Goal: Information Seeking & Learning: Check status

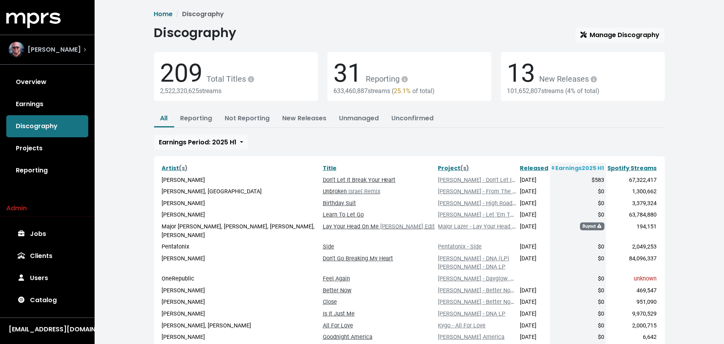
click at [78, 53] on div "Stuart Crichton" at bounding box center [47, 50] width 77 height 16
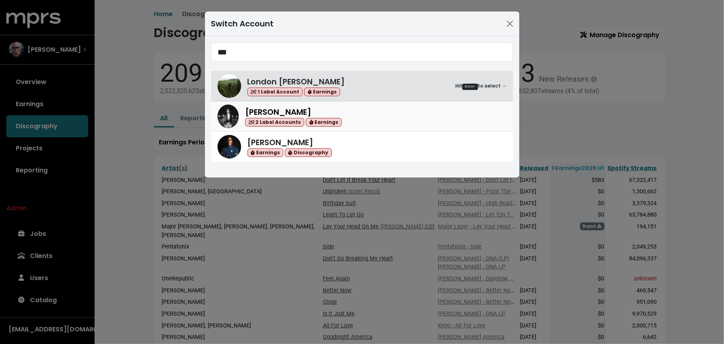
type input "***"
click at [272, 119] on span "2 Label Accounts" at bounding box center [275, 122] width 60 height 9
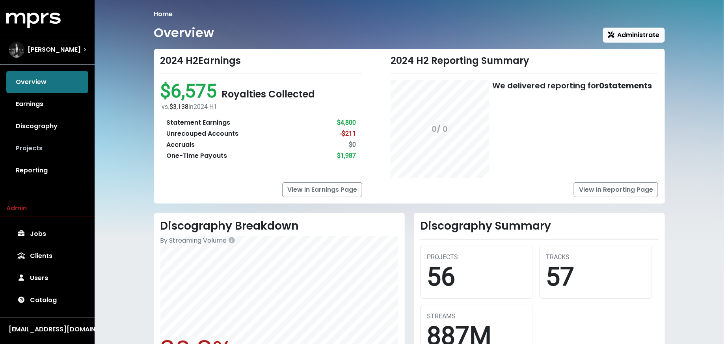
click at [38, 151] on link "Projects" at bounding box center [47, 148] width 82 height 22
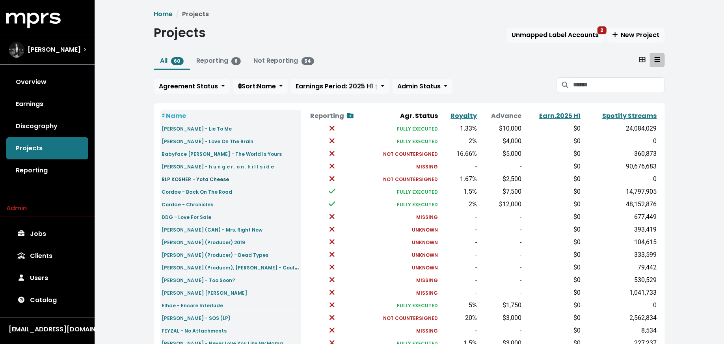
click at [210, 179] on small "BLP KOSHER - Yota Cheese" at bounding box center [195, 179] width 67 height 7
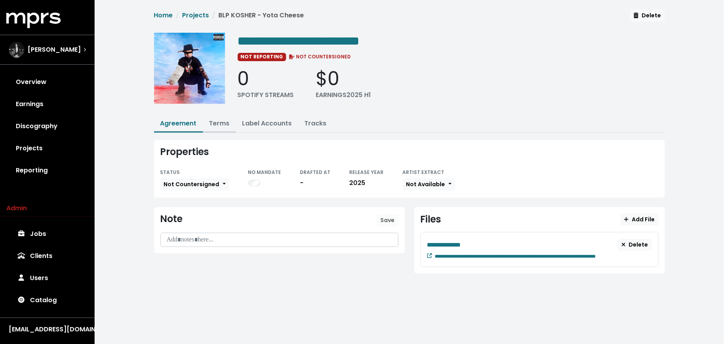
click at [214, 117] on button "Terms" at bounding box center [219, 123] width 33 height 17
click at [215, 121] on link "Terms" at bounding box center [219, 123] width 20 height 9
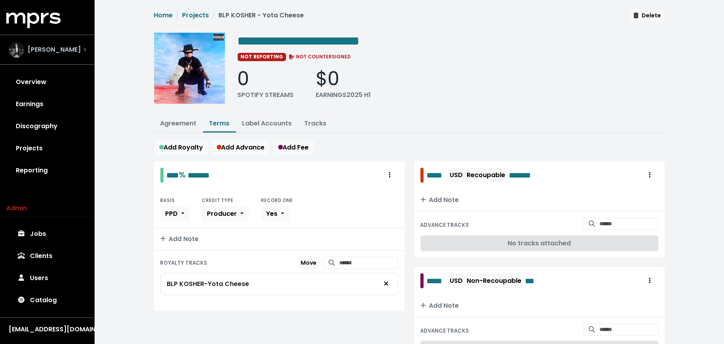
click at [49, 45] on span "Don Mills" at bounding box center [54, 49] width 53 height 9
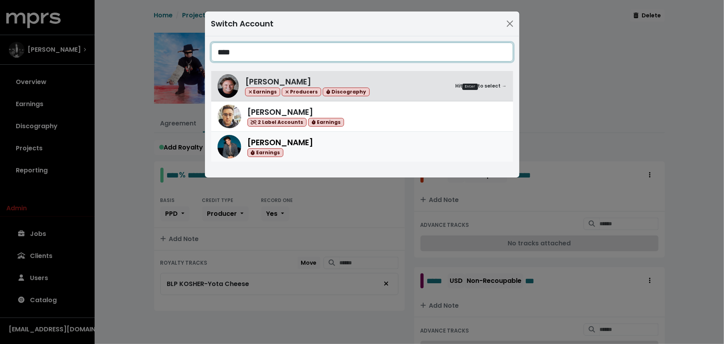
type input "****"
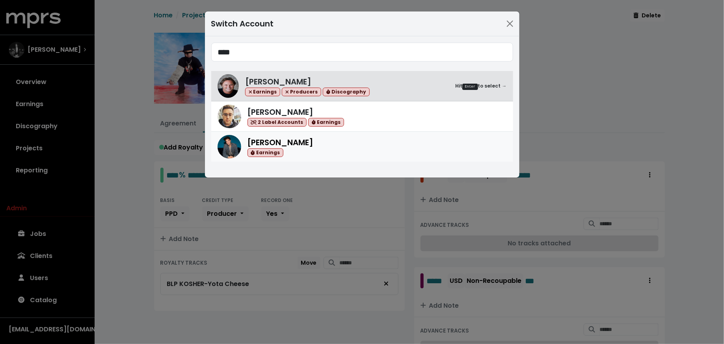
click at [227, 145] on img at bounding box center [230, 147] width 24 height 24
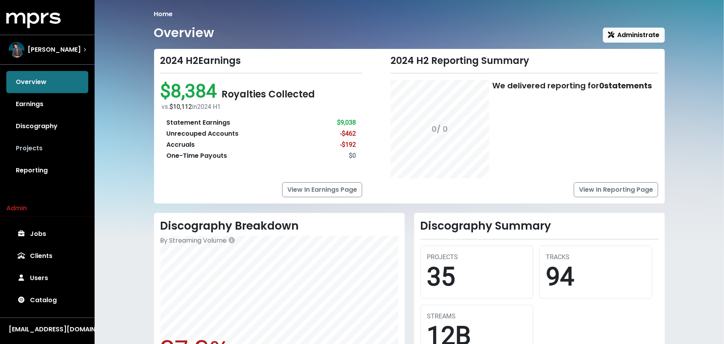
click at [58, 153] on link "Projects" at bounding box center [47, 148] width 82 height 22
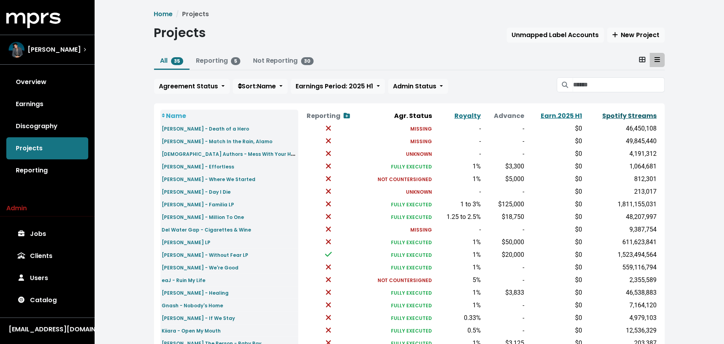
click at [619, 115] on link "Spotify Streams" at bounding box center [630, 115] width 54 height 9
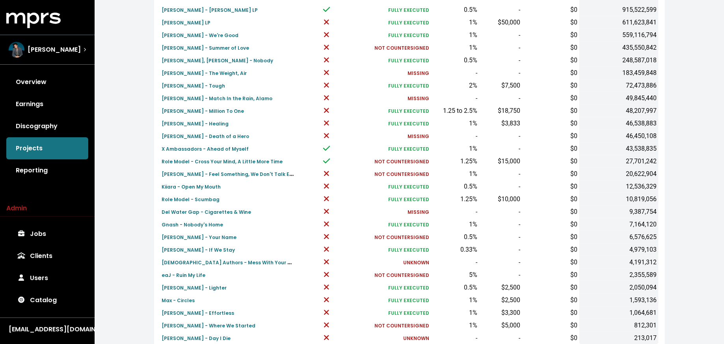
scroll to position [244, 0]
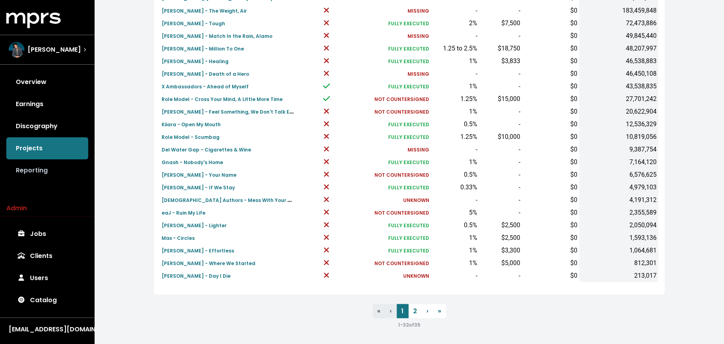
click at [60, 169] on link "Reporting" at bounding box center [47, 170] width 82 height 22
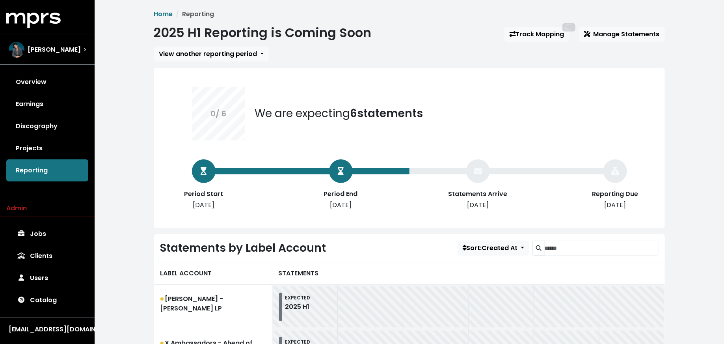
click at [233, 62] on span "View another reporting period 0 / 6 We are expecting 6 statements Period Start …" at bounding box center [409, 304] width 511 height 515
click at [233, 58] on span "View another reporting period" at bounding box center [208, 53] width 98 height 9
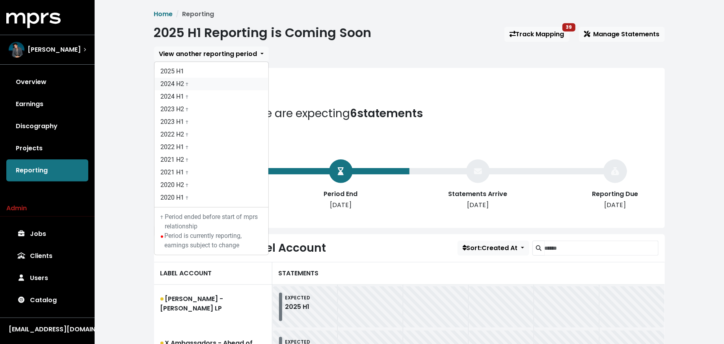
click at [229, 89] on link "2024 H2 †" at bounding box center [211, 84] width 114 height 13
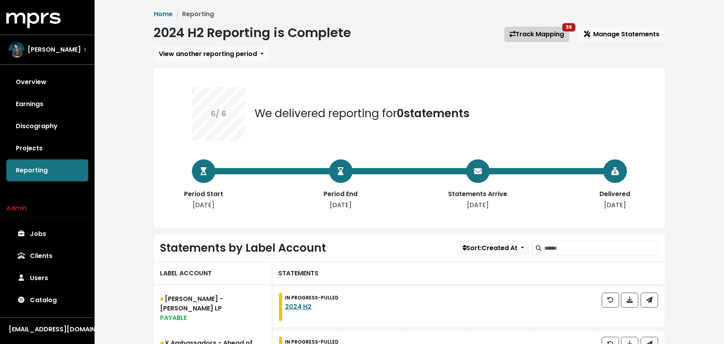
click at [531, 35] on link "Track Mapping 39" at bounding box center [536, 34] width 65 height 15
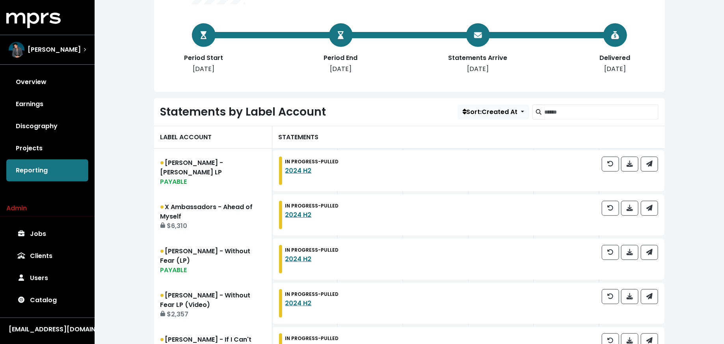
scroll to position [249, 0]
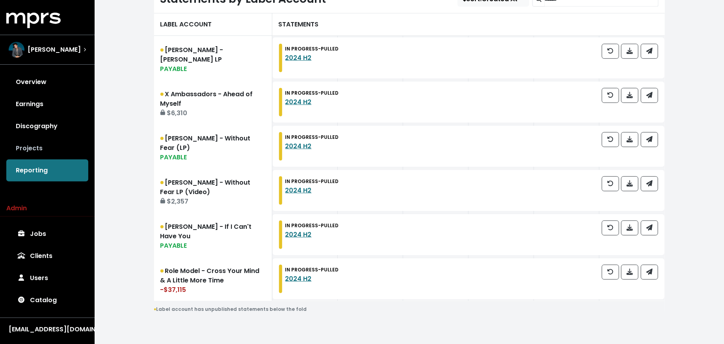
click at [63, 141] on link "Projects" at bounding box center [47, 148] width 82 height 22
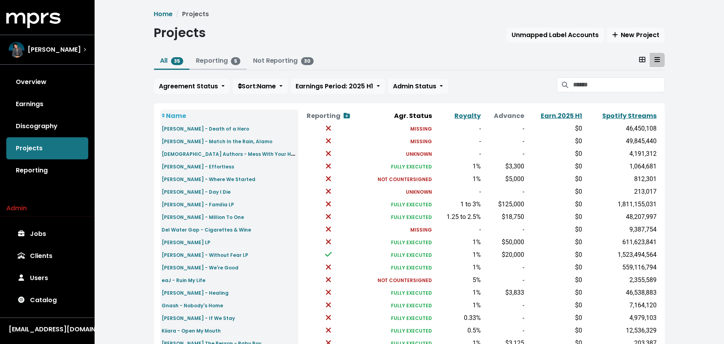
click at [202, 60] on link "Reporting 5" at bounding box center [218, 60] width 45 height 9
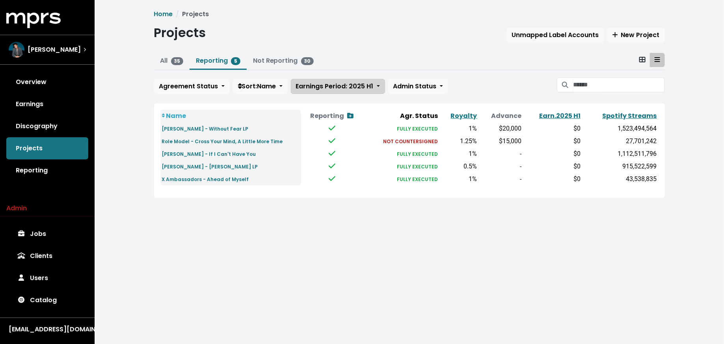
click at [331, 82] on span "Earnings Period: 2025 H1" at bounding box center [335, 86] width 78 height 9
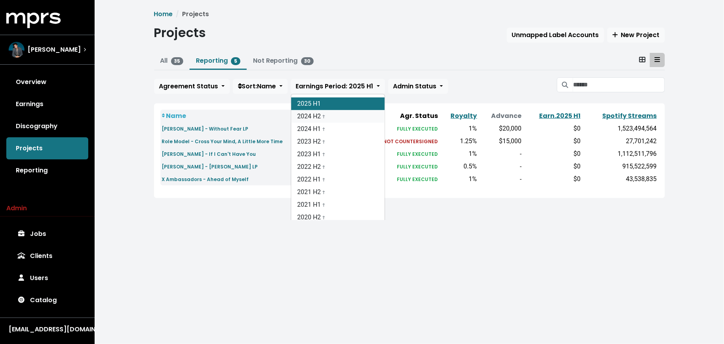
click at [331, 113] on link "2024 H2 †" at bounding box center [337, 116] width 93 height 13
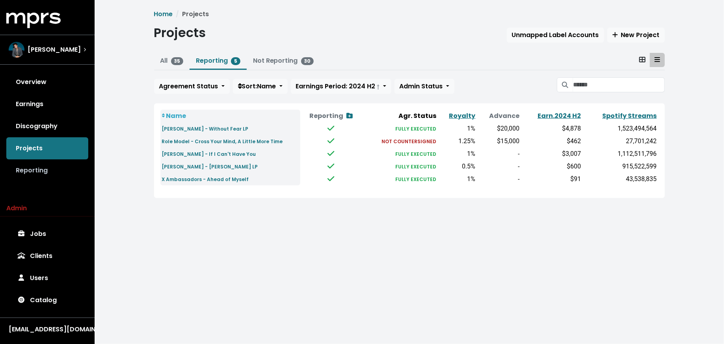
click at [83, 169] on link "Reporting" at bounding box center [47, 170] width 82 height 22
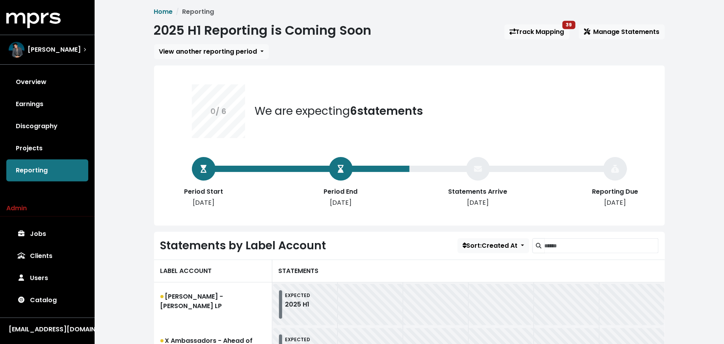
scroll to position [5, 0]
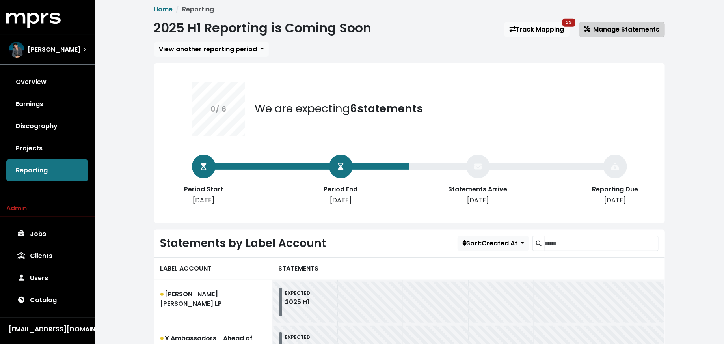
click at [605, 35] on button "Manage Statements" at bounding box center [622, 29] width 86 height 15
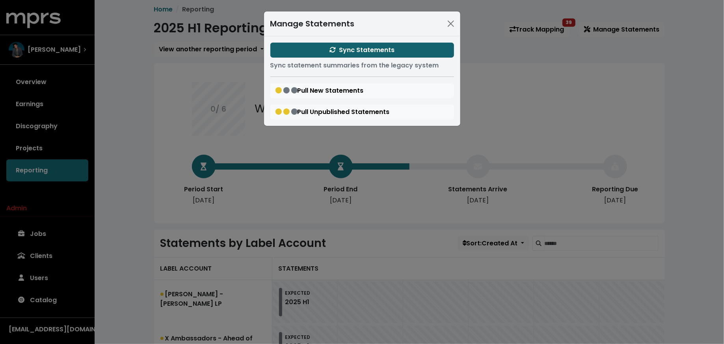
click at [417, 52] on button "Sync Statements" at bounding box center [362, 50] width 184 height 15
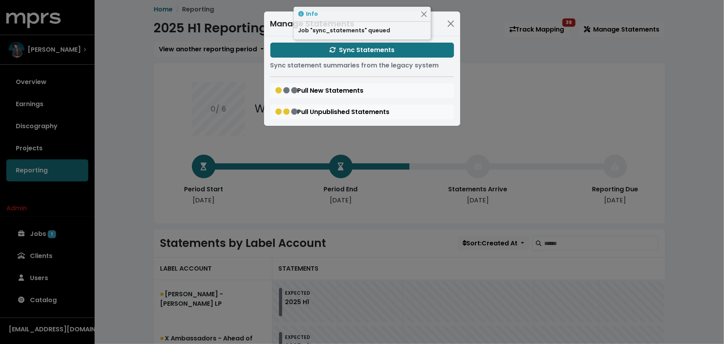
click at [68, 235] on div "Manage Statements Sync Statements Sync statement summaries from the legacy syst…" at bounding box center [362, 172] width 724 height 344
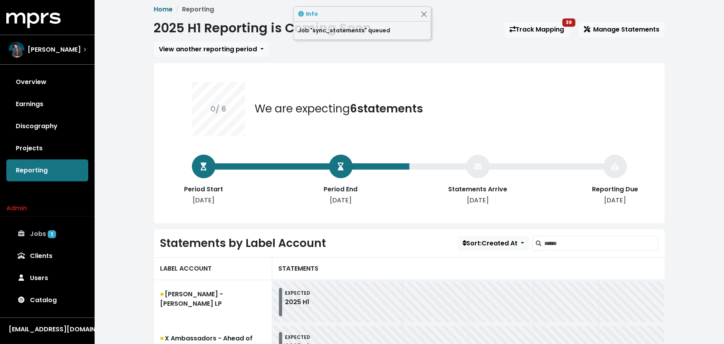
click at [56, 234] on link "Jobs 1" at bounding box center [47, 234] width 82 height 22
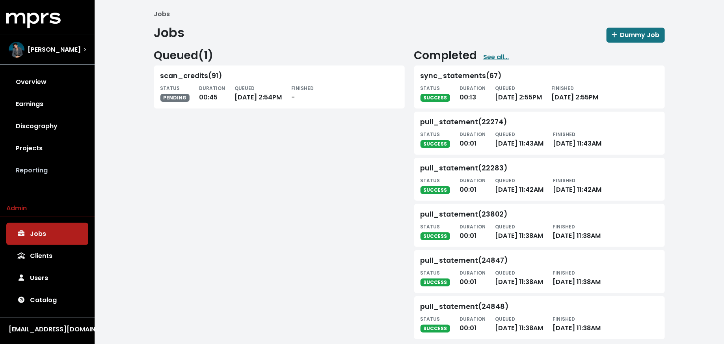
click at [44, 171] on link "Reporting" at bounding box center [47, 170] width 82 height 22
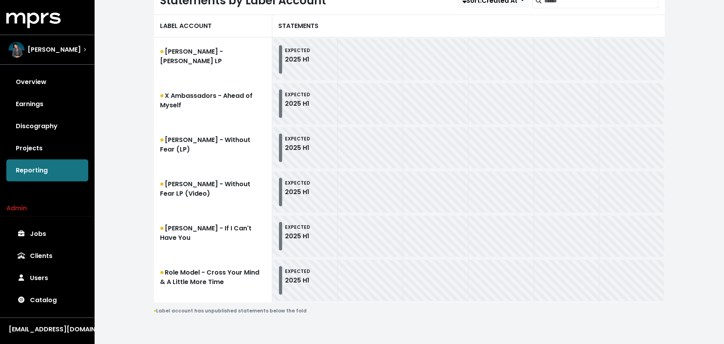
scroll to position [249, 0]
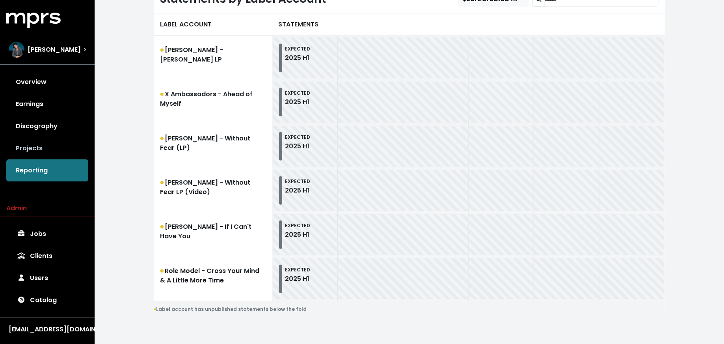
click at [49, 146] on link "Projects" at bounding box center [47, 148] width 82 height 22
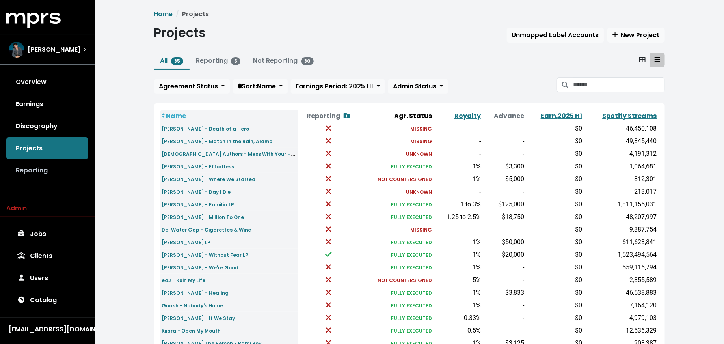
click at [50, 165] on link "Reporting" at bounding box center [47, 170] width 82 height 22
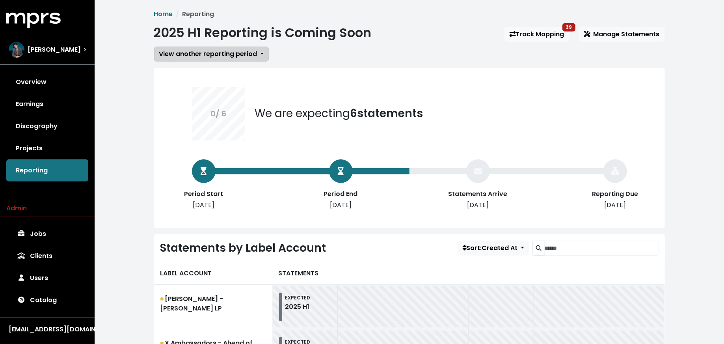
click at [202, 57] on span "View another reporting period" at bounding box center [208, 53] width 98 height 9
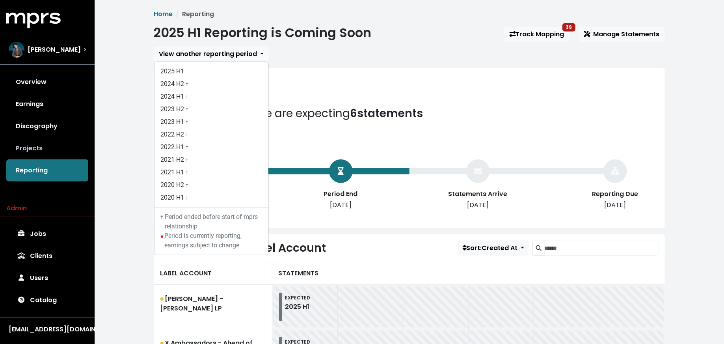
click at [15, 141] on link "Projects" at bounding box center [47, 148] width 82 height 22
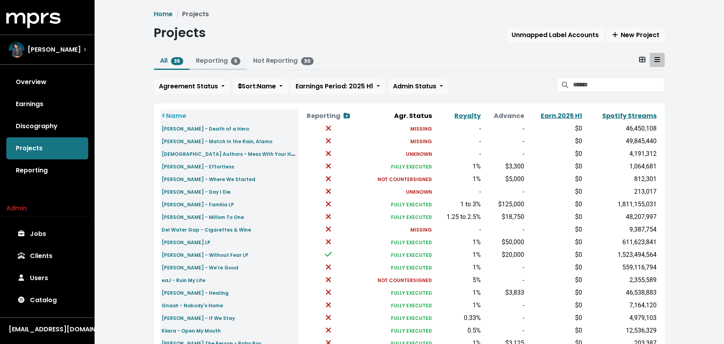
click at [203, 60] on link "Reporting 5" at bounding box center [218, 60] width 45 height 9
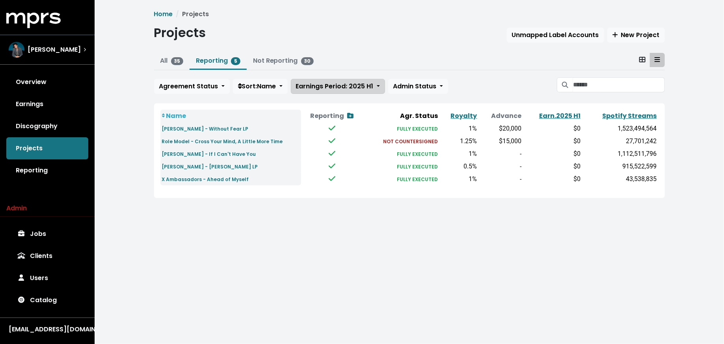
click at [352, 85] on span "Earnings Period: 2025 H1" at bounding box center [335, 86] width 78 height 9
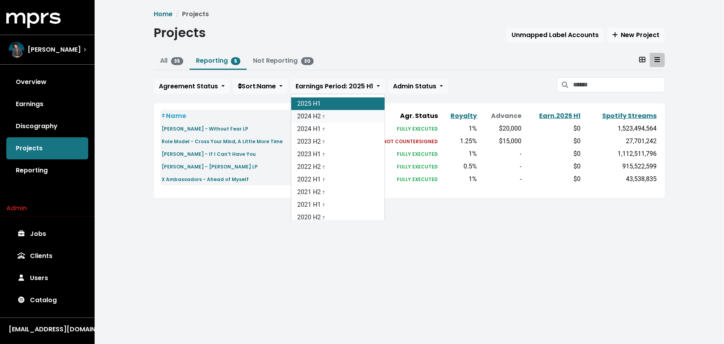
click at [348, 121] on link "2024 H2 †" at bounding box center [337, 116] width 93 height 13
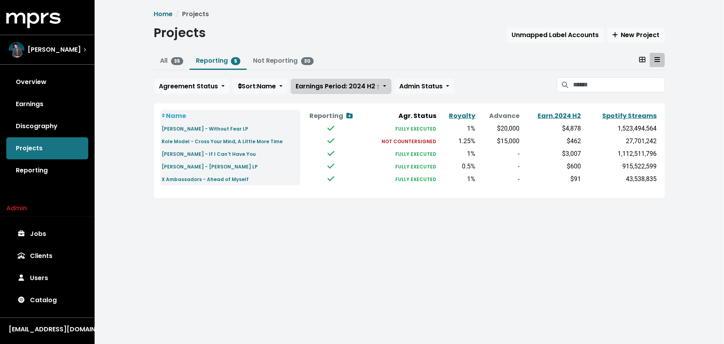
click at [348, 84] on span "Earnings Period: 2024 H2 †" at bounding box center [338, 86] width 84 height 9
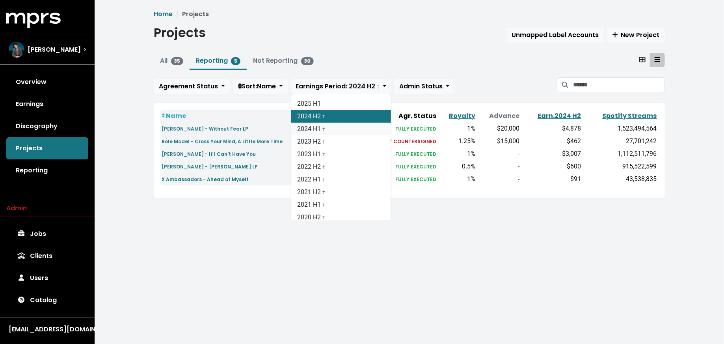
click at [339, 129] on link "2024 H1 †" at bounding box center [341, 129] width 100 height 13
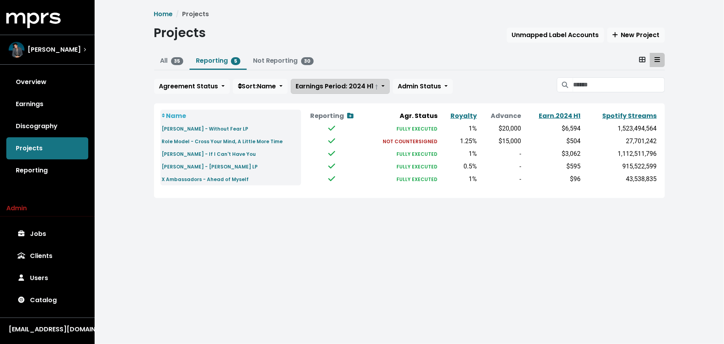
click at [338, 92] on button "Earnings Period: 2024 H1 †" at bounding box center [340, 86] width 99 height 15
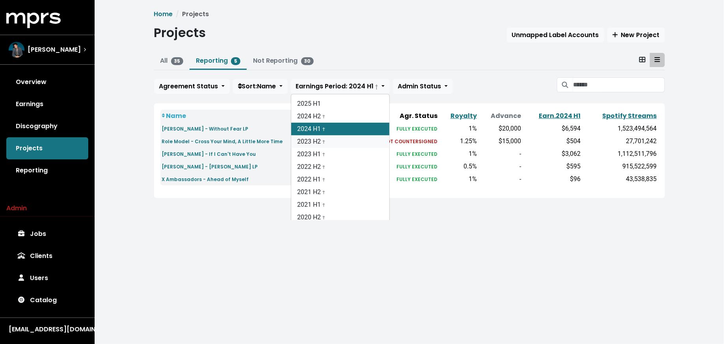
click at [334, 141] on link "2023 H2 †" at bounding box center [340, 141] width 98 height 13
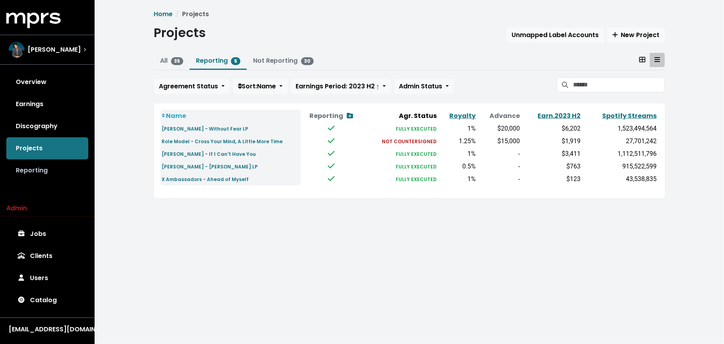
click at [51, 169] on link "Reporting" at bounding box center [47, 170] width 82 height 22
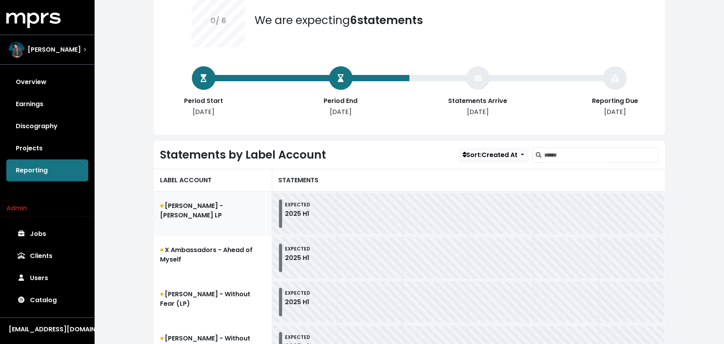
scroll to position [139, 0]
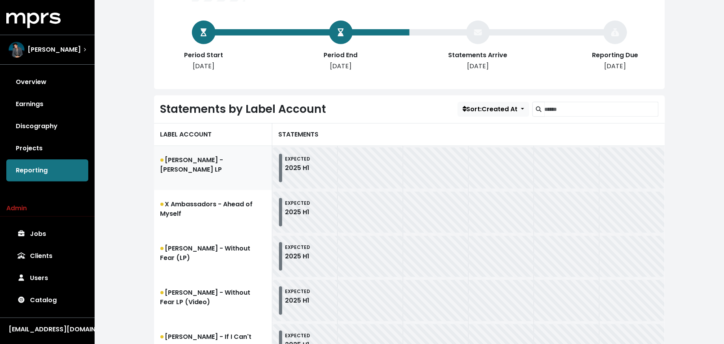
click at [186, 172] on link "[PERSON_NAME] - [PERSON_NAME] LP" at bounding box center [213, 168] width 118 height 44
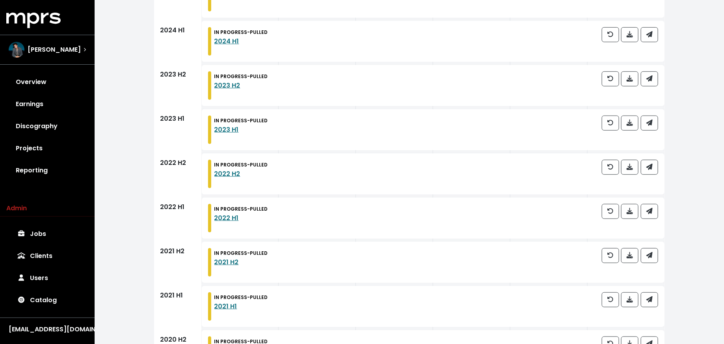
scroll to position [78, 0]
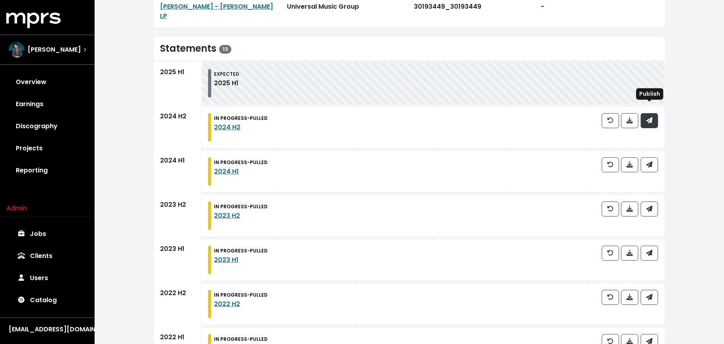
click at [652, 117] on icon "button" at bounding box center [649, 120] width 6 height 6
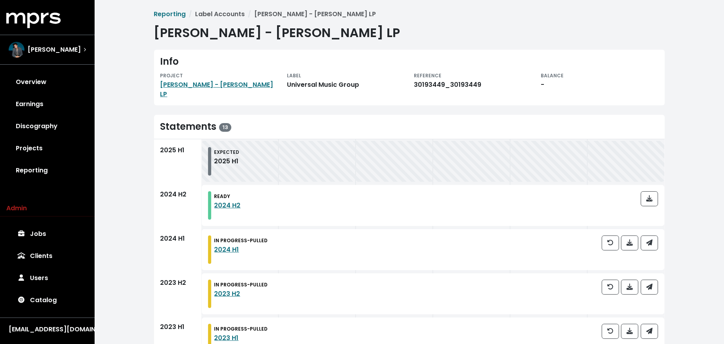
click at [654, 244] on div at bounding box center [630, 249] width 56 height 28
click at [654, 237] on button "button" at bounding box center [649, 242] width 17 height 15
click at [654, 286] on div at bounding box center [630, 293] width 56 height 28
click at [651, 283] on icon "button" at bounding box center [649, 286] width 6 height 6
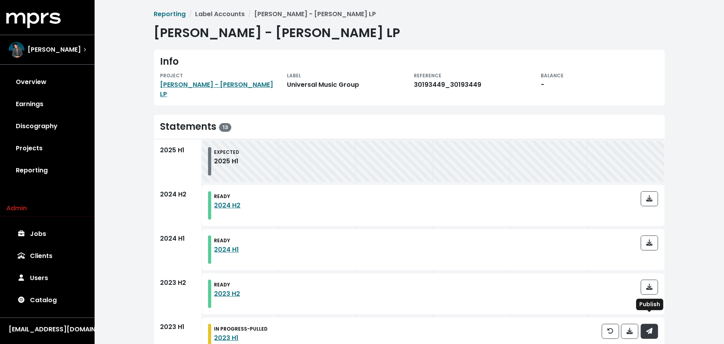
click at [651, 326] on span "button" at bounding box center [649, 330] width 6 height 9
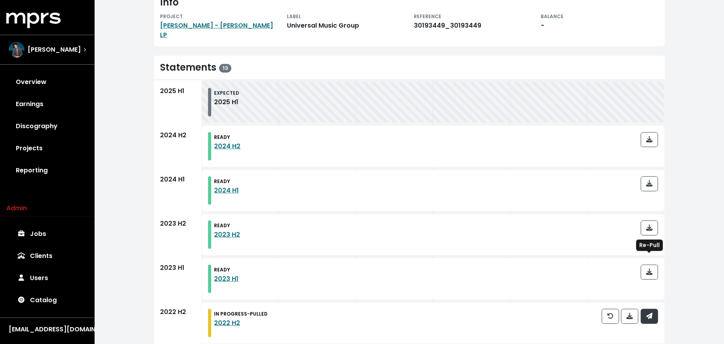
scroll to position [58, 0]
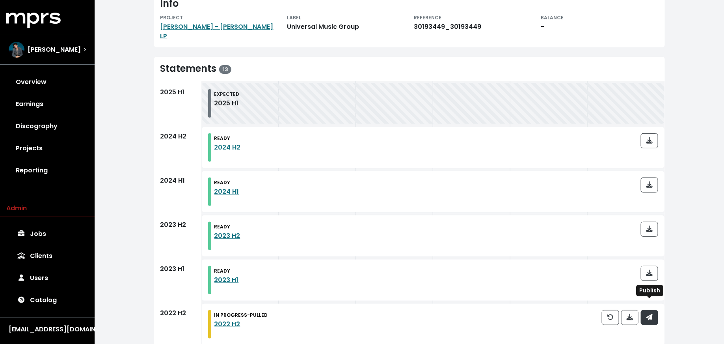
click at [653, 310] on button "button" at bounding box center [649, 317] width 17 height 15
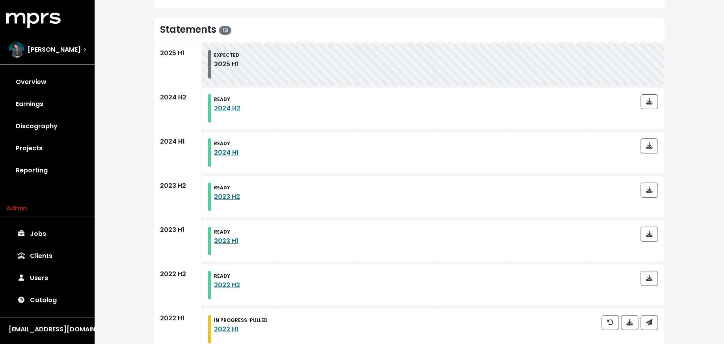
scroll to position [97, 0]
click at [653, 314] on button "button" at bounding box center [649, 321] width 17 height 15
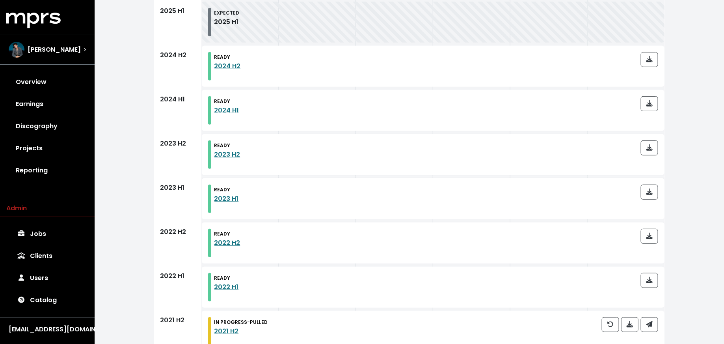
scroll to position [162, 0]
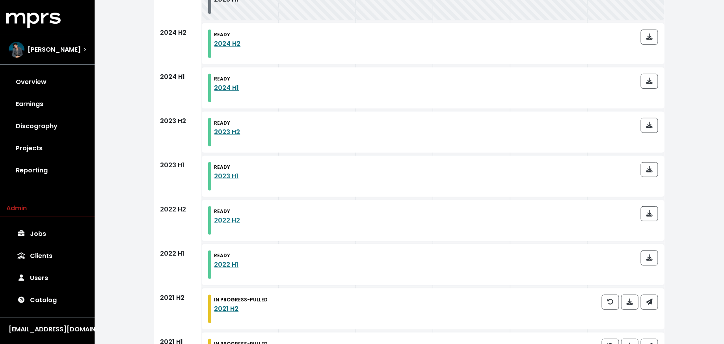
click at [653, 307] on div at bounding box center [630, 308] width 56 height 28
click at [653, 294] on button "button" at bounding box center [649, 301] width 17 height 15
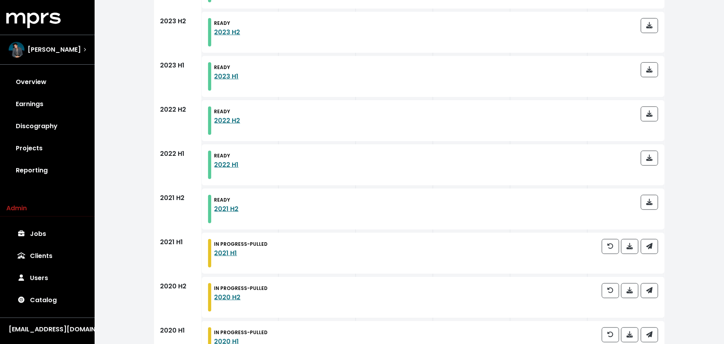
scroll to position [284, 0]
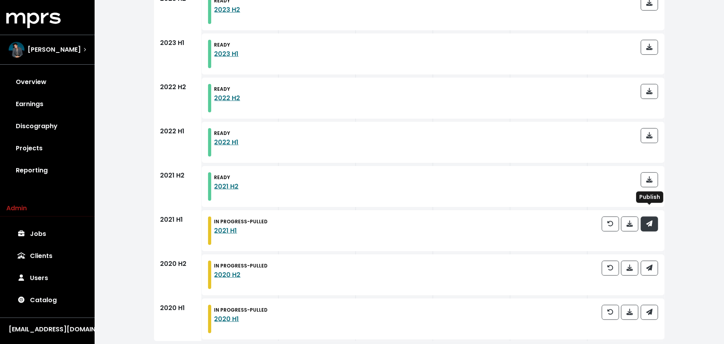
click at [657, 216] on button "button" at bounding box center [649, 223] width 17 height 15
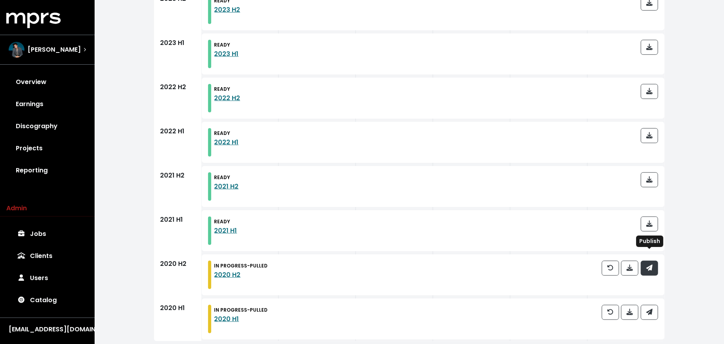
click at [652, 264] on icon "button" at bounding box center [649, 267] width 6 height 6
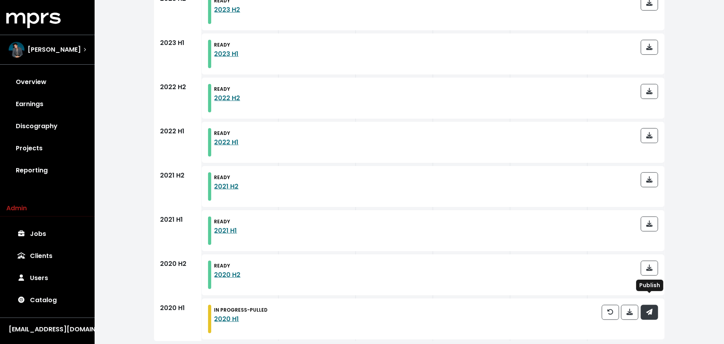
click at [649, 307] on span "button" at bounding box center [649, 311] width 6 height 9
click at [48, 166] on link "Reporting" at bounding box center [47, 170] width 82 height 22
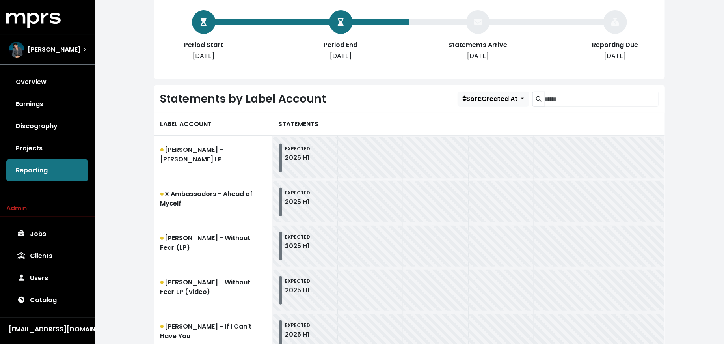
scroll to position [164, 0]
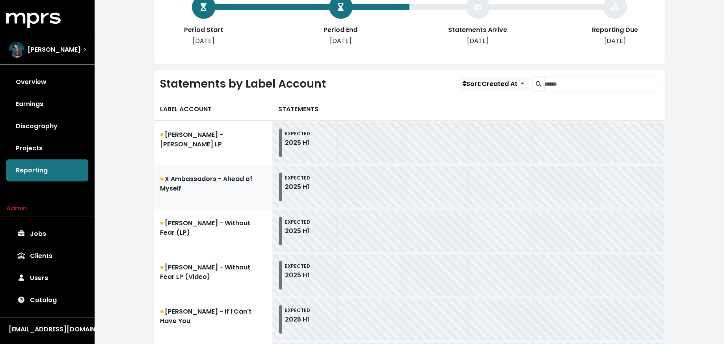
click at [174, 195] on link "X Ambassadors - Ahead of Myself" at bounding box center [213, 187] width 118 height 44
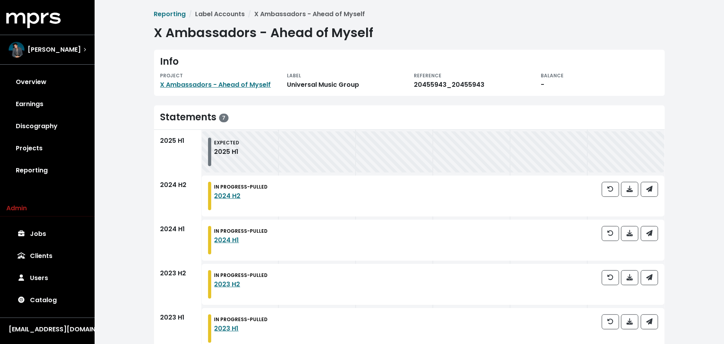
scroll to position [151, 0]
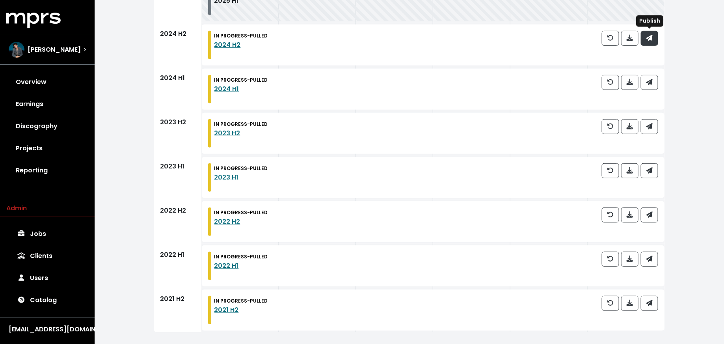
click at [653, 37] on span "button" at bounding box center [649, 37] width 7 height 9
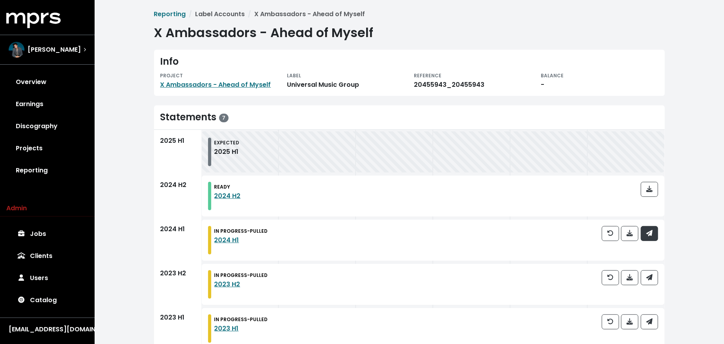
click at [654, 229] on button "button" at bounding box center [649, 233] width 17 height 15
click at [653, 276] on button "button" at bounding box center [649, 277] width 17 height 15
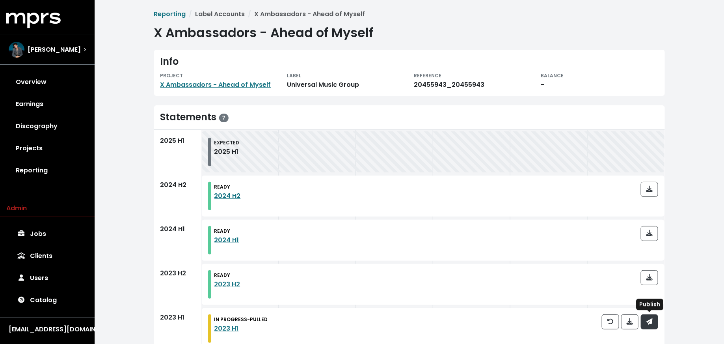
click at [653, 324] on button "button" at bounding box center [649, 321] width 17 height 15
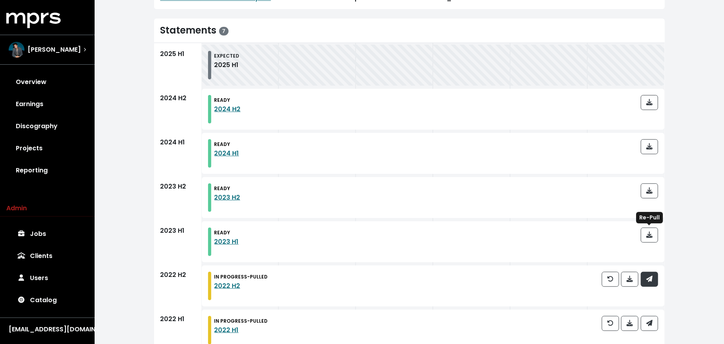
scroll to position [84, 0]
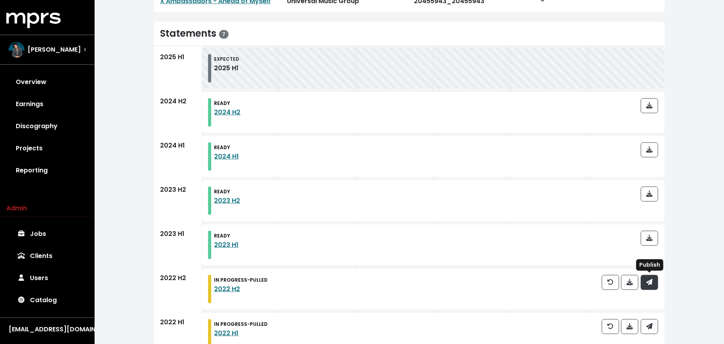
click at [653, 281] on button "button" at bounding box center [649, 282] width 17 height 15
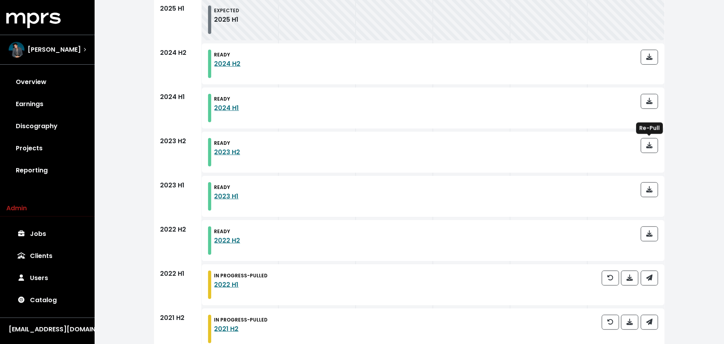
scroll to position [151, 0]
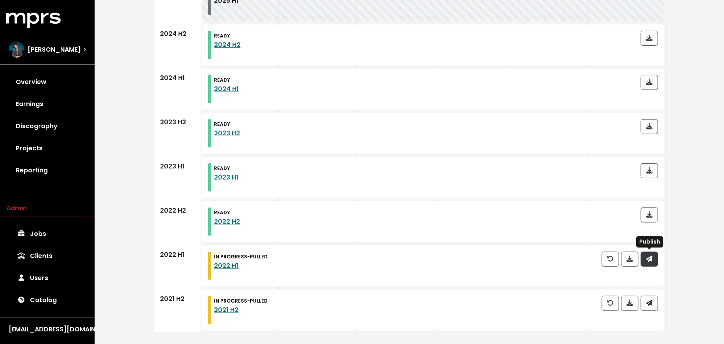
click at [653, 260] on span "button" at bounding box center [649, 258] width 7 height 9
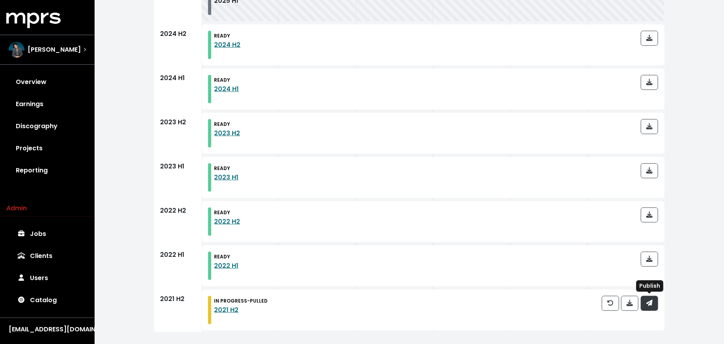
click at [648, 300] on icon "button" at bounding box center [649, 303] width 6 height 6
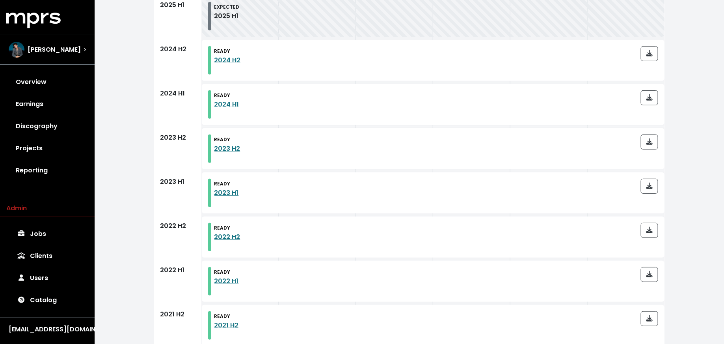
scroll to position [0, 0]
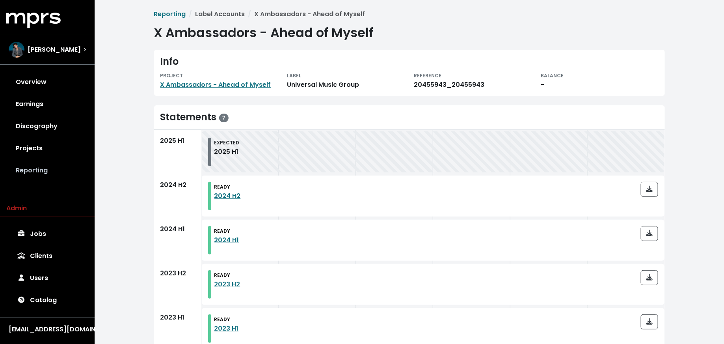
click at [47, 169] on link "Reporting" at bounding box center [47, 170] width 82 height 22
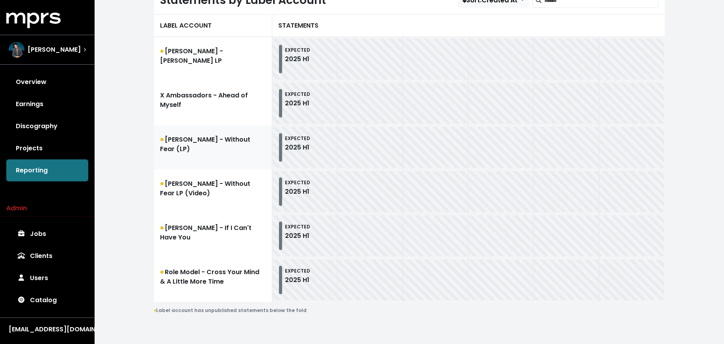
click at [199, 154] on link "[PERSON_NAME] - Without Fear (LP)" at bounding box center [213, 147] width 118 height 44
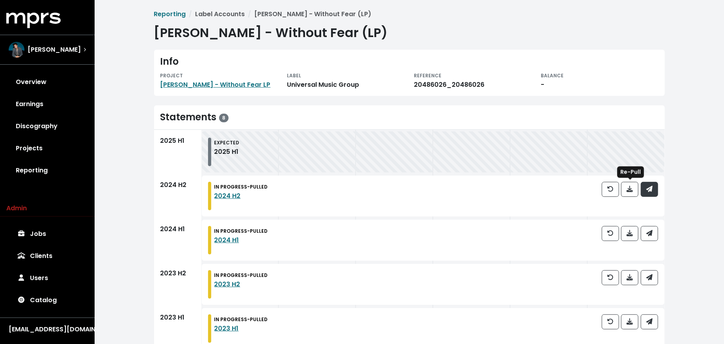
click at [646, 193] on span "button" at bounding box center [649, 188] width 6 height 9
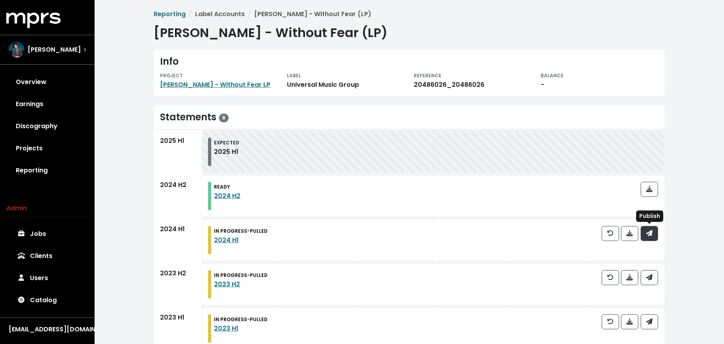
click at [655, 226] on button "button" at bounding box center [649, 233] width 17 height 15
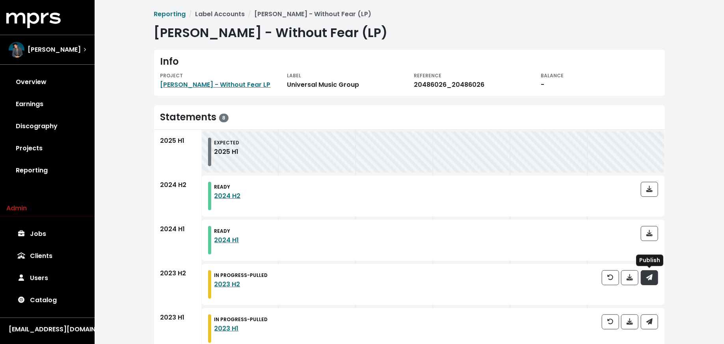
click at [648, 280] on icon "button" at bounding box center [649, 277] width 6 height 6
click at [651, 318] on icon "button" at bounding box center [649, 321] width 6 height 6
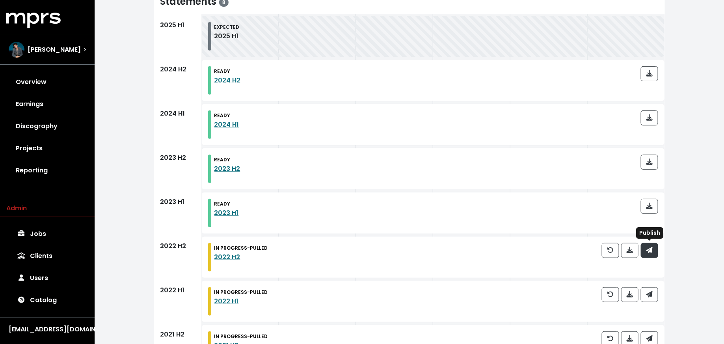
click at [650, 253] on span "button" at bounding box center [649, 250] width 6 height 9
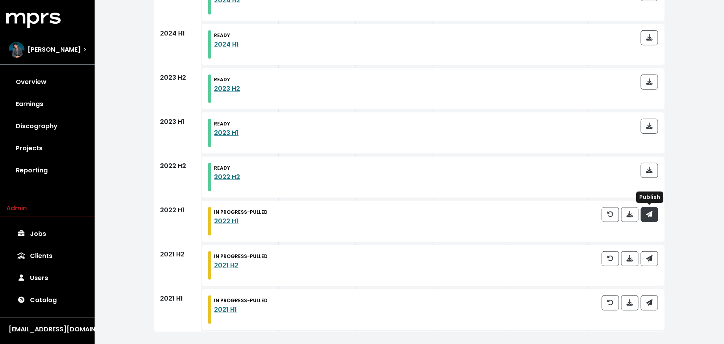
click at [653, 214] on button "button" at bounding box center [649, 214] width 17 height 15
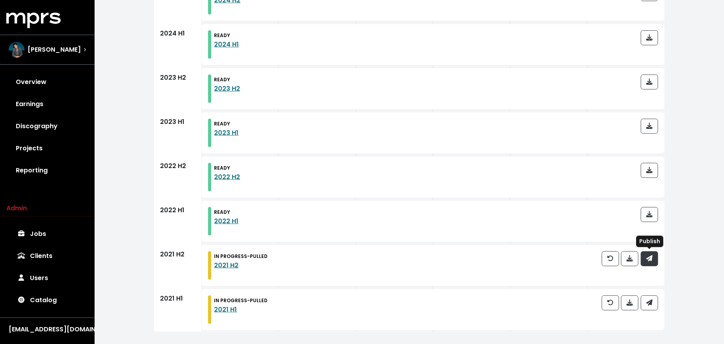
click at [649, 259] on icon "button" at bounding box center [649, 258] width 6 height 6
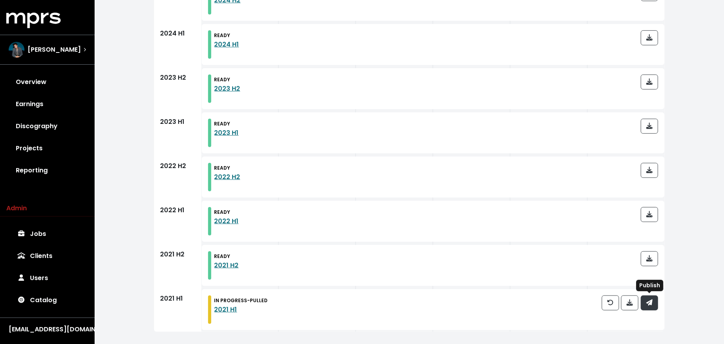
click at [649, 297] on button "button" at bounding box center [649, 302] width 17 height 15
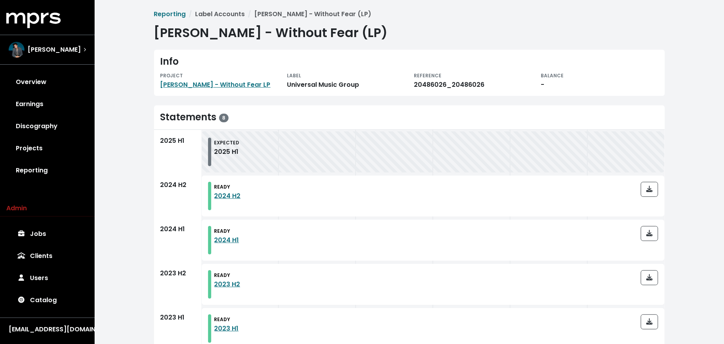
click at [89, 169] on div "Overview Earnings Discography Projects Reporting" at bounding box center [47, 126] width 95 height 110
click at [70, 173] on link "Reporting" at bounding box center [47, 170] width 82 height 22
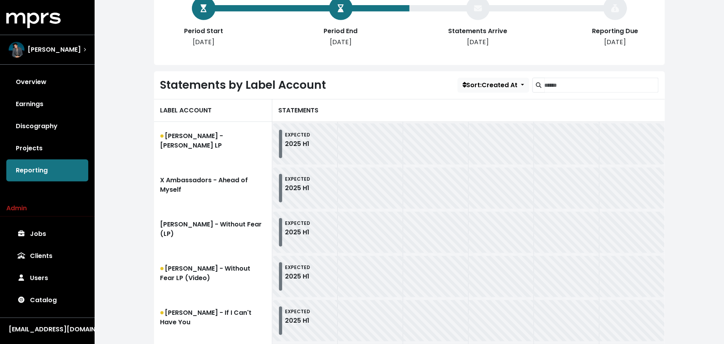
click at [202, 226] on link "[PERSON_NAME] - Without Fear (LP)" at bounding box center [213, 232] width 118 height 44
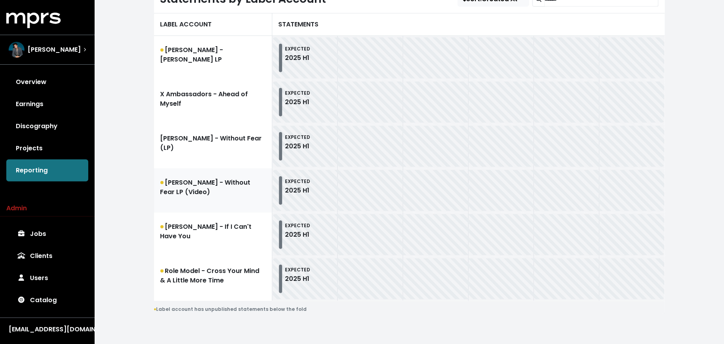
click at [214, 191] on link "[PERSON_NAME] - Without Fear LP (Video)" at bounding box center [213, 190] width 118 height 44
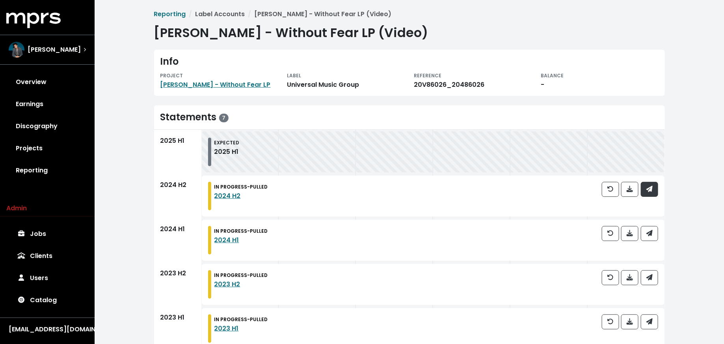
click at [651, 190] on icon "button" at bounding box center [649, 189] width 6 height 6
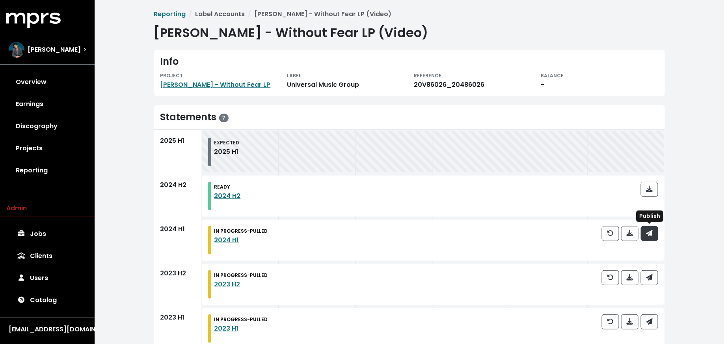
click at [651, 232] on icon "button" at bounding box center [649, 233] width 6 height 6
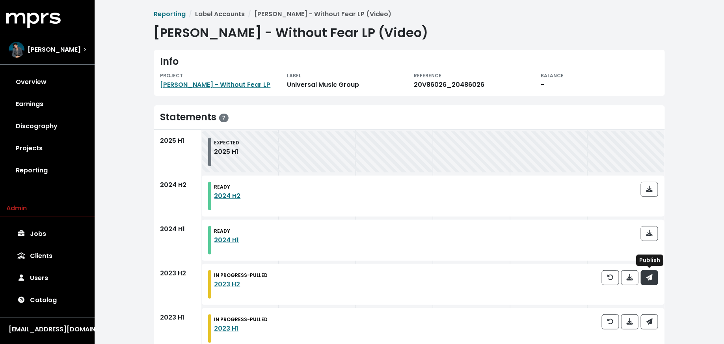
click at [649, 274] on icon "button" at bounding box center [649, 277] width 6 height 6
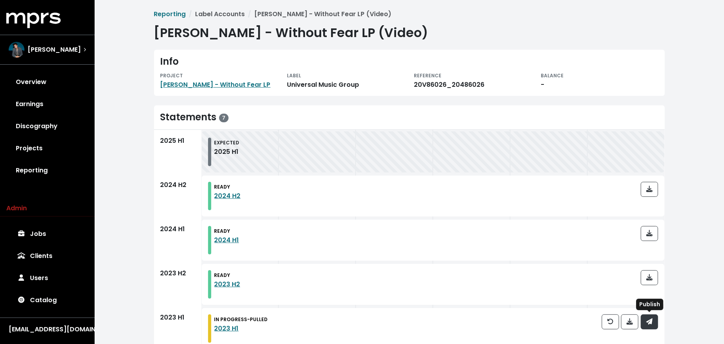
click at [652, 324] on icon "button" at bounding box center [649, 321] width 6 height 6
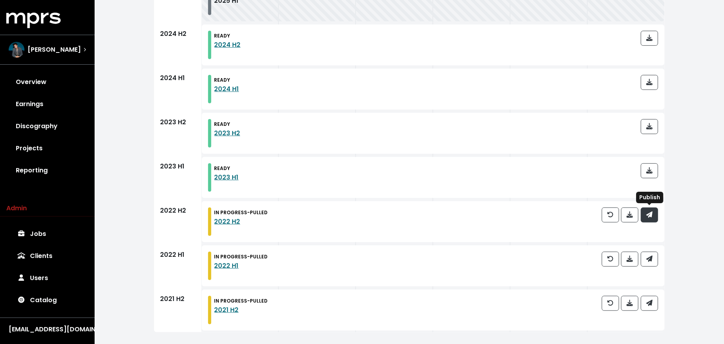
click at [657, 210] on button "button" at bounding box center [649, 214] width 17 height 15
click at [651, 251] on button "button" at bounding box center [649, 258] width 17 height 15
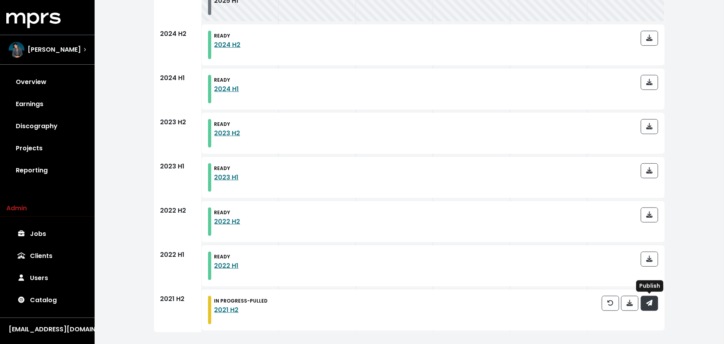
click at [651, 307] on button "button" at bounding box center [649, 303] width 17 height 15
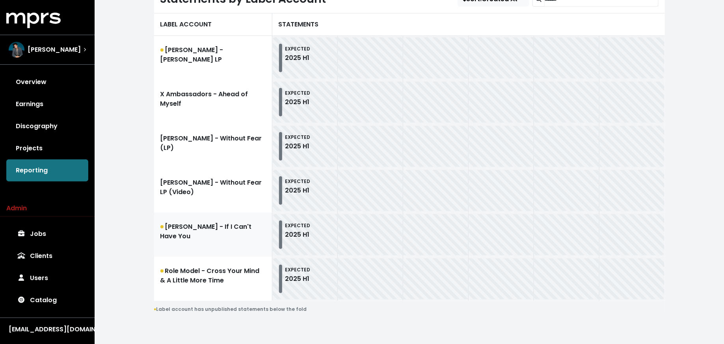
click at [195, 229] on link "[PERSON_NAME] - If I Can't Have You" at bounding box center [213, 234] width 118 height 44
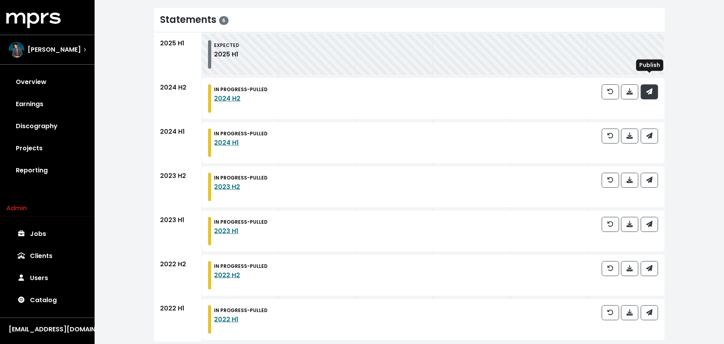
click at [648, 88] on icon "button" at bounding box center [649, 91] width 6 height 6
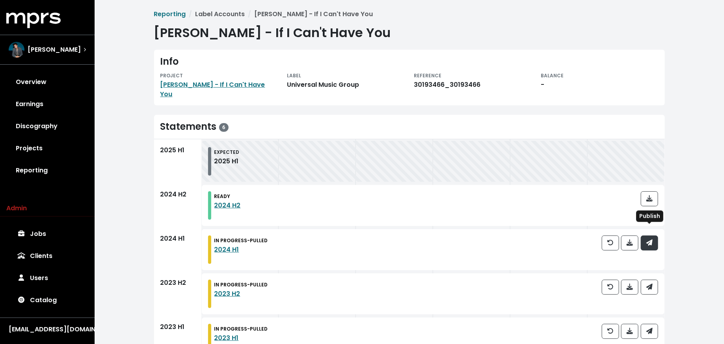
click at [651, 235] on button "button" at bounding box center [649, 242] width 17 height 15
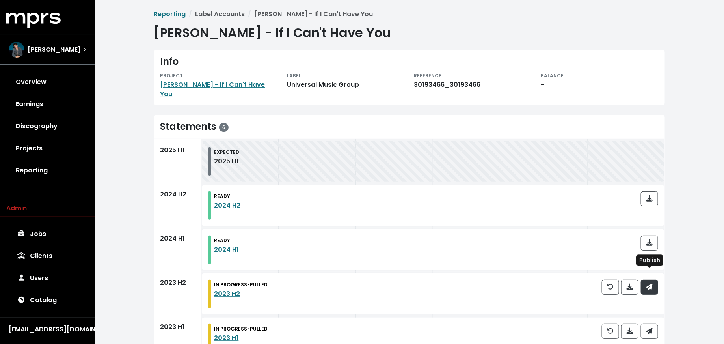
click at [651, 283] on icon "button" at bounding box center [649, 286] width 6 height 6
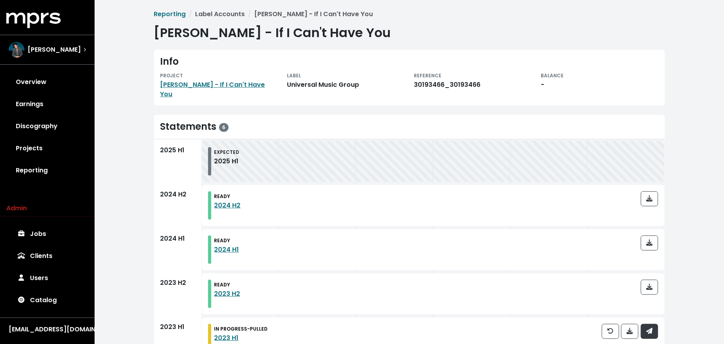
click at [653, 326] on span "button" at bounding box center [649, 330] width 7 height 9
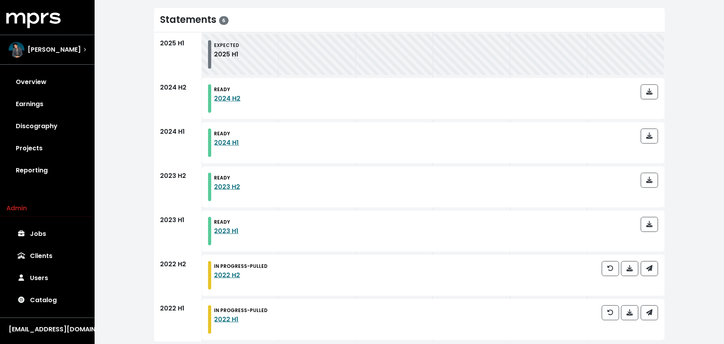
click at [653, 255] on div "IN PROGRESS - PULLED 2022 H2" at bounding box center [433, 275] width 463 height 41
click at [653, 261] on button "button" at bounding box center [649, 268] width 17 height 15
click at [651, 308] on button "button" at bounding box center [649, 312] width 17 height 15
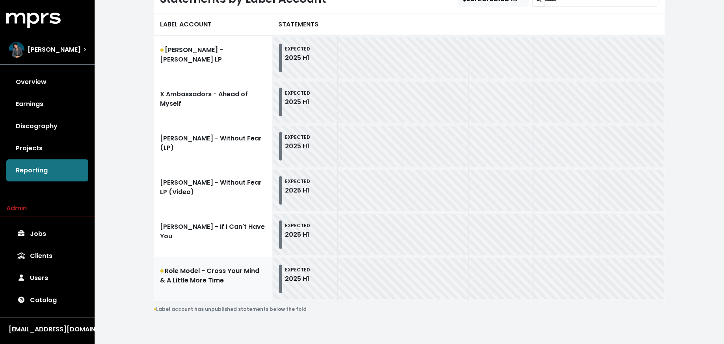
click at [190, 269] on link "Role Model - Cross Your Mind & A Little More Time" at bounding box center [213, 279] width 118 height 44
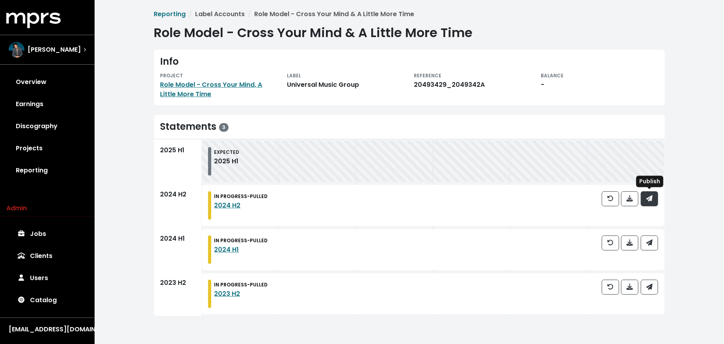
click at [654, 199] on button "button" at bounding box center [649, 198] width 17 height 15
click at [651, 246] on span "button" at bounding box center [649, 242] width 6 height 9
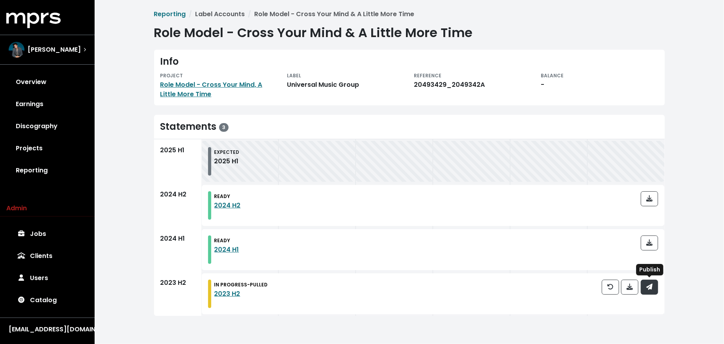
click at [651, 290] on span "button" at bounding box center [649, 286] width 6 height 9
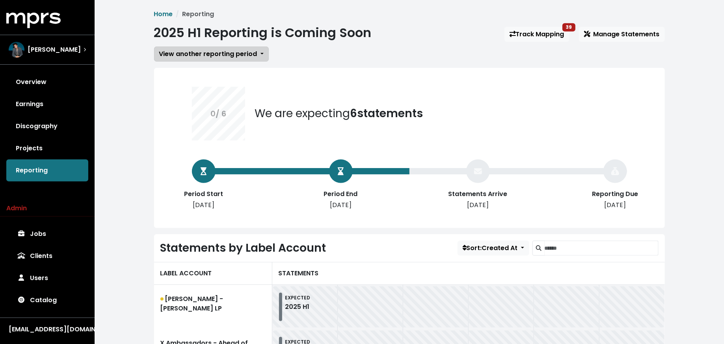
click at [214, 57] on span "View another reporting period" at bounding box center [208, 53] width 98 height 9
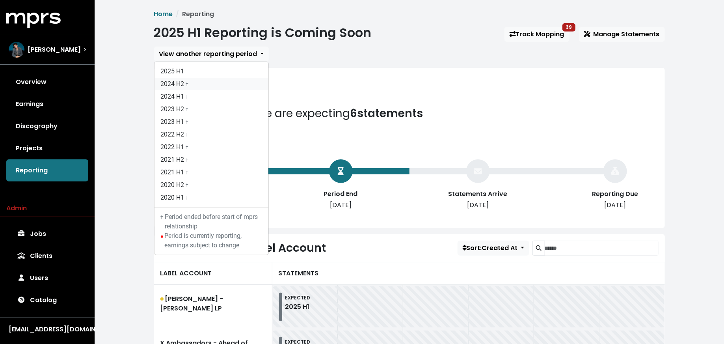
click at [213, 78] on link "2024 H2 †" at bounding box center [211, 84] width 114 height 13
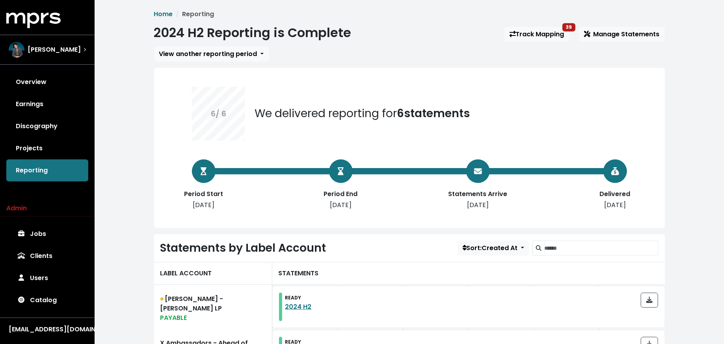
click at [545, 23] on div "Home Reporting 2024 H2 Reporting is Complete Track Mapping 39 Manage Statements…" at bounding box center [409, 285] width 520 height 553
click at [543, 30] on link "Track Mapping 39" at bounding box center [536, 34] width 65 height 15
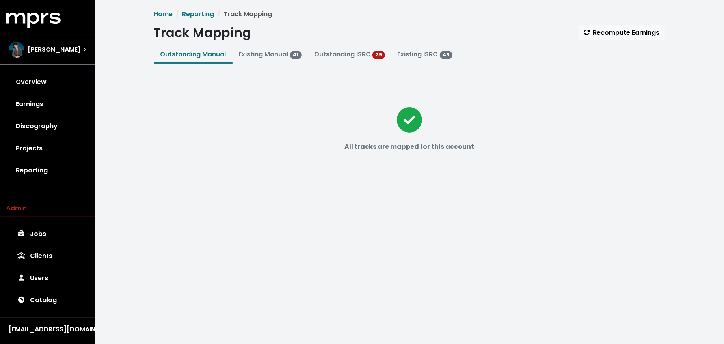
click at [349, 45] on div "Home Reporting Track Mapping Track Mapping Recompute Earnings Outstanding Manua…" at bounding box center [409, 103] width 520 height 188
click at [348, 52] on link "Outstanding ISRC" at bounding box center [342, 54] width 57 height 9
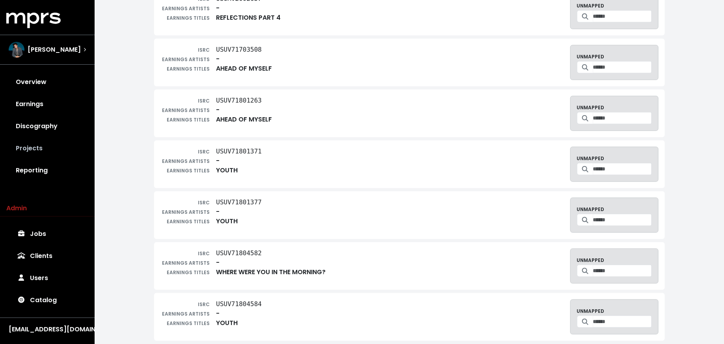
click at [44, 147] on link "Projects" at bounding box center [47, 148] width 82 height 22
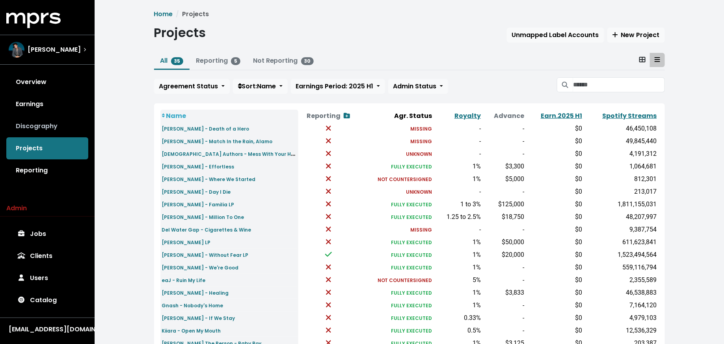
click at [59, 130] on link "Discography" at bounding box center [47, 126] width 82 height 22
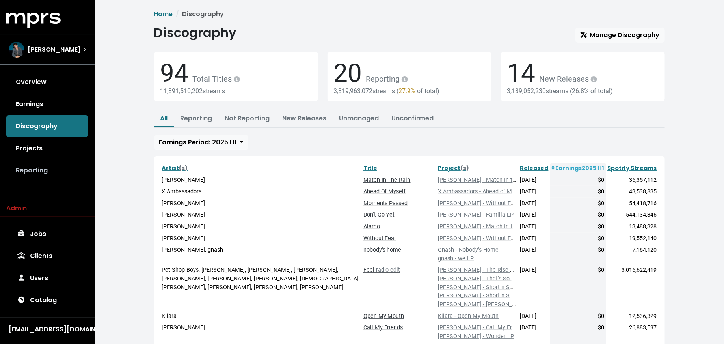
click at [43, 180] on link "Reporting" at bounding box center [47, 170] width 82 height 22
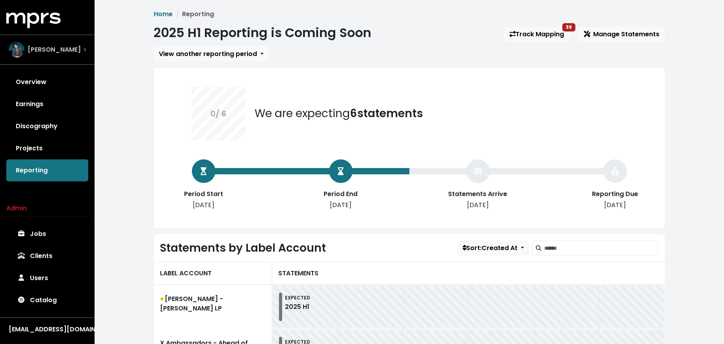
click at [50, 50] on span "[PERSON_NAME]" at bounding box center [54, 49] width 53 height 9
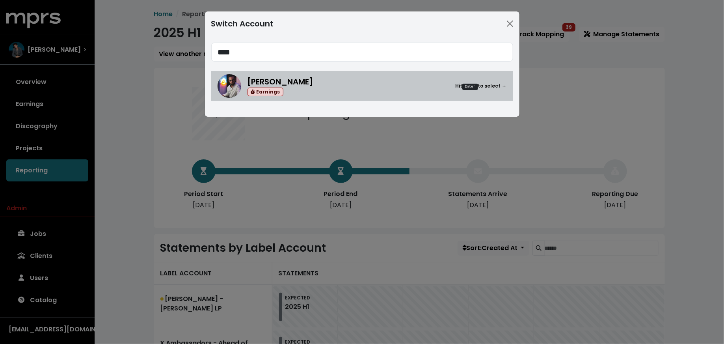
type input "****"
click at [249, 79] on span "[PERSON_NAME]" at bounding box center [280, 81] width 66 height 11
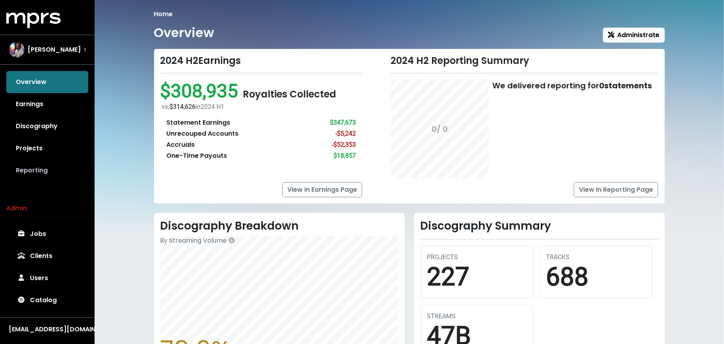
click at [54, 169] on link "Reporting" at bounding box center [47, 170] width 82 height 22
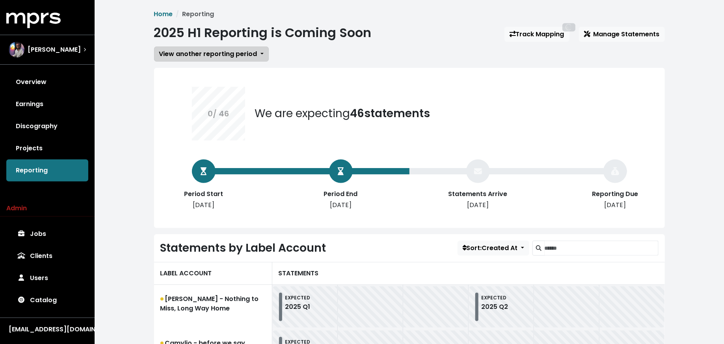
click at [201, 48] on button "View another reporting period" at bounding box center [211, 54] width 115 height 15
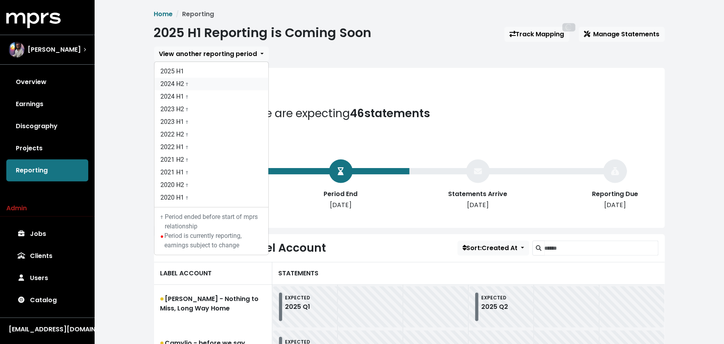
click at [193, 84] on link "2024 H2 †" at bounding box center [211, 84] width 114 height 13
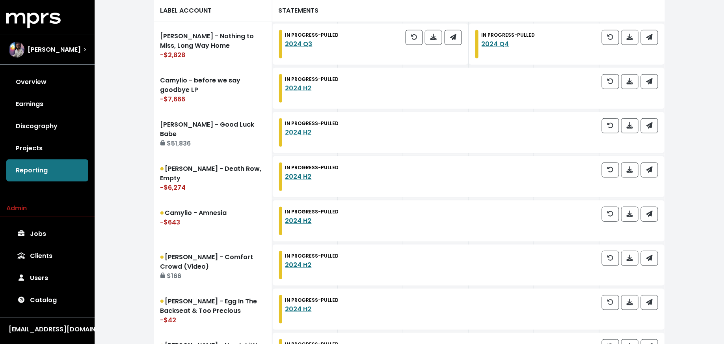
scroll to position [262, 0]
click at [61, 150] on link "Projects" at bounding box center [47, 148] width 82 height 22
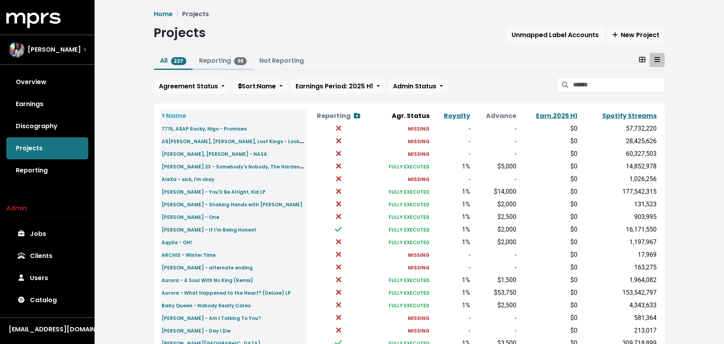
click at [197, 65] on button "Reporting 35" at bounding box center [223, 61] width 60 height 17
click at [219, 64] on link "Reporting 35" at bounding box center [223, 60] width 48 height 9
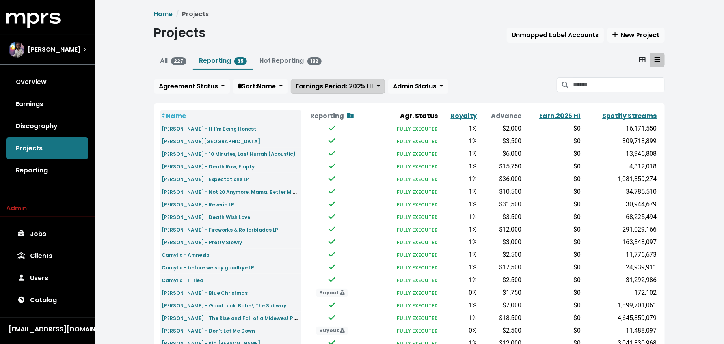
click at [366, 85] on span "Earnings Period: 2025 H1" at bounding box center [335, 86] width 78 height 9
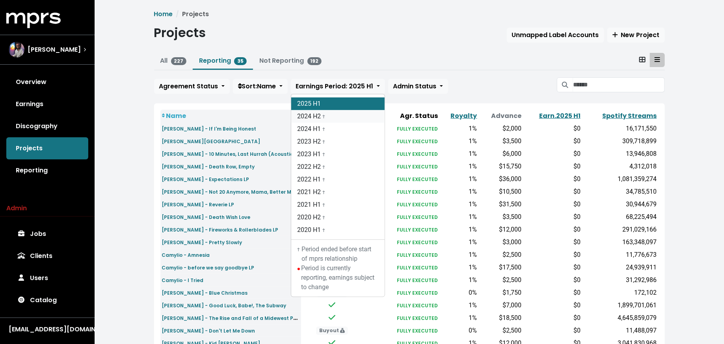
click at [364, 117] on link "2024 H2 †" at bounding box center [337, 116] width 93 height 13
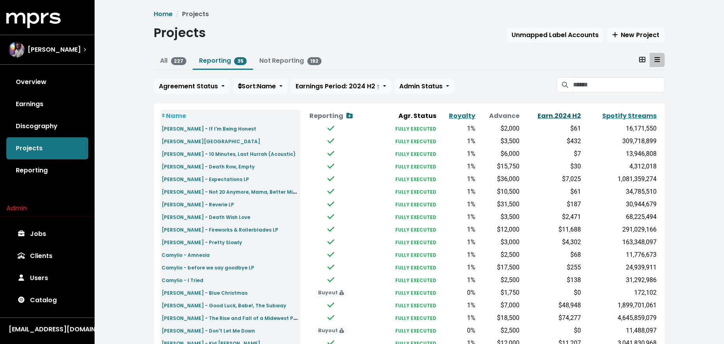
click at [567, 119] on link "Earn. 2024 H2" at bounding box center [559, 115] width 43 height 9
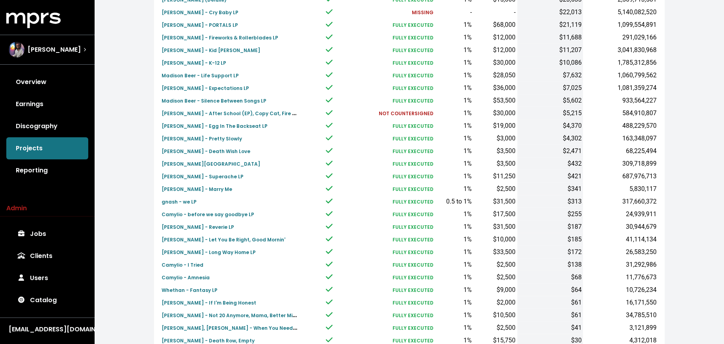
scroll to position [244, 0]
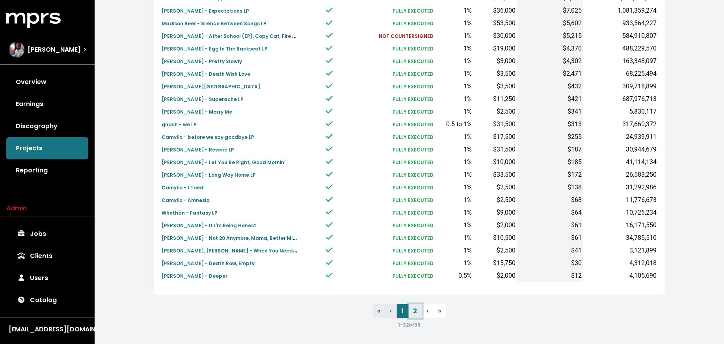
click at [415, 307] on link "2" at bounding box center [415, 311] width 13 height 14
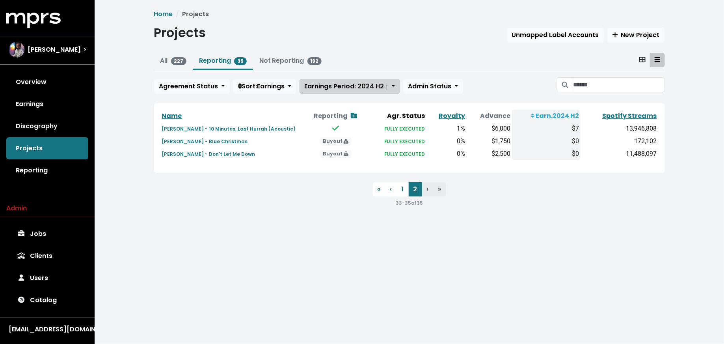
click at [368, 86] on span "Earnings Period: 2024 H2 †" at bounding box center [347, 86] width 84 height 9
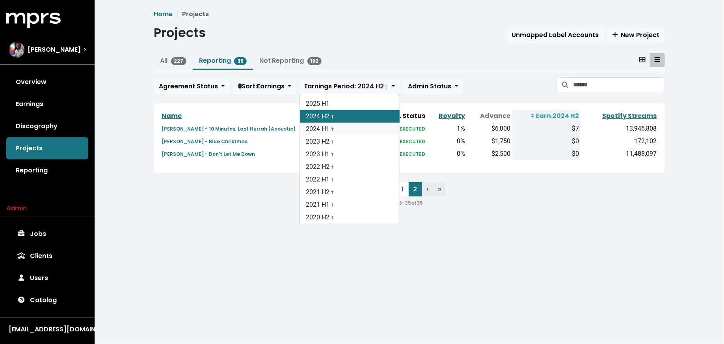
click at [363, 123] on link "2024 H1 †" at bounding box center [350, 129] width 100 height 13
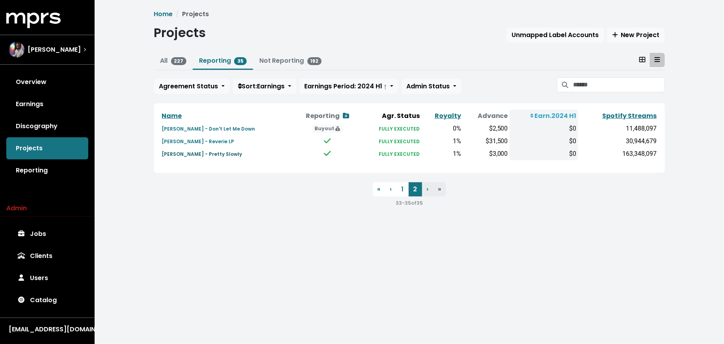
click at [204, 151] on small "[PERSON_NAME] - Pretty Slowly" at bounding box center [202, 154] width 80 height 7
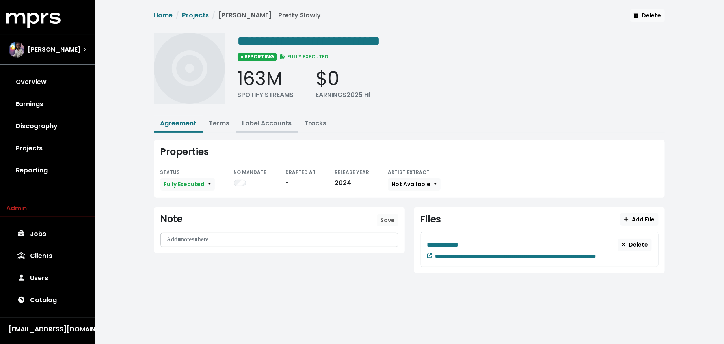
click at [259, 119] on link "Label Accounts" at bounding box center [267, 123] width 50 height 9
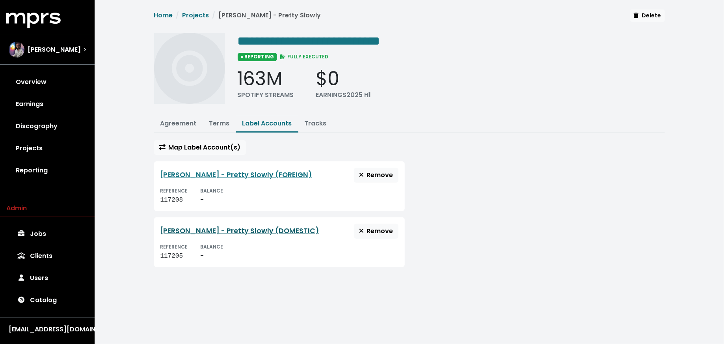
click at [216, 231] on link "[PERSON_NAME] - Pretty Slowly (DOMESTIC)" at bounding box center [239, 230] width 159 height 9
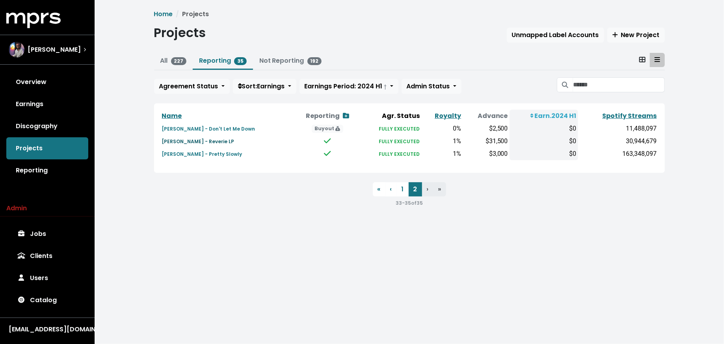
click at [202, 140] on small "[PERSON_NAME] - Reverie LP" at bounding box center [198, 141] width 73 height 7
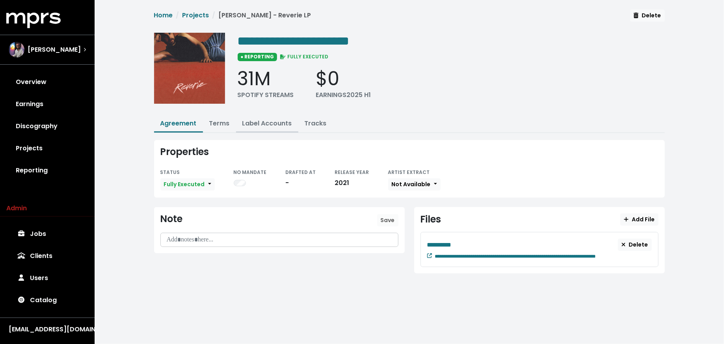
click at [253, 125] on link "Label Accounts" at bounding box center [267, 123] width 50 height 9
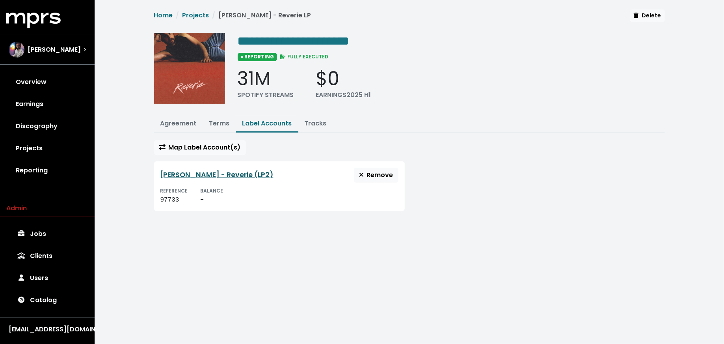
click at [200, 171] on link "[PERSON_NAME] - Reverie (LP2)" at bounding box center [216, 174] width 113 height 9
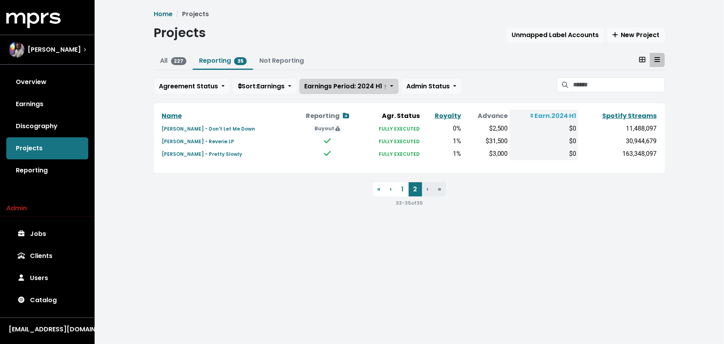
click at [335, 83] on span "Earnings Period: 2024 H1 †" at bounding box center [346, 86] width 82 height 9
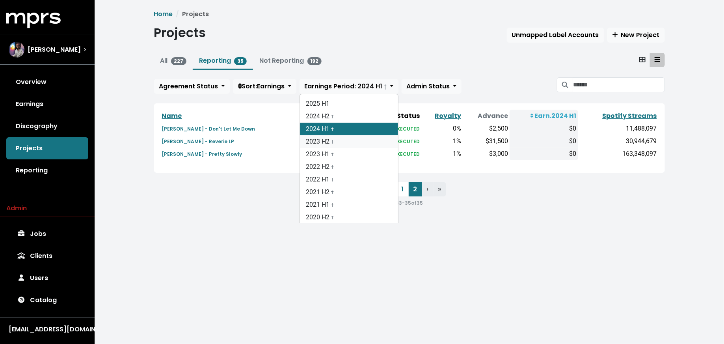
click at [333, 136] on link "2023 H2 †" at bounding box center [349, 141] width 98 height 13
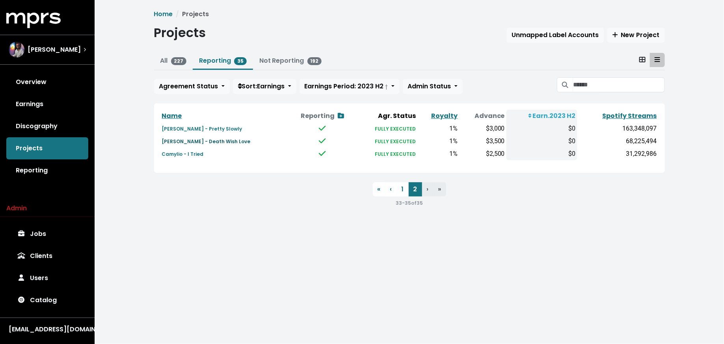
click at [232, 138] on small "[PERSON_NAME] - Death Wish Love" at bounding box center [206, 141] width 89 height 7
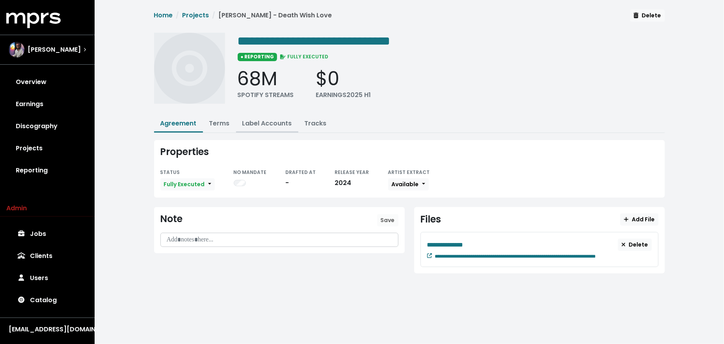
click at [271, 121] on link "Label Accounts" at bounding box center [267, 123] width 50 height 9
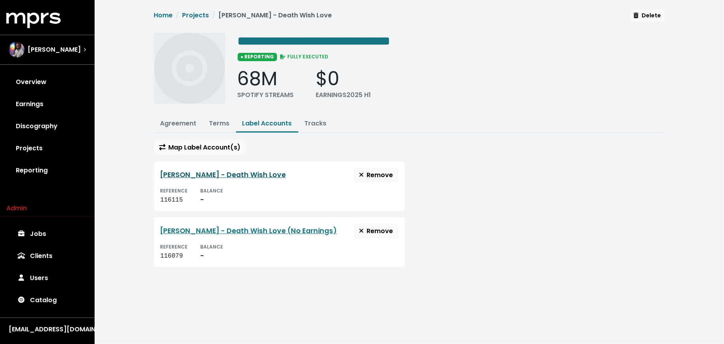
click at [211, 171] on link "[PERSON_NAME] - Death Wish Love" at bounding box center [223, 174] width 126 height 9
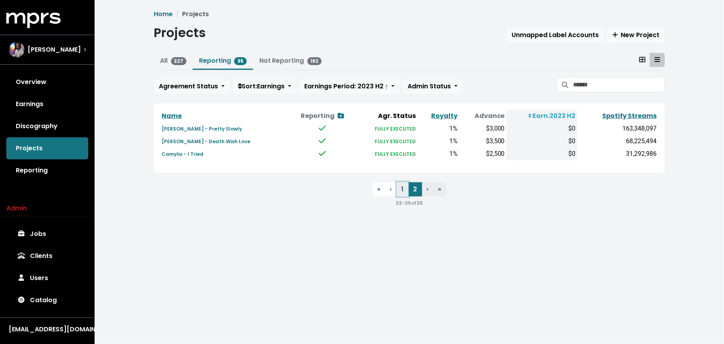
click at [406, 188] on link "1" at bounding box center [403, 189] width 12 height 14
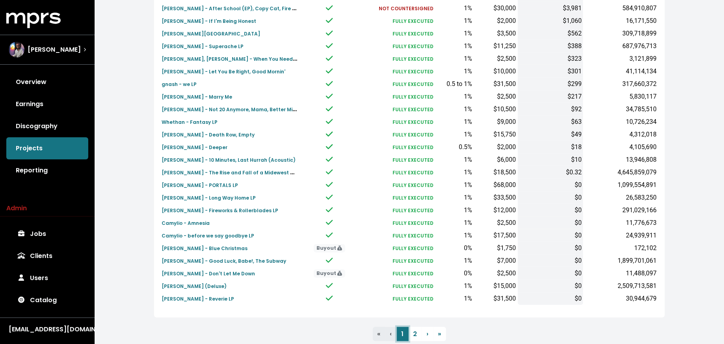
scroll to position [244, 0]
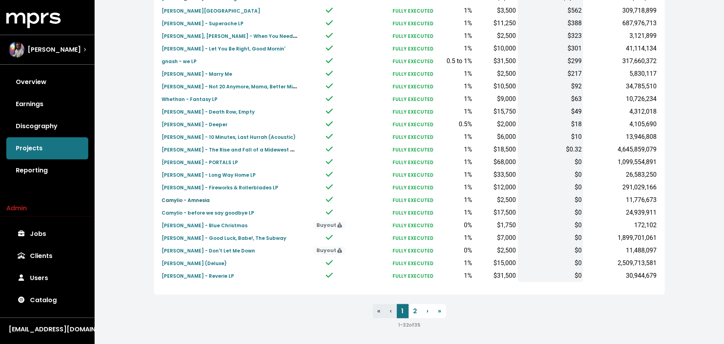
click at [189, 199] on small "Camylio - Amnesia" at bounding box center [186, 200] width 48 height 7
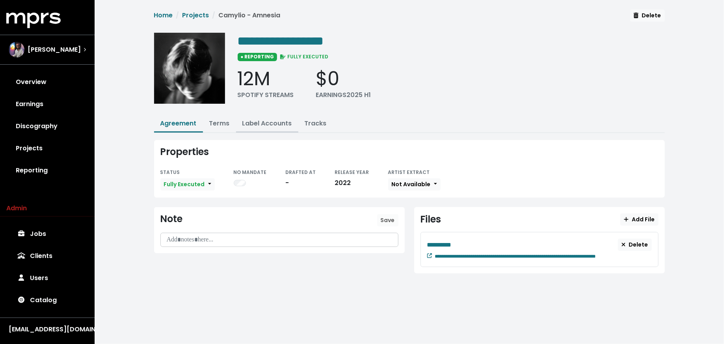
click at [267, 121] on link "Label Accounts" at bounding box center [267, 123] width 50 height 9
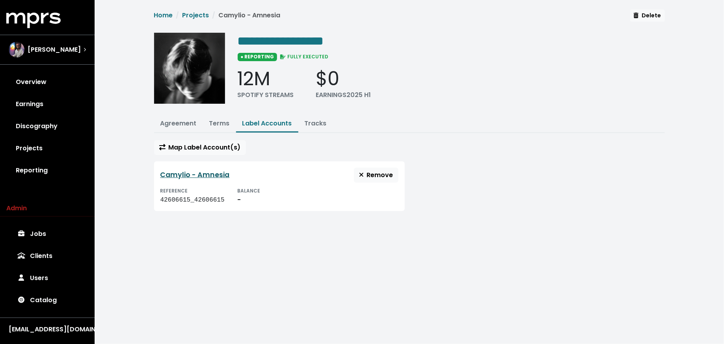
click at [203, 173] on link "Camylio - Amnesia" at bounding box center [194, 174] width 69 height 9
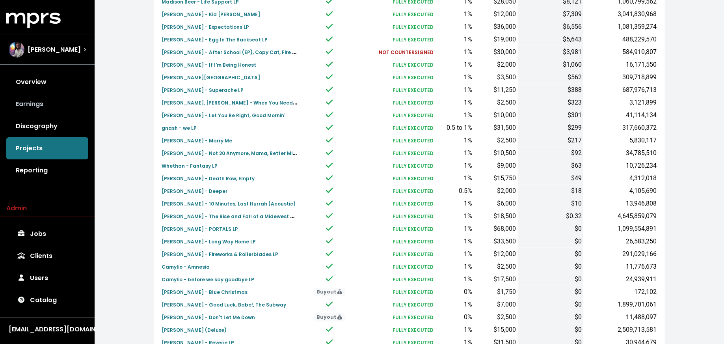
scroll to position [244, 0]
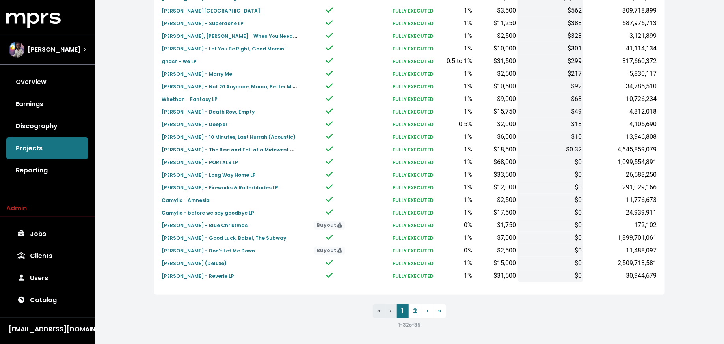
click at [181, 151] on small "[PERSON_NAME] - The Rise and Fall of a Midewest Princess LP & Love Me Anyway" at bounding box center [264, 149] width 204 height 9
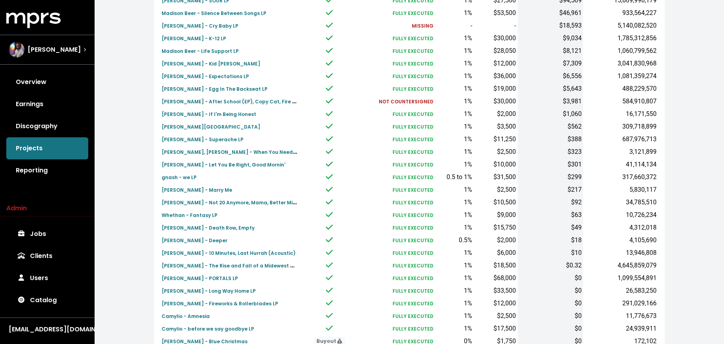
scroll to position [128, 0]
drag, startPoint x: 582, startPoint y: 262, endPoint x: 243, endPoint y: 268, distance: 339.0
click at [243, 268] on tr "[PERSON_NAME] - The Rise and Fall of a Midewest Princess LP & Love Me Anyway FU…" at bounding box center [409, 265] width 498 height 13
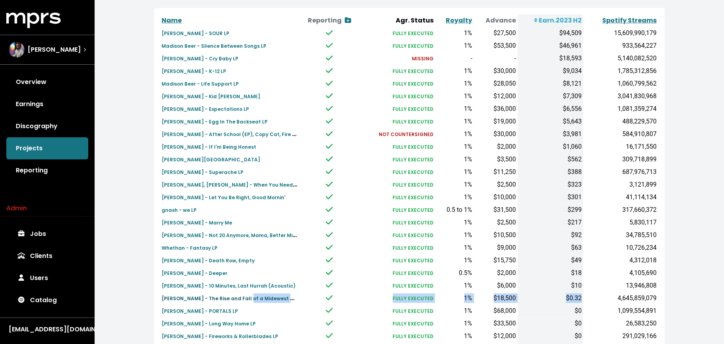
scroll to position [99, 0]
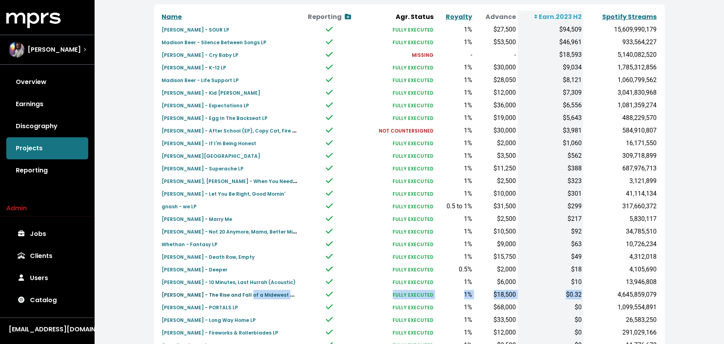
click at [268, 294] on small "[PERSON_NAME] - The Rise and Fall of a Midewest Princess LP & Love Me Anyway" at bounding box center [264, 294] width 204 height 9
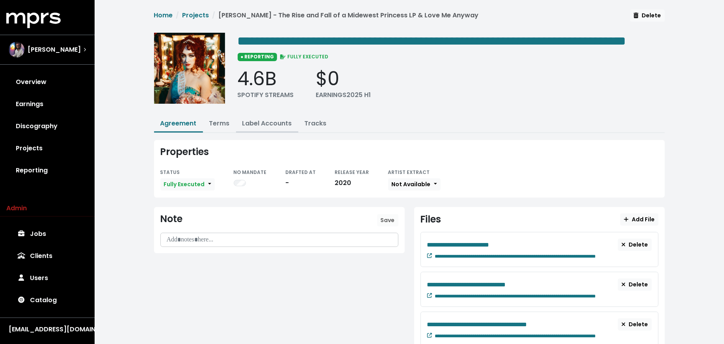
click at [263, 128] on link "Label Accounts" at bounding box center [267, 123] width 50 height 9
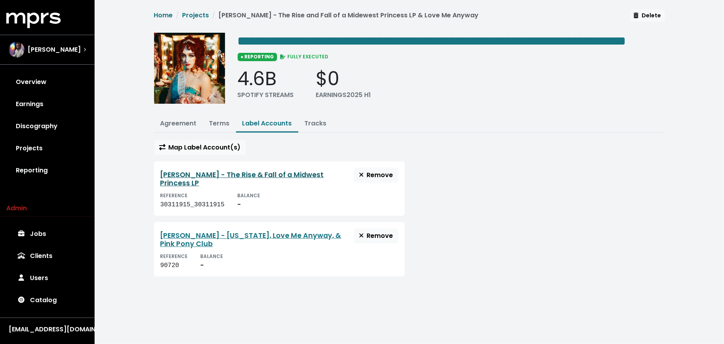
click at [223, 188] on link "[PERSON_NAME] - The Rise & Fall of a Midwest Princess LP" at bounding box center [242, 179] width 164 height 18
click at [182, 248] on link "[PERSON_NAME] - [US_STATE], Love Me Anyway, & Pink Pony Club" at bounding box center [250, 240] width 181 height 18
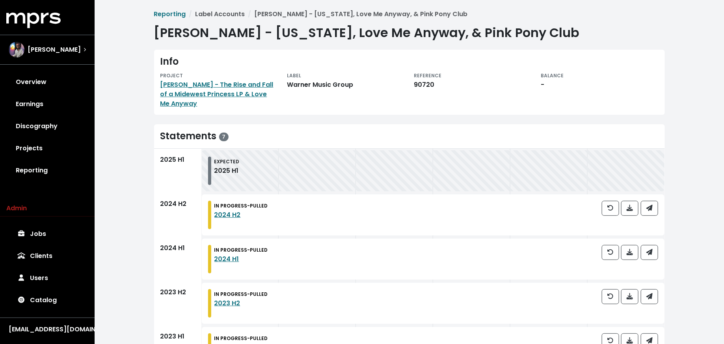
click at [426, 84] on div "90720" at bounding box center [472, 84] width 117 height 9
copy div "90720"
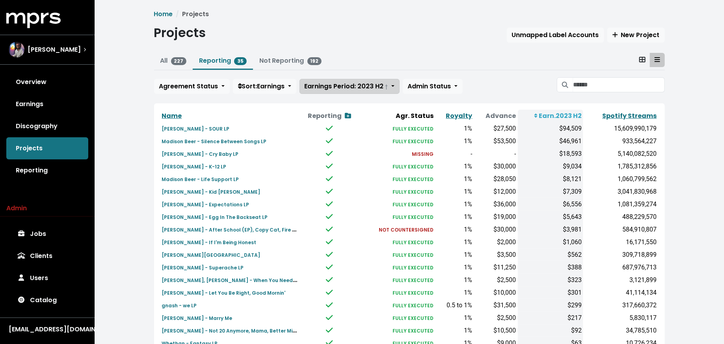
click at [385, 87] on span "Earnings Period: 2023 H2 †" at bounding box center [347, 86] width 84 height 9
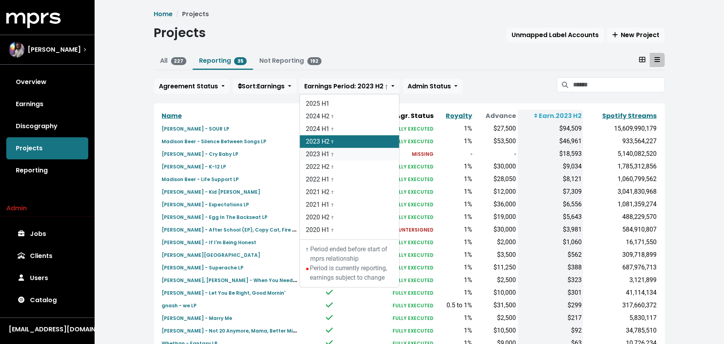
click at [373, 150] on link "2023 H1 †" at bounding box center [349, 154] width 99 height 13
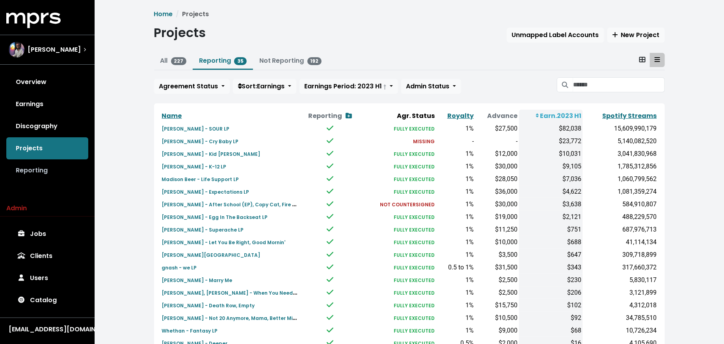
click at [43, 173] on link "Reporting" at bounding box center [47, 170] width 82 height 22
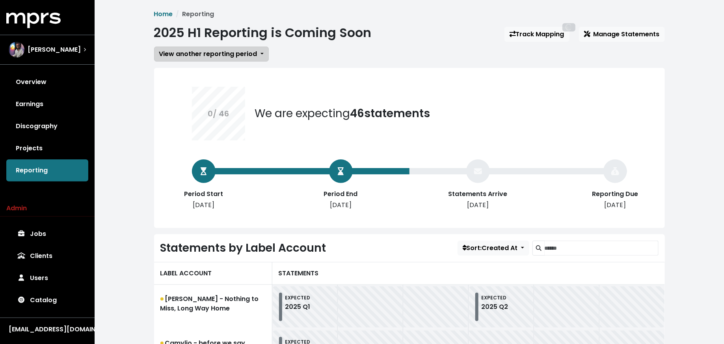
click at [185, 53] on span "View another reporting period" at bounding box center [208, 53] width 98 height 9
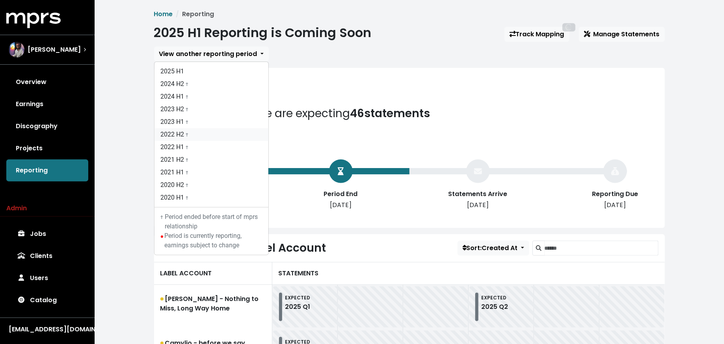
click at [184, 133] on link "2022 H2 †" at bounding box center [211, 134] width 114 height 13
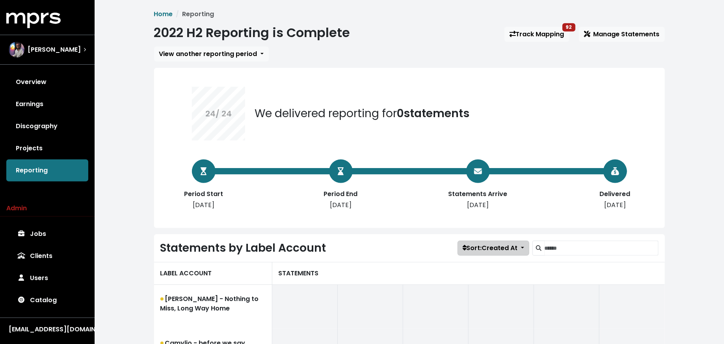
click at [482, 247] on span "Sort: Created At" at bounding box center [490, 247] width 55 height 9
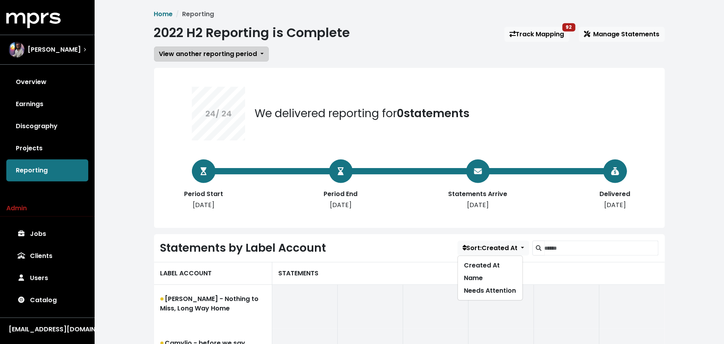
click at [203, 56] on span "View another reporting period" at bounding box center [208, 53] width 98 height 9
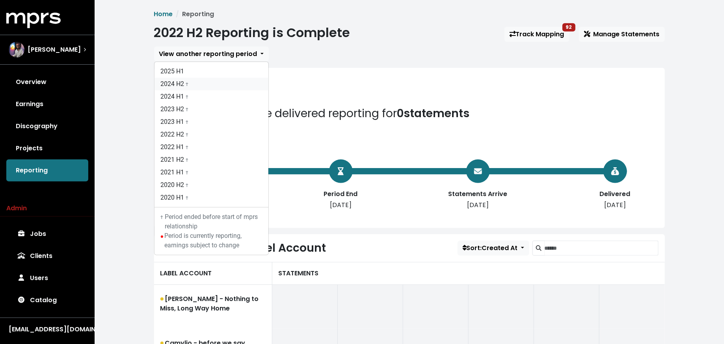
click at [198, 79] on link "2024 H2 †" at bounding box center [211, 84] width 114 height 13
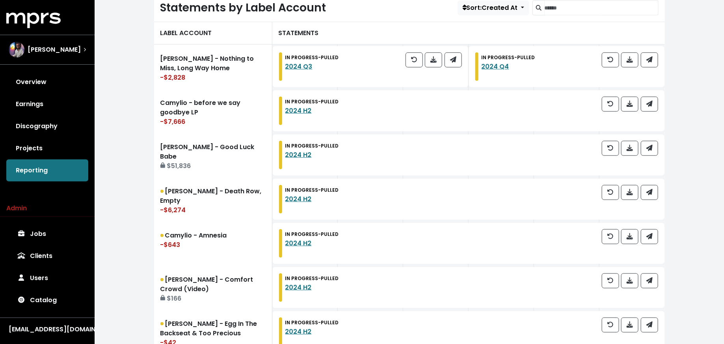
scroll to position [234, 0]
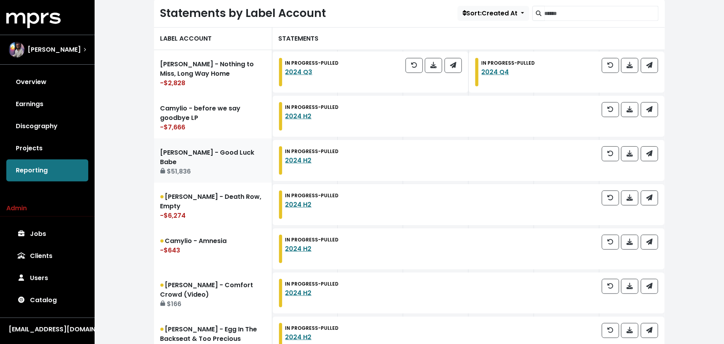
click at [201, 167] on div "$51,836" at bounding box center [212, 171] width 105 height 9
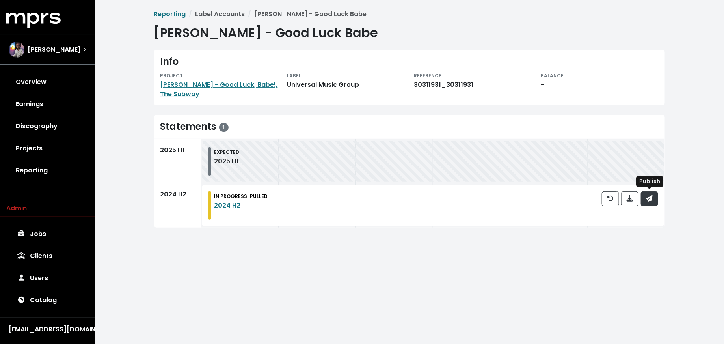
click at [651, 199] on icon "button" at bounding box center [649, 198] width 6 height 6
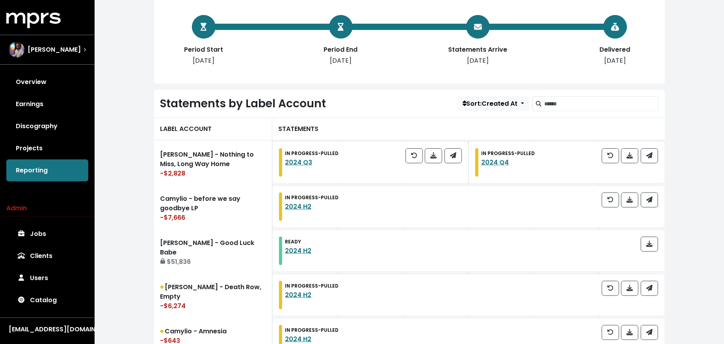
scroll to position [159, 0]
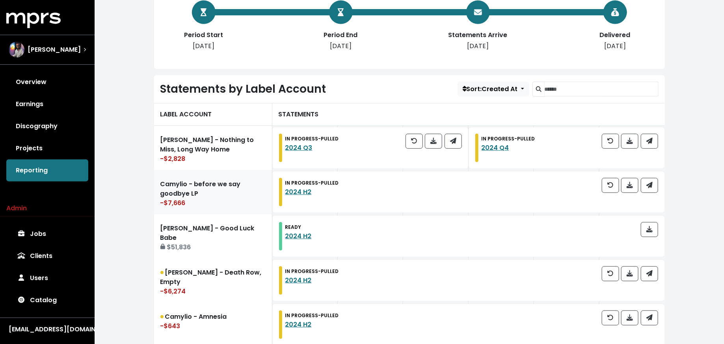
click at [195, 198] on div "-$7,666" at bounding box center [212, 202] width 105 height 9
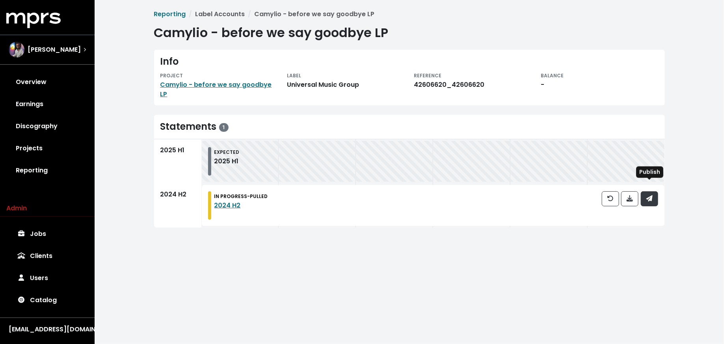
click at [655, 192] on button "button" at bounding box center [649, 198] width 17 height 15
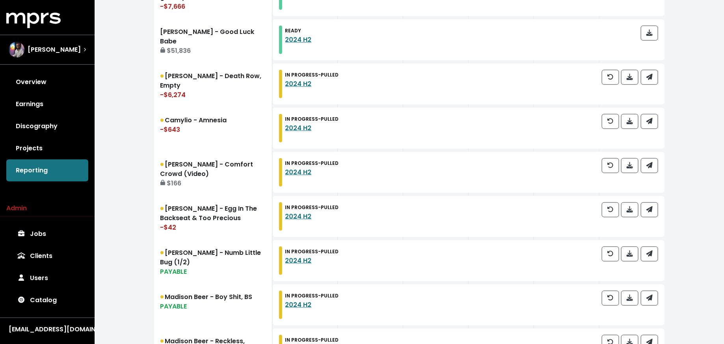
scroll to position [332, 0]
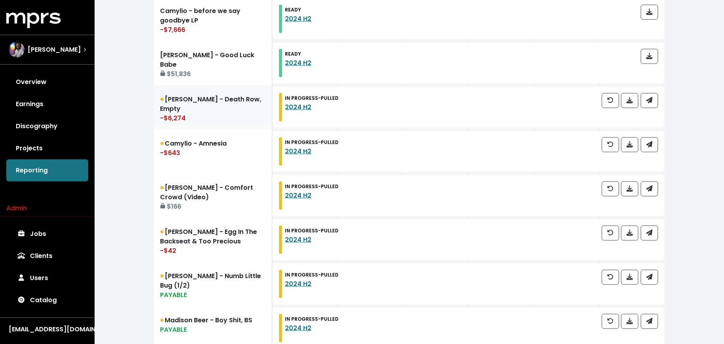
click at [239, 112] on link "[PERSON_NAME] - Death Row, Empty -$6,274" at bounding box center [213, 107] width 118 height 44
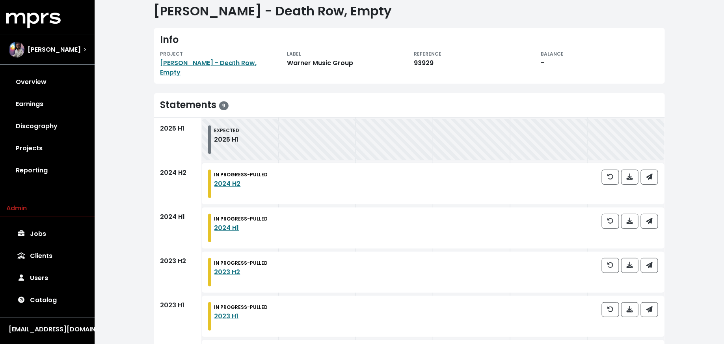
scroll to position [12, 0]
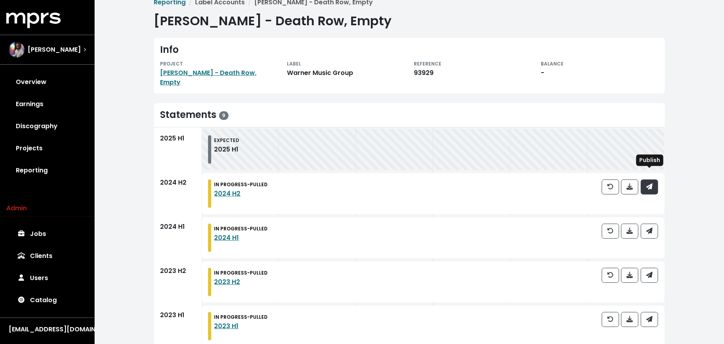
click at [653, 180] on button "button" at bounding box center [649, 186] width 17 height 15
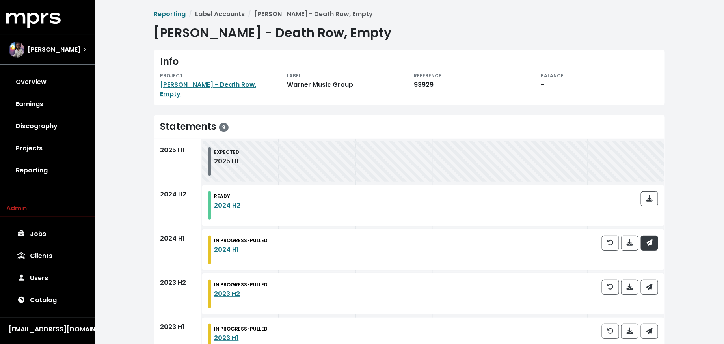
click at [653, 238] on span "button" at bounding box center [649, 242] width 7 height 9
click at [653, 282] on span "button" at bounding box center [649, 286] width 7 height 9
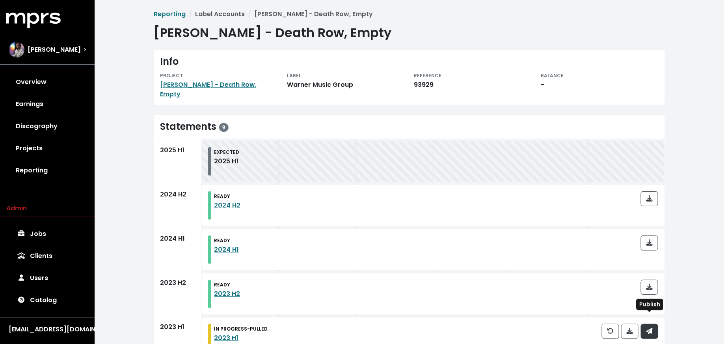
click at [653, 326] on span "button" at bounding box center [649, 330] width 7 height 9
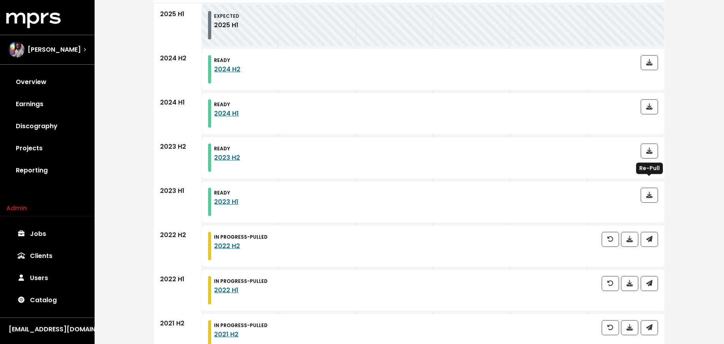
scroll to position [204, 0]
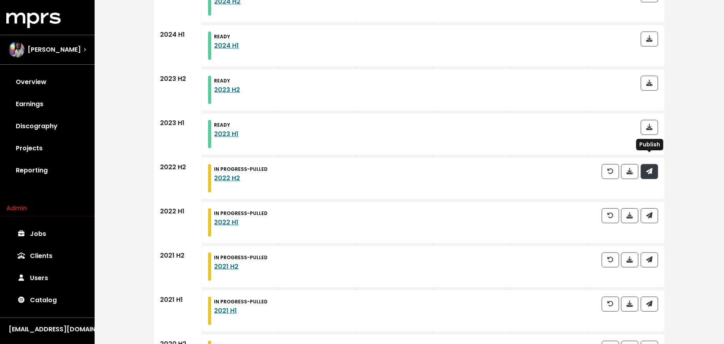
click at [650, 168] on icon "button" at bounding box center [649, 171] width 6 height 6
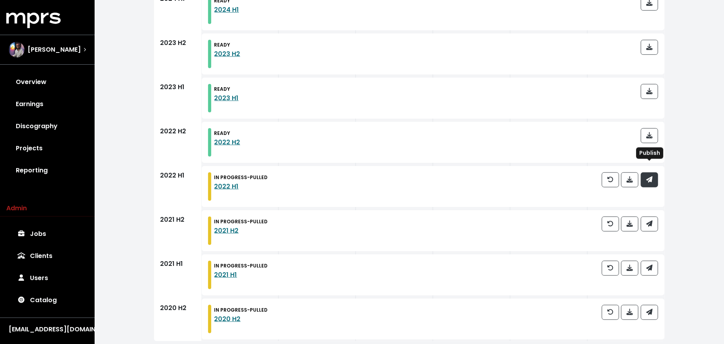
click at [650, 176] on icon "button" at bounding box center [649, 179] width 6 height 6
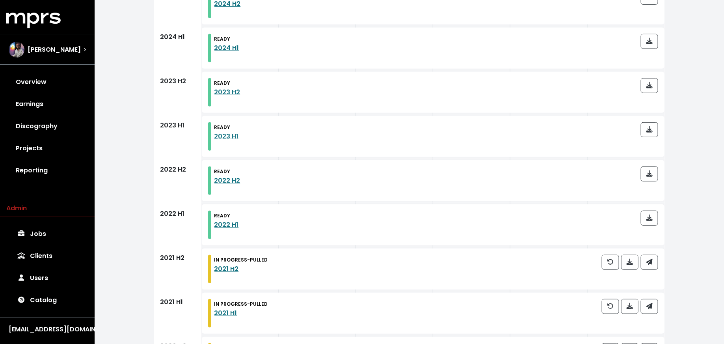
scroll to position [240, 0]
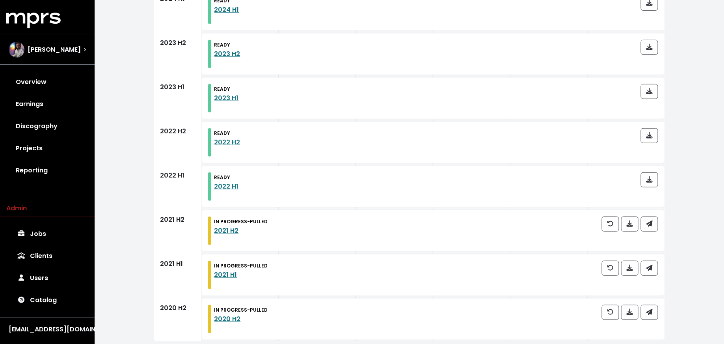
click at [648, 233] on div at bounding box center [630, 230] width 56 height 28
click at [648, 220] on icon "button" at bounding box center [649, 223] width 6 height 6
click at [651, 264] on icon "button" at bounding box center [649, 267] width 6 height 6
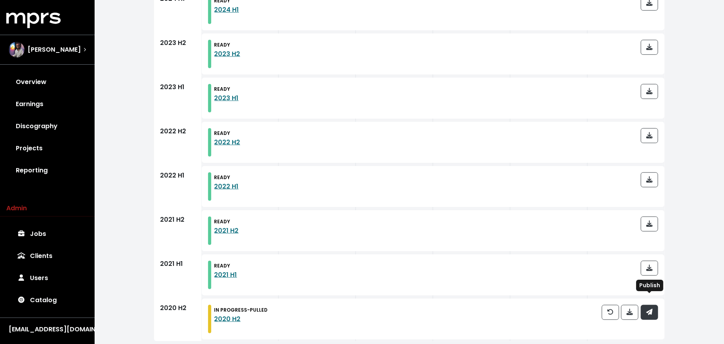
click at [647, 309] on icon "button" at bounding box center [649, 312] width 6 height 6
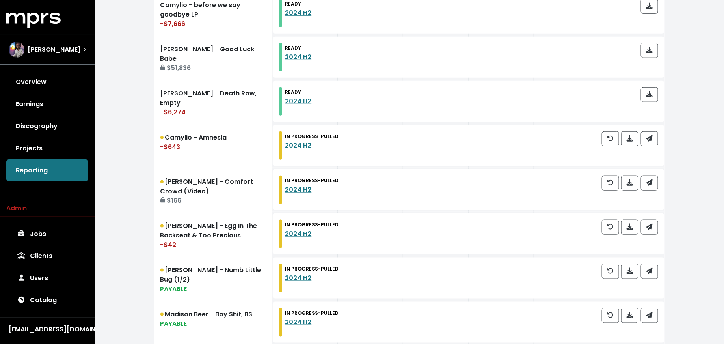
scroll to position [344, 0]
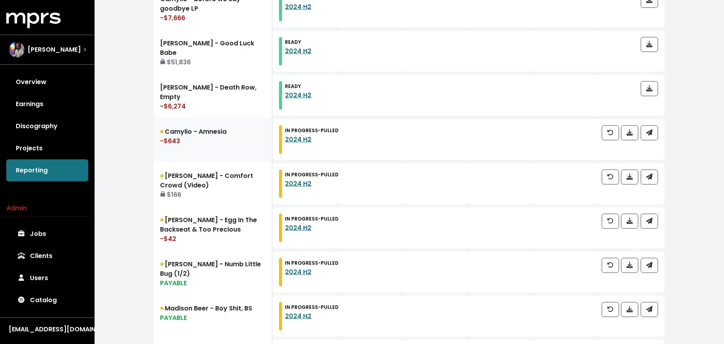
click at [219, 145] on link "Camylio - Amnesia -$643" at bounding box center [213, 139] width 118 height 44
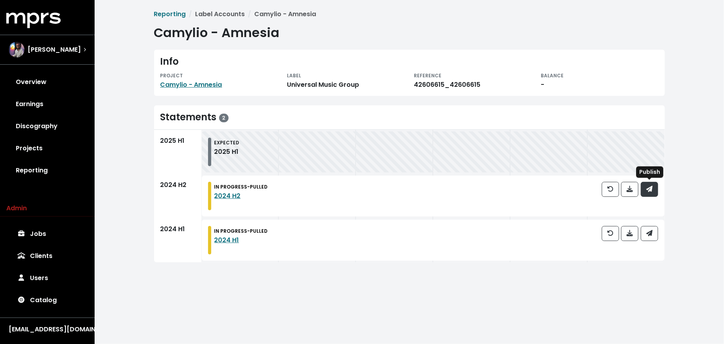
click at [645, 193] on button "button" at bounding box center [649, 189] width 17 height 15
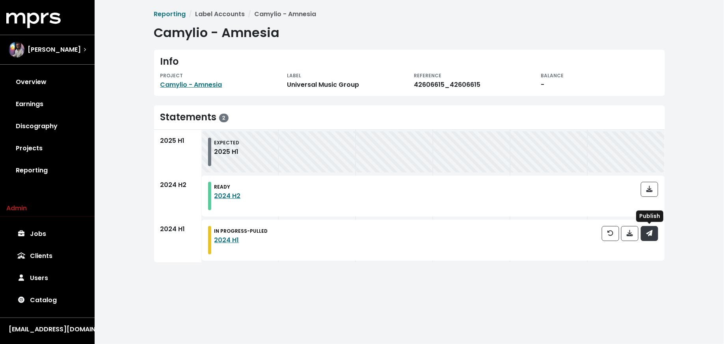
drag, startPoint x: 645, startPoint y: 193, endPoint x: 647, endPoint y: 230, distance: 36.7
click at [647, 230] on icon "button" at bounding box center [649, 233] width 6 height 6
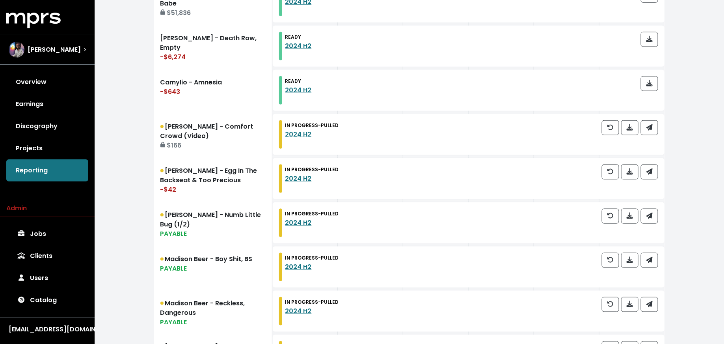
scroll to position [399, 0]
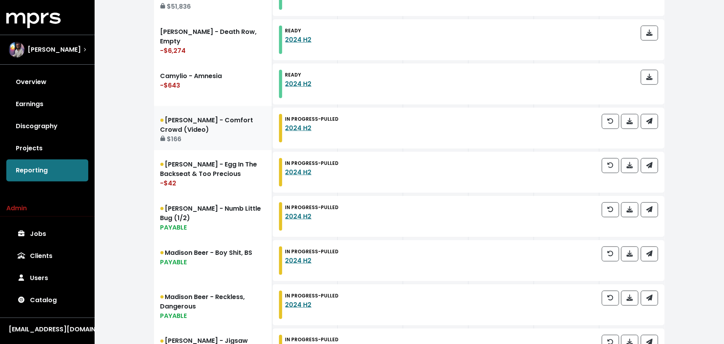
click at [215, 139] on div "$166" at bounding box center [212, 138] width 105 height 9
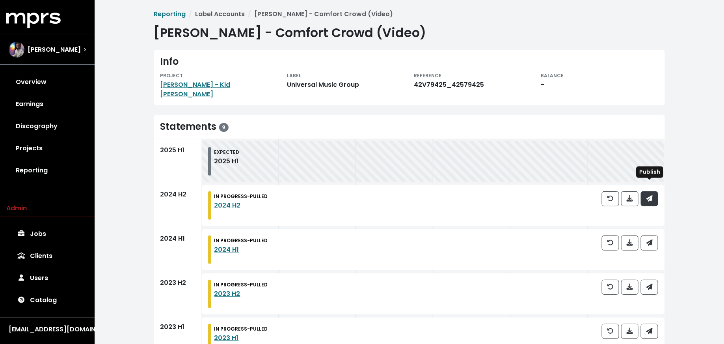
click at [655, 191] on button "button" at bounding box center [649, 198] width 17 height 15
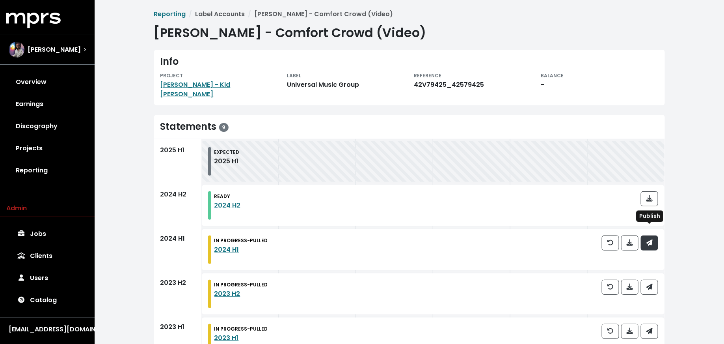
click at [655, 235] on button "button" at bounding box center [649, 242] width 17 height 15
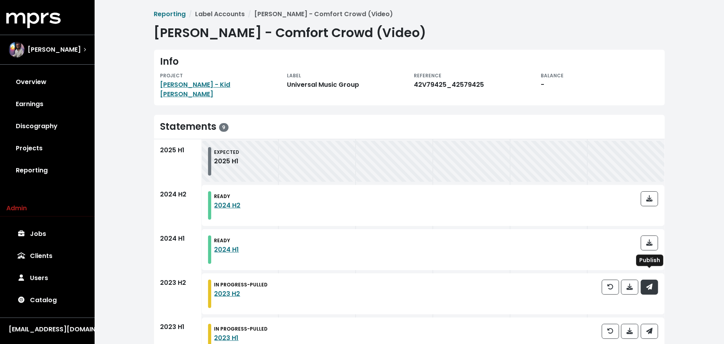
click at [651, 279] on button "button" at bounding box center [649, 286] width 17 height 15
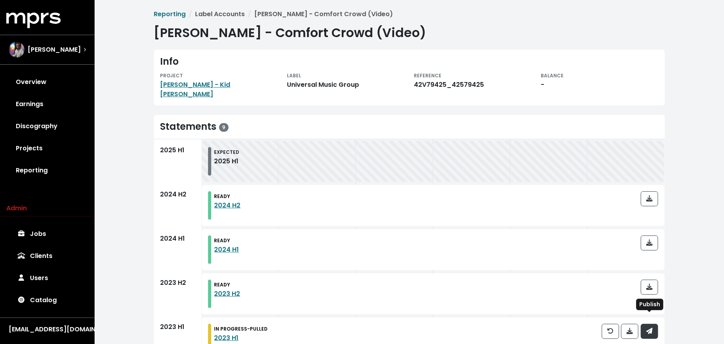
click at [651, 326] on span "button" at bounding box center [649, 330] width 6 height 9
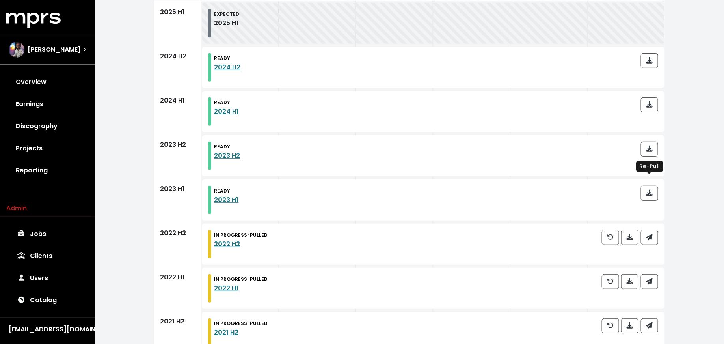
scroll to position [240, 0]
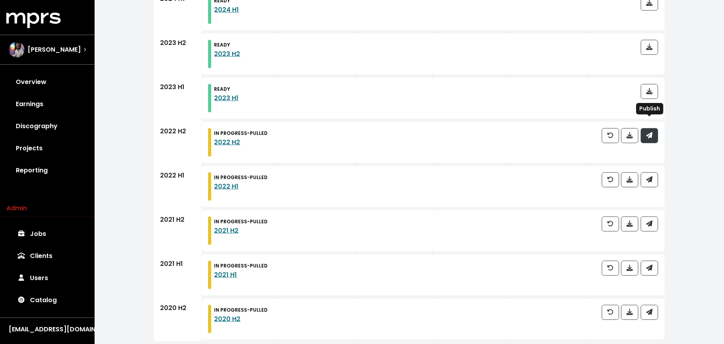
click at [648, 132] on icon "button" at bounding box center [649, 135] width 6 height 6
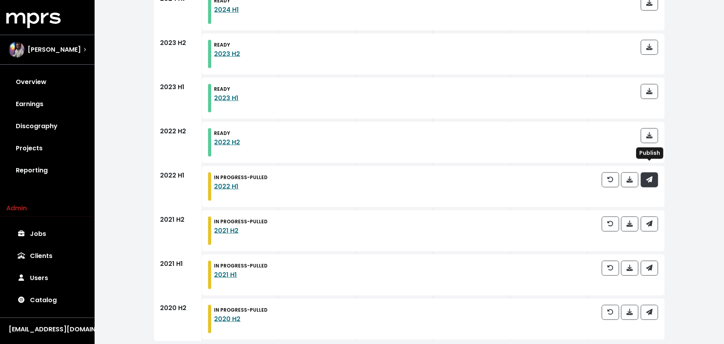
click at [650, 176] on icon "button" at bounding box center [649, 179] width 6 height 6
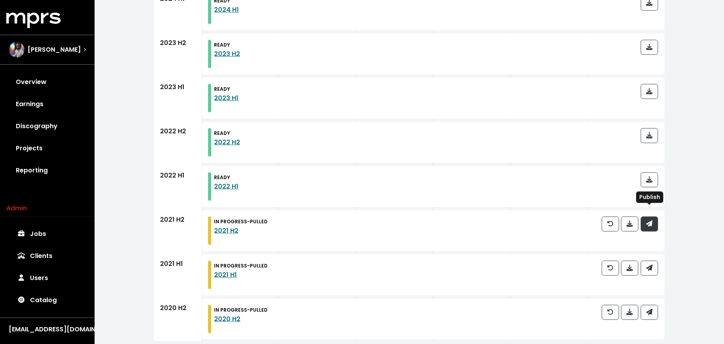
click at [653, 216] on button "button" at bounding box center [649, 223] width 17 height 15
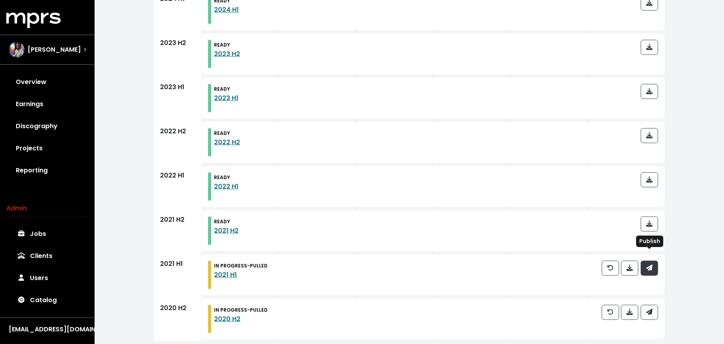
click at [653, 263] on span "button" at bounding box center [649, 267] width 7 height 9
click at [654, 298] on div "IN PROGRESS - PULLED 2020 H2" at bounding box center [433, 318] width 463 height 41
click at [653, 305] on button "button" at bounding box center [649, 312] width 17 height 15
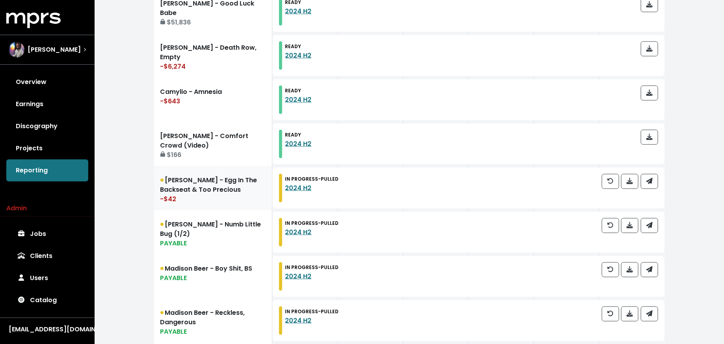
click at [212, 186] on link "[PERSON_NAME] - Egg In The Backseat & Too Precious -$42" at bounding box center [213, 188] width 118 height 44
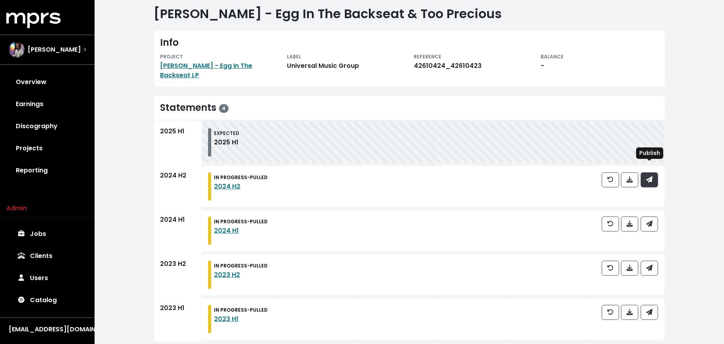
click at [646, 172] on button "button" at bounding box center [649, 179] width 17 height 15
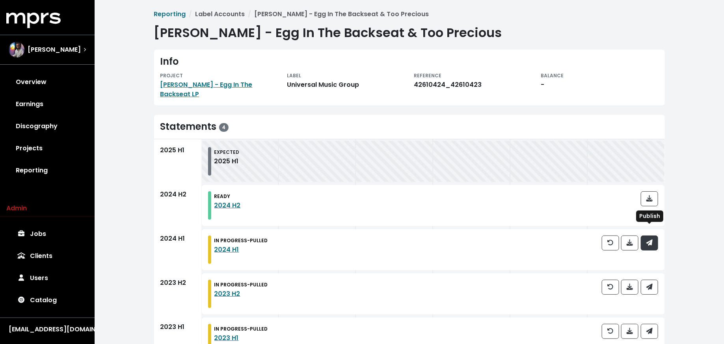
click at [649, 239] on icon "button" at bounding box center [649, 242] width 6 height 6
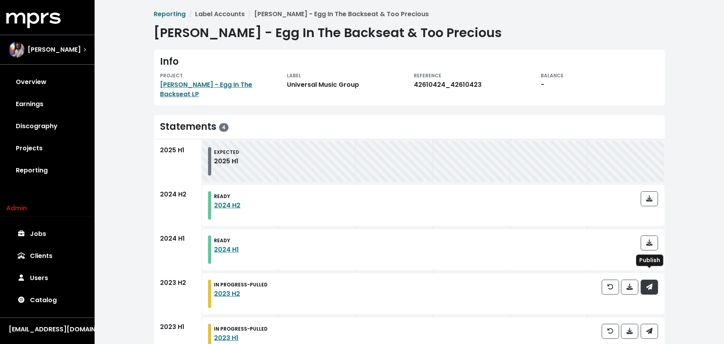
click at [649, 283] on icon "button" at bounding box center [649, 286] width 6 height 6
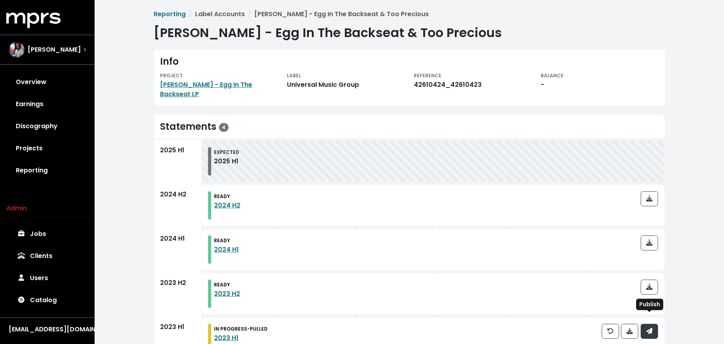
click at [651, 324] on button "button" at bounding box center [649, 331] width 17 height 15
click at [210, 86] on link "[PERSON_NAME] - Egg In The Backseat LP" at bounding box center [206, 89] width 92 height 19
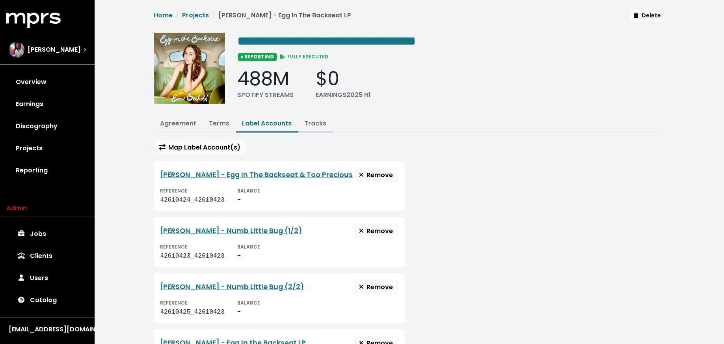
click at [302, 126] on button "Tracks" at bounding box center [315, 123] width 35 height 17
click at [309, 127] on button "Tracks" at bounding box center [315, 123] width 35 height 17
click at [308, 119] on link "Tracks" at bounding box center [316, 123] width 22 height 9
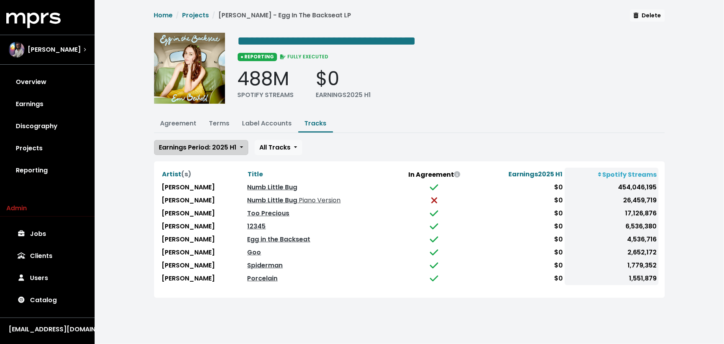
click at [222, 144] on span "Earnings Period: 2025 H1" at bounding box center [198, 147] width 78 height 9
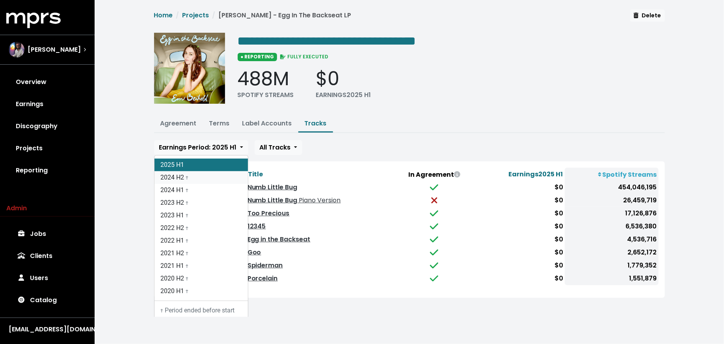
click at [212, 172] on link "2024 H2 †" at bounding box center [200, 177] width 93 height 13
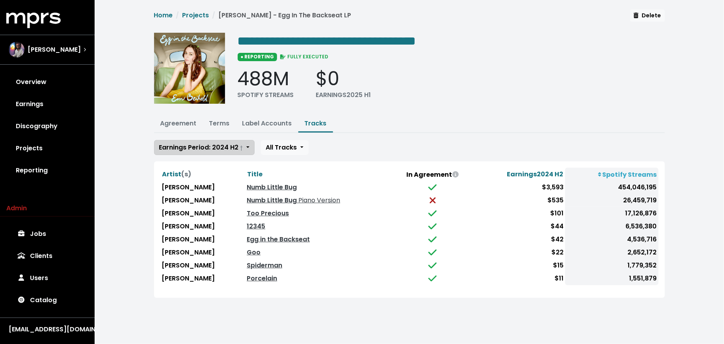
click at [204, 143] on span "Earnings Period: 2024 H2 †" at bounding box center [201, 147] width 84 height 9
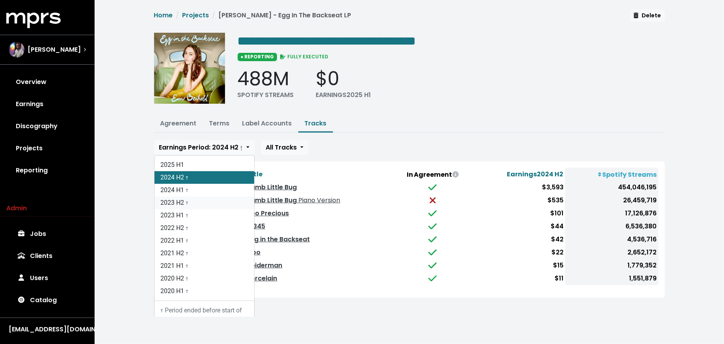
click at [195, 201] on link "2023 H2 †" at bounding box center [204, 202] width 100 height 13
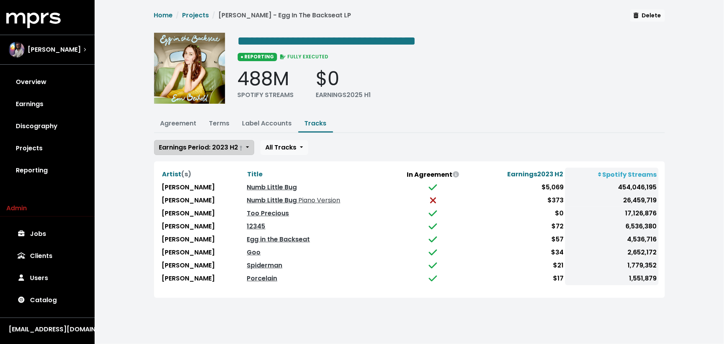
click at [187, 146] on span "Earnings Period: 2023 H2 †" at bounding box center [201, 147] width 84 height 9
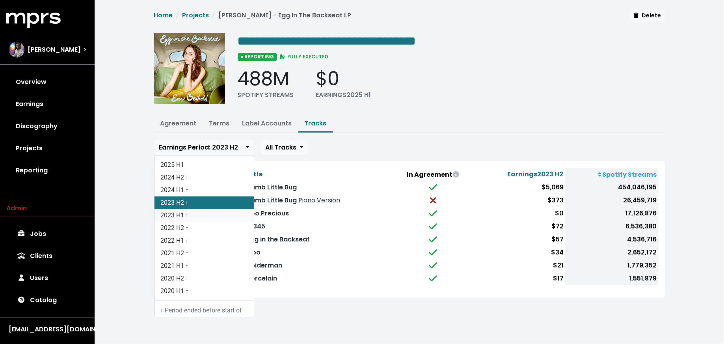
click at [190, 211] on link "2023 H1 †" at bounding box center [203, 215] width 99 height 13
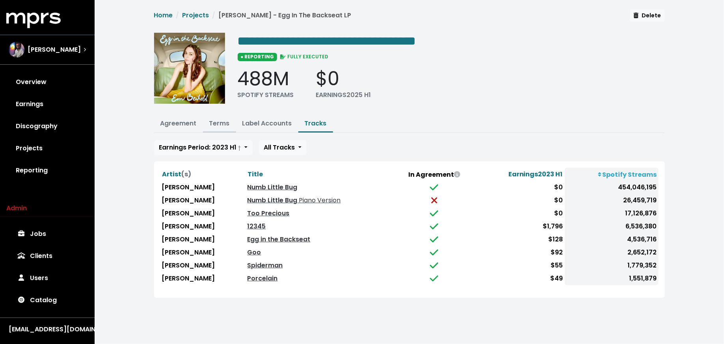
click at [225, 119] on link "Terms" at bounding box center [219, 123] width 20 height 9
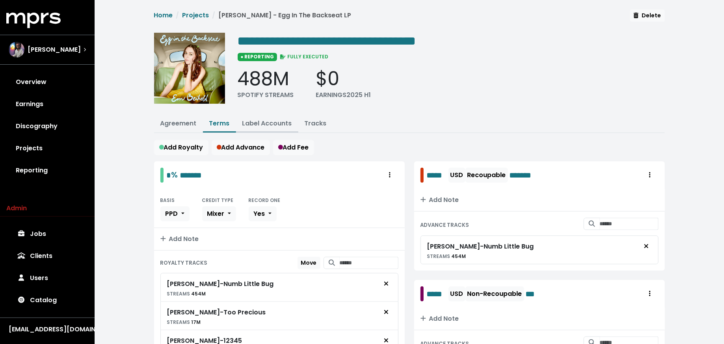
click at [255, 116] on button "Label Accounts" at bounding box center [267, 123] width 62 height 17
click at [260, 120] on link "Label Accounts" at bounding box center [267, 123] width 50 height 9
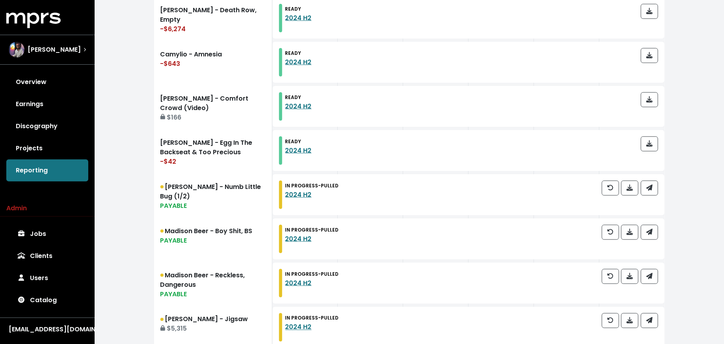
scroll to position [424, 0]
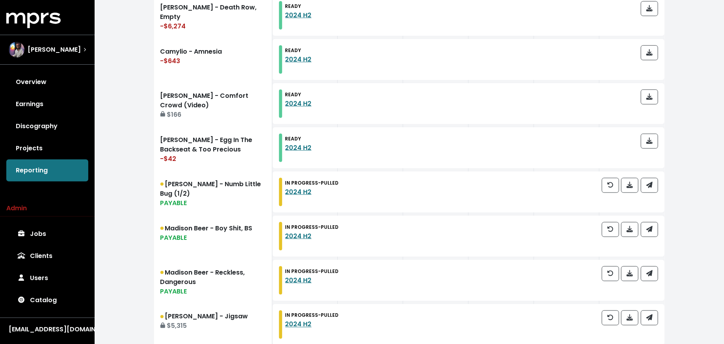
click at [223, 201] on div "PAYABLE" at bounding box center [212, 202] width 105 height 9
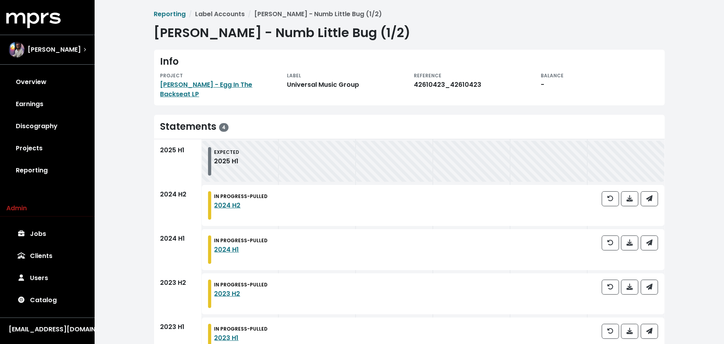
scroll to position [19, 0]
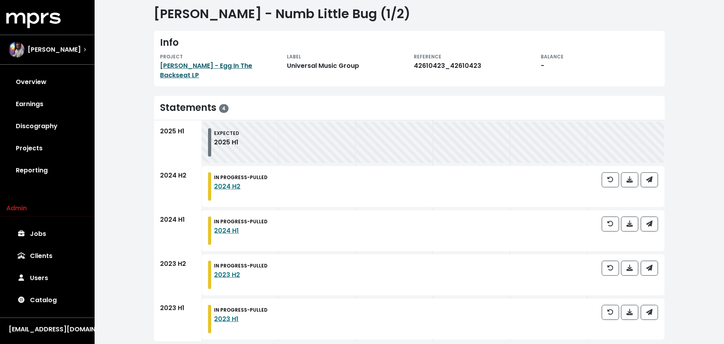
click at [184, 65] on link "[PERSON_NAME] - Egg In The Backseat LP" at bounding box center [206, 70] width 92 height 19
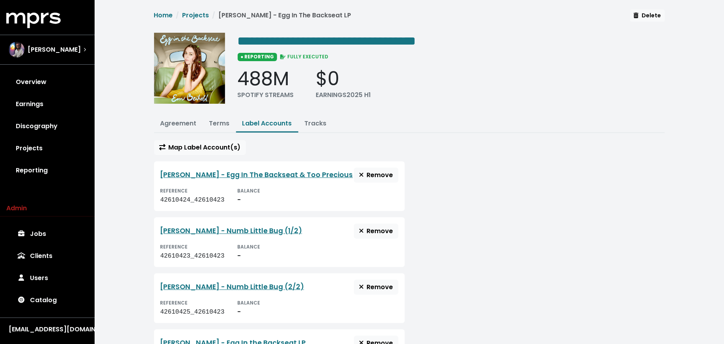
scroll to position [13, 0]
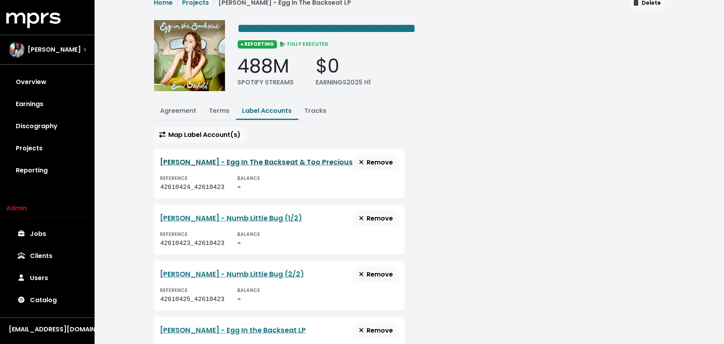
click at [296, 162] on link "[PERSON_NAME] - Egg In The Backseat & Too Precious" at bounding box center [256, 161] width 193 height 9
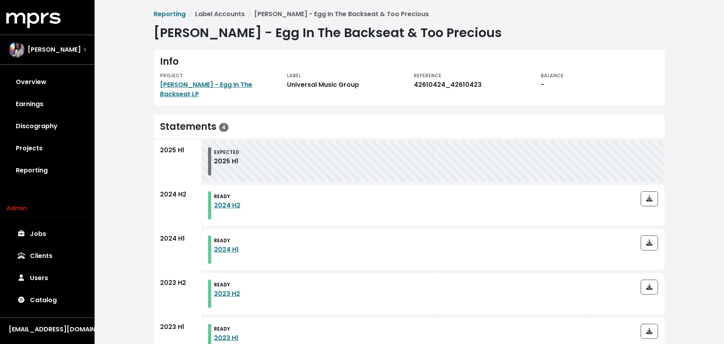
scroll to position [19, 0]
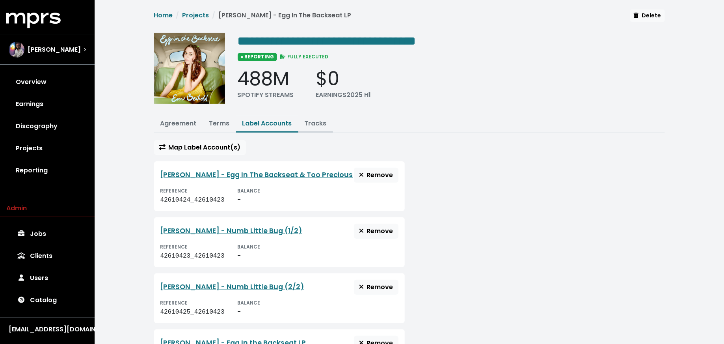
click at [314, 121] on link "Tracks" at bounding box center [316, 123] width 22 height 9
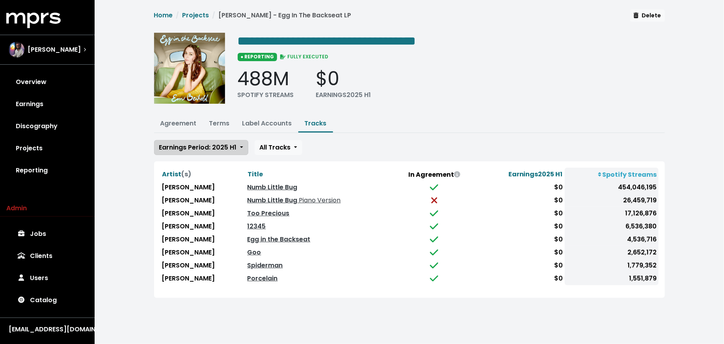
click at [217, 146] on span "Earnings Period: 2025 H1" at bounding box center [198, 147] width 78 height 9
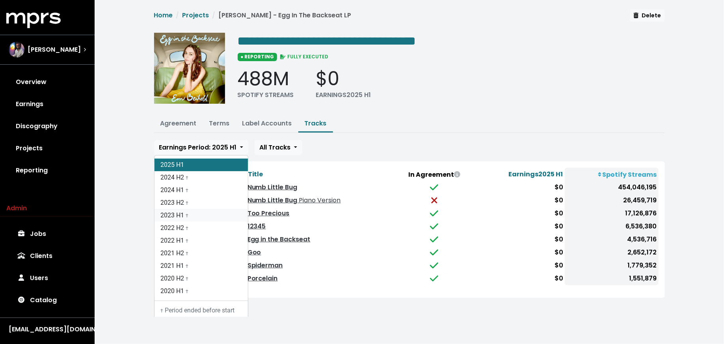
click at [203, 212] on link "2023 H1 †" at bounding box center [200, 215] width 93 height 13
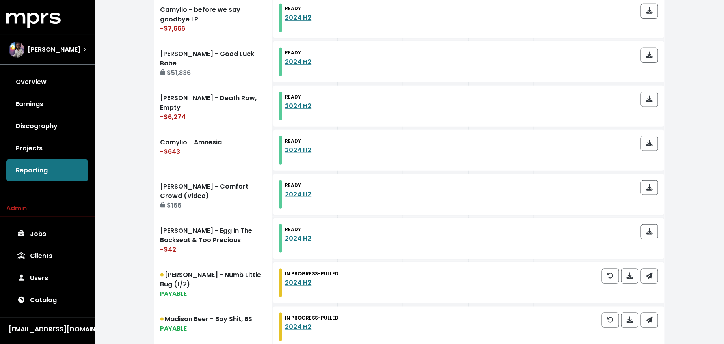
scroll to position [351, 0]
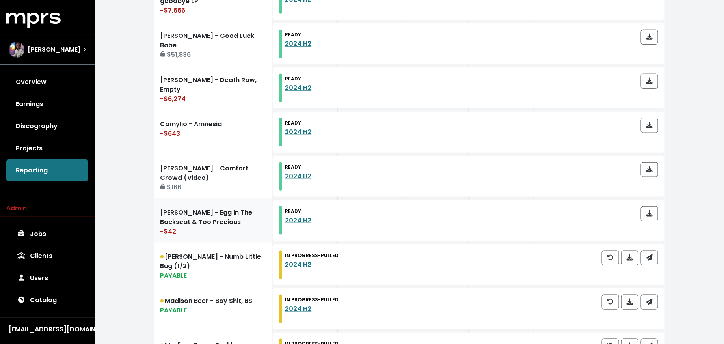
click at [209, 218] on link "[PERSON_NAME] - Egg In The Backseat & Too Precious -$42" at bounding box center [213, 220] width 118 height 44
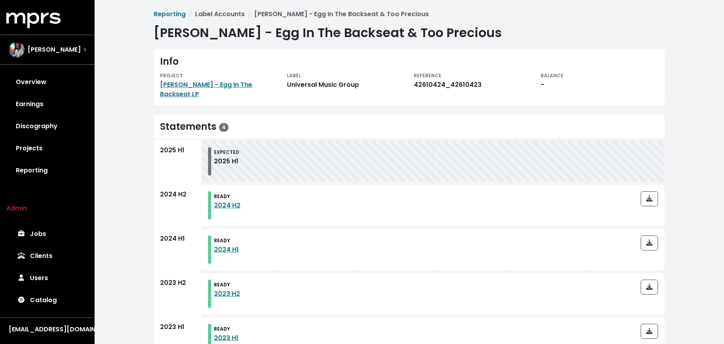
scroll to position [19, 0]
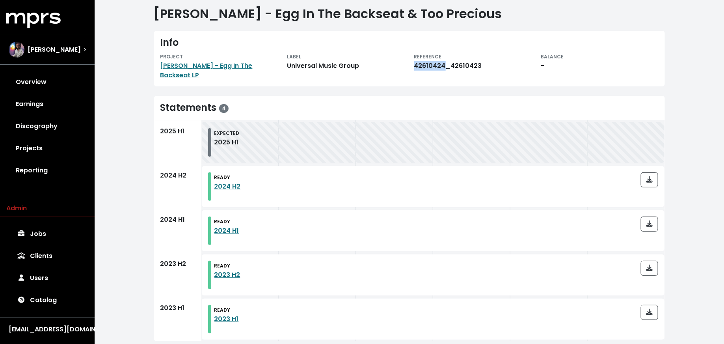
drag, startPoint x: 443, startPoint y: 65, endPoint x: 414, endPoint y: 65, distance: 29.2
click at [414, 65] on div "42610424_42610423" at bounding box center [472, 65] width 117 height 9
copy div "42610424"
click at [651, 309] on icon "button" at bounding box center [649, 312] width 6 height 6
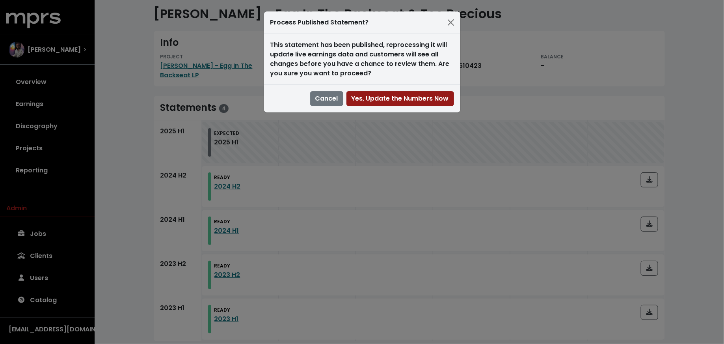
click at [421, 102] on span "Yes, Update the Numbers Now" at bounding box center [400, 98] width 97 height 9
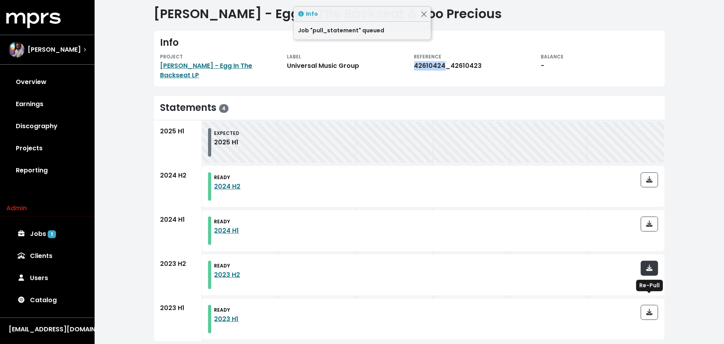
click at [652, 263] on span "button" at bounding box center [649, 267] width 6 height 9
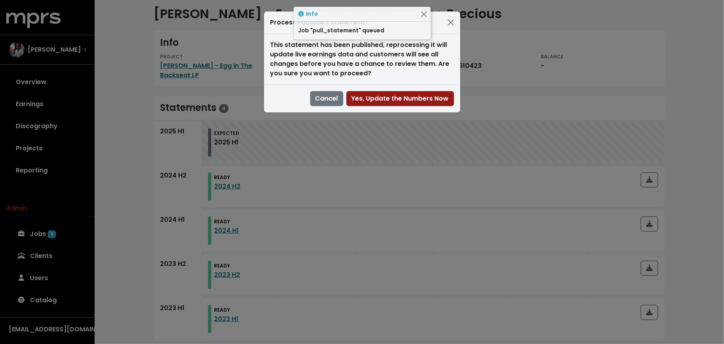
click at [417, 95] on span "Yes, Update the Numbers Now" at bounding box center [400, 98] width 97 height 9
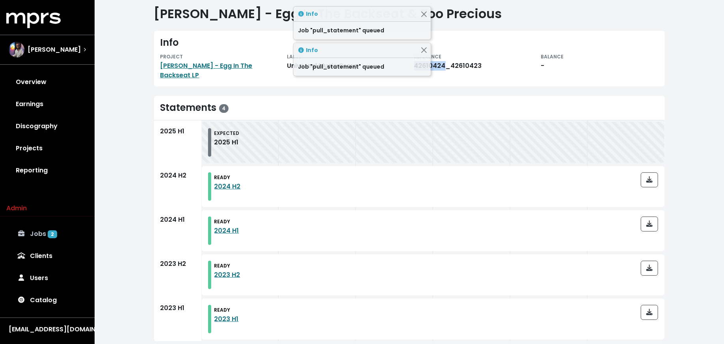
click at [37, 229] on link "Jobs 2" at bounding box center [47, 234] width 82 height 22
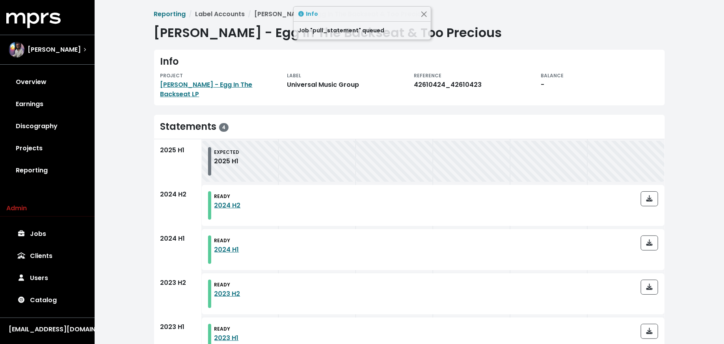
click at [221, 92] on div "Info PROJECT [PERSON_NAME] - Egg In The Backseat LP LABEL Universal Music Group…" at bounding box center [409, 78] width 511 height 56
click at [227, 86] on link "[PERSON_NAME] - Egg In The Backseat LP" at bounding box center [206, 89] width 92 height 19
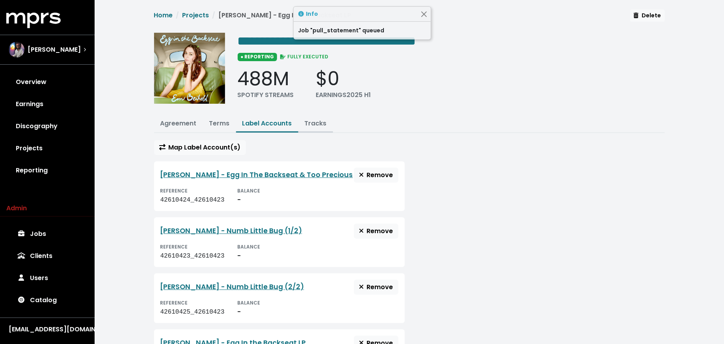
click at [314, 125] on link "Tracks" at bounding box center [316, 123] width 22 height 9
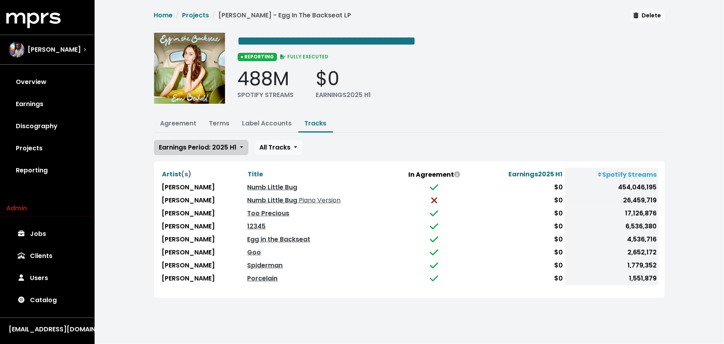
click at [219, 145] on span "Earnings Period: 2025 H1" at bounding box center [198, 147] width 78 height 9
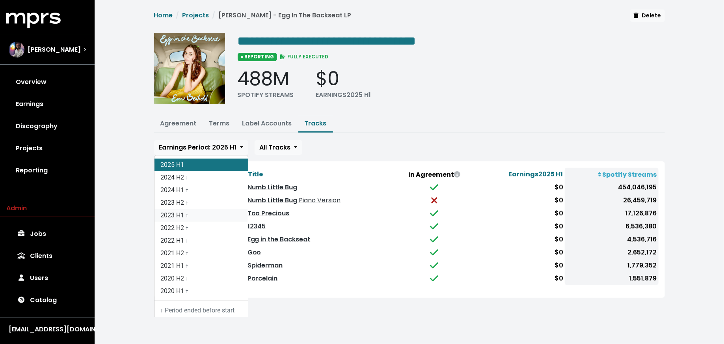
click at [214, 212] on link "2023 H1 †" at bounding box center [200, 215] width 93 height 13
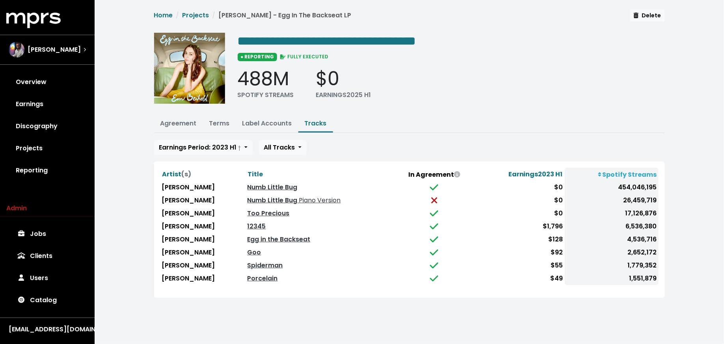
drag, startPoint x: 558, startPoint y: 205, endPoint x: 535, endPoint y: 203, distance: 23.0
click at [536, 204] on tbody "[PERSON_NAME] Numb Little Bug $0 454,046,195 [PERSON_NAME] Numb Little Bug Pian…" at bounding box center [409, 233] width 498 height 104
click at [535, 203] on td "$0" at bounding box center [520, 200] width 89 height 13
click at [217, 146] on span "Earnings Period: 2023 H1 †" at bounding box center [200, 147] width 82 height 9
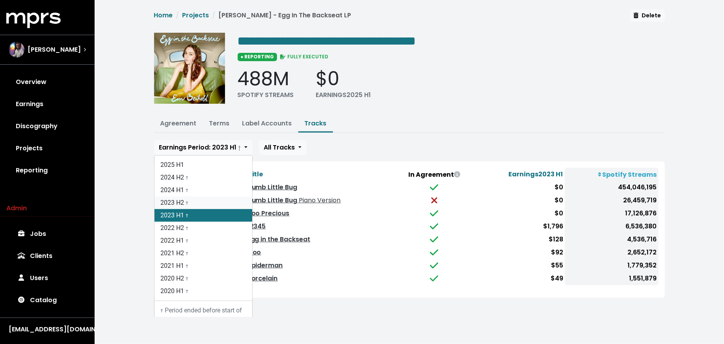
click at [208, 199] on link "2023 H2 †" at bounding box center [203, 202] width 98 height 13
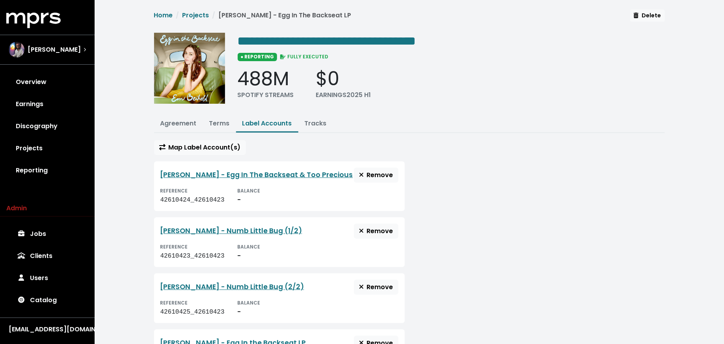
scroll to position [19, 0]
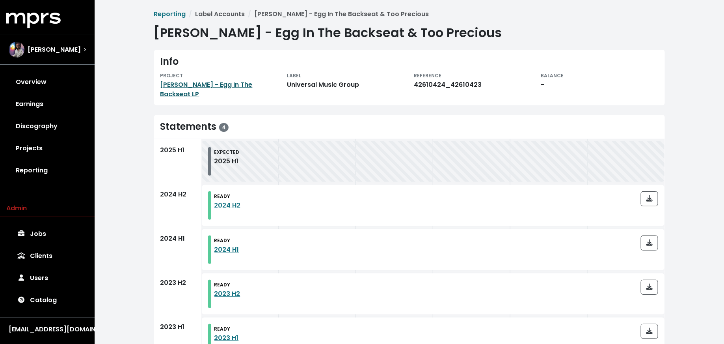
click at [191, 86] on link "[PERSON_NAME] - Egg In The Backseat LP" at bounding box center [206, 89] width 92 height 19
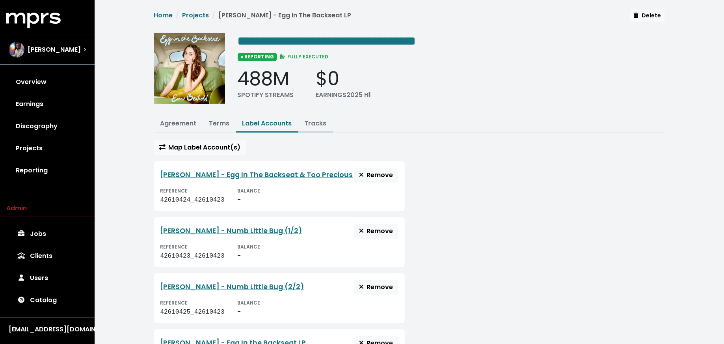
click at [313, 124] on link "Tracks" at bounding box center [316, 123] width 22 height 9
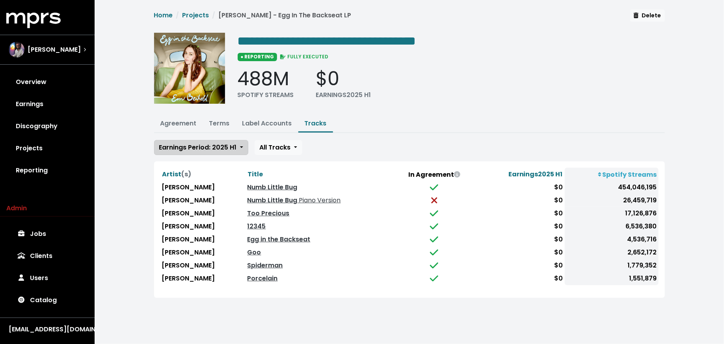
click at [224, 143] on span "Earnings Period: 2025 H1" at bounding box center [198, 147] width 78 height 9
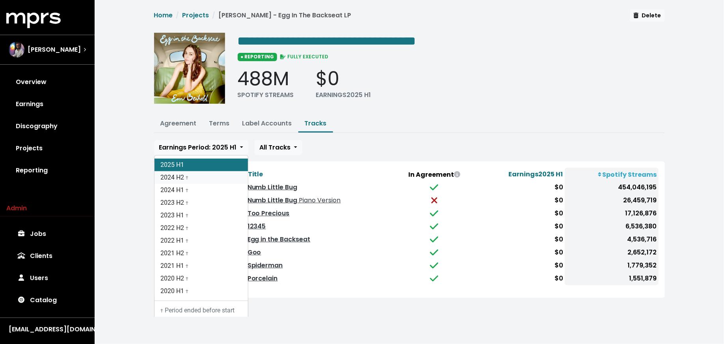
click at [217, 178] on link "2024 H2 †" at bounding box center [200, 177] width 93 height 13
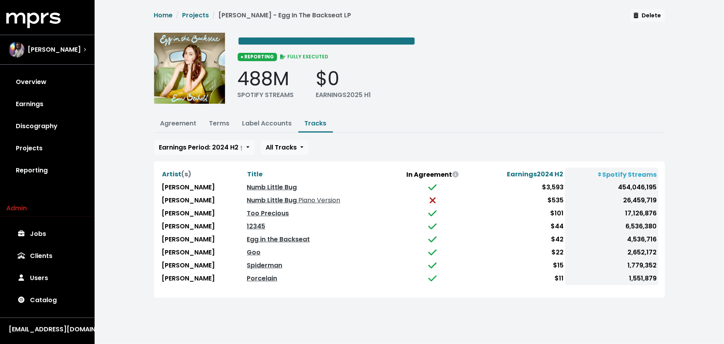
click at [201, 136] on div "**********" at bounding box center [409, 153] width 520 height 288
click at [199, 144] on span "Earnings Period: 2024 H2 †" at bounding box center [201, 147] width 84 height 9
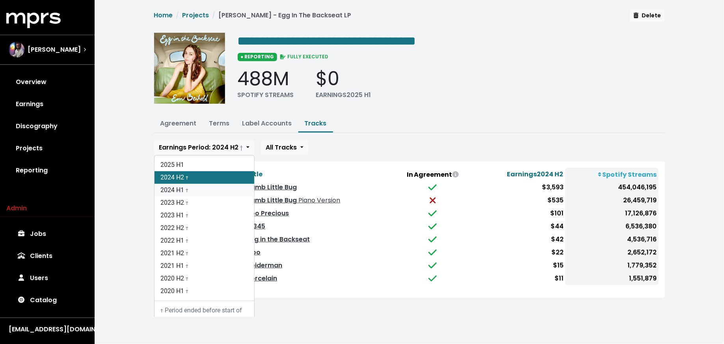
click at [199, 188] on link "2024 H1 †" at bounding box center [204, 190] width 100 height 13
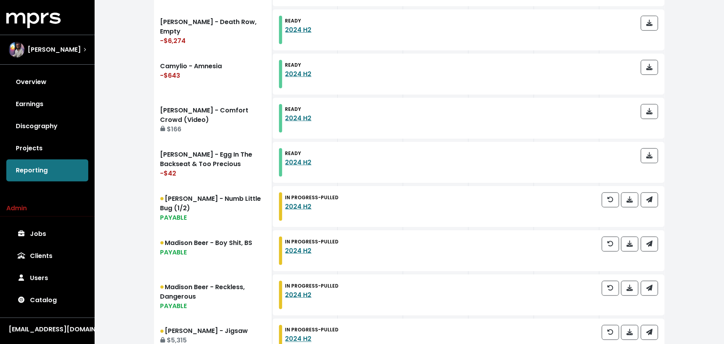
scroll to position [413, 0]
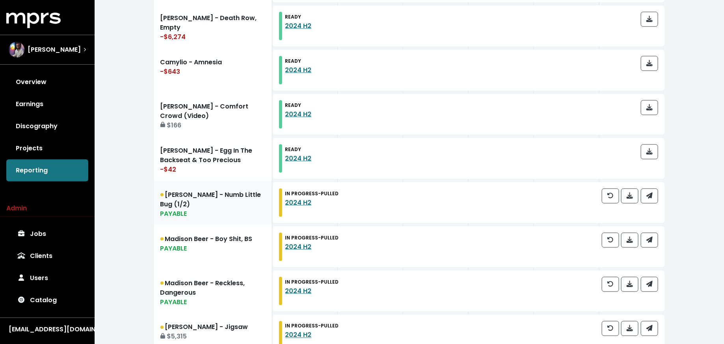
click at [229, 214] on div "PAYABLE" at bounding box center [212, 213] width 105 height 9
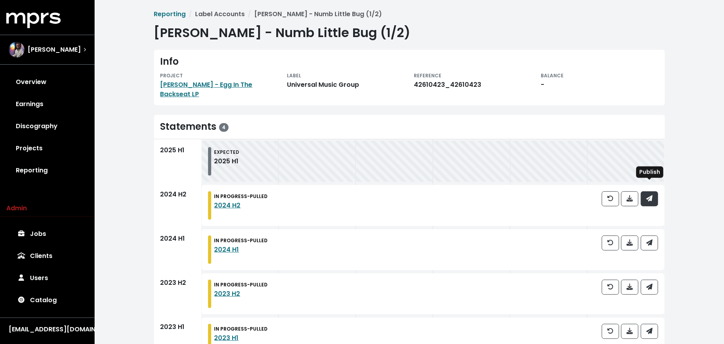
click at [653, 191] on button "button" at bounding box center [649, 198] width 17 height 15
click at [652, 242] on div at bounding box center [630, 249] width 56 height 28
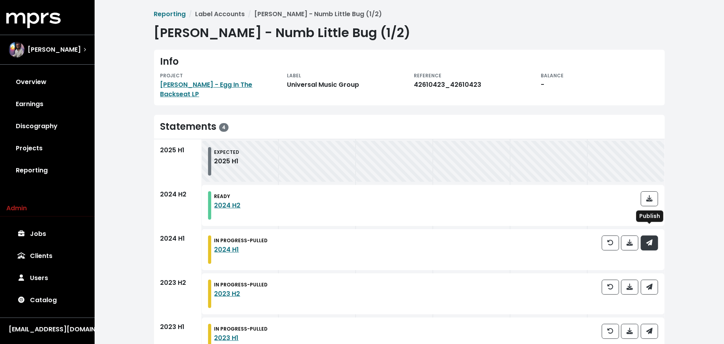
click at [652, 238] on span "button" at bounding box center [649, 242] width 6 height 9
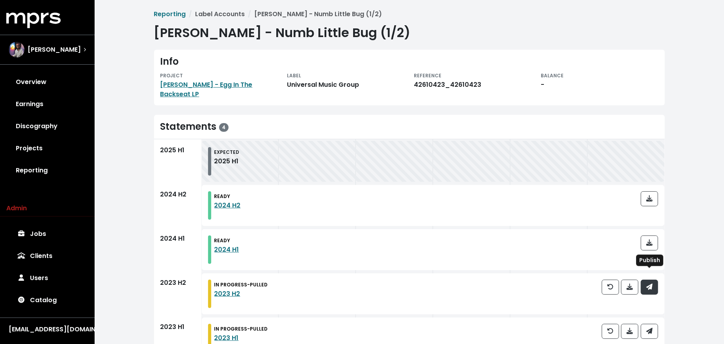
click at [652, 282] on span "button" at bounding box center [649, 286] width 6 height 9
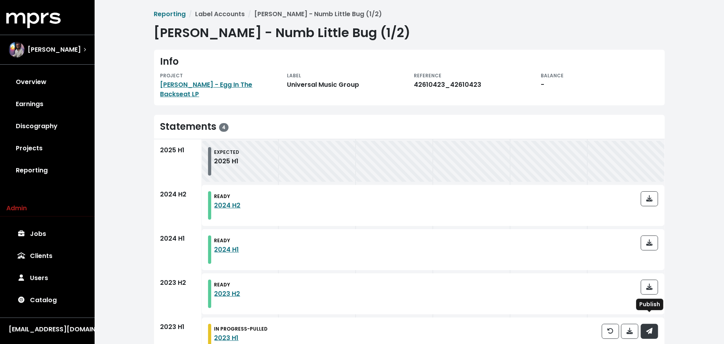
click at [652, 324] on button "button" at bounding box center [649, 331] width 17 height 15
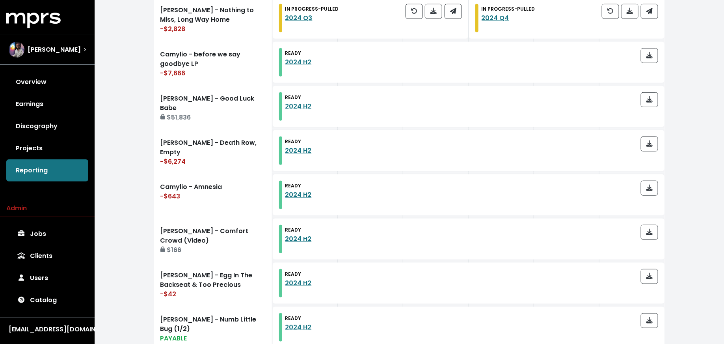
scroll to position [500, 0]
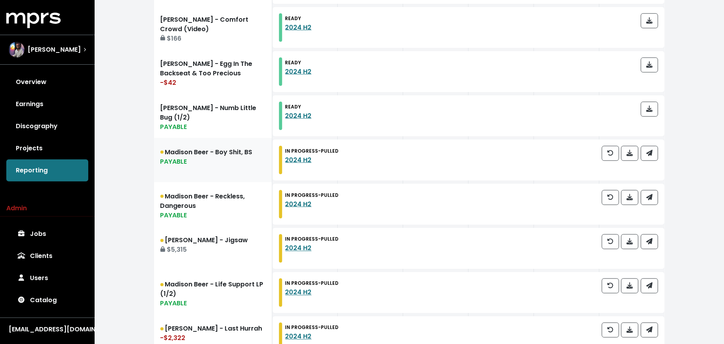
click at [246, 157] on div "PAYABLE" at bounding box center [212, 161] width 105 height 9
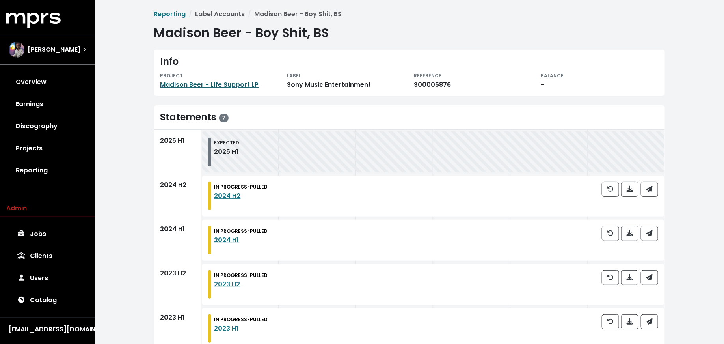
click at [225, 86] on link "Madison Beer - Life Support LP" at bounding box center [209, 84] width 99 height 9
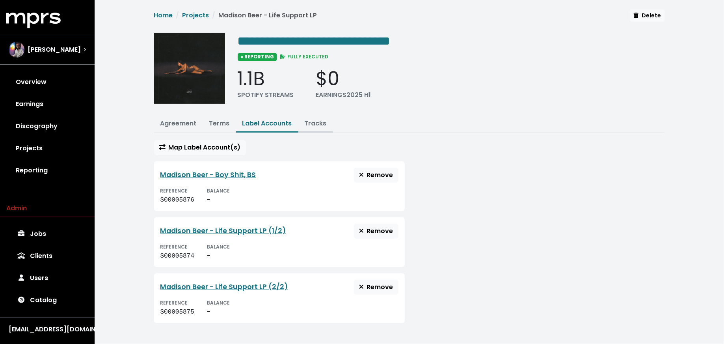
click at [309, 123] on link "Tracks" at bounding box center [316, 123] width 22 height 9
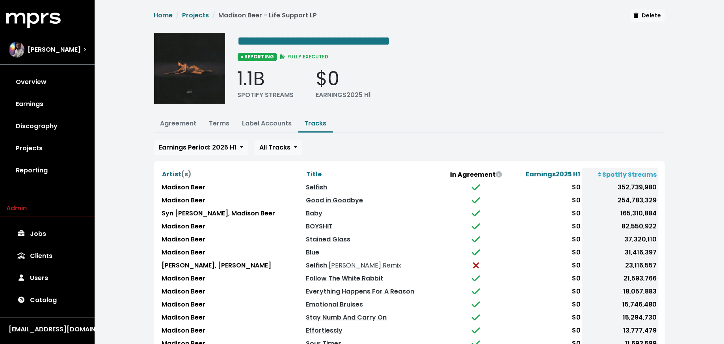
scroll to position [9, 0]
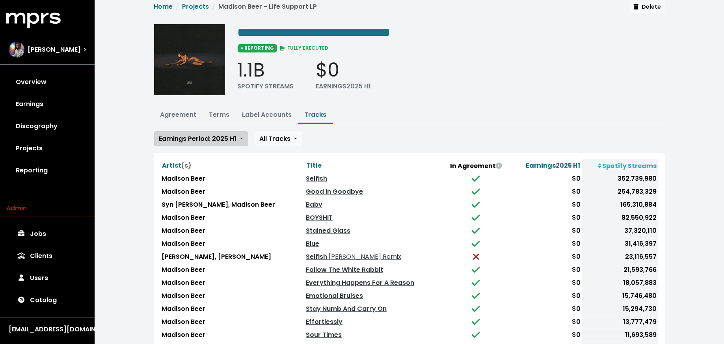
click at [225, 140] on span "Earnings Period: 2025 H1" at bounding box center [198, 138] width 78 height 9
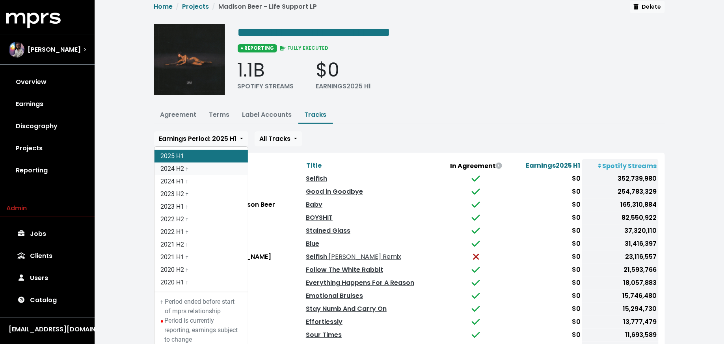
click at [224, 168] on link "2024 H2 †" at bounding box center [200, 168] width 93 height 13
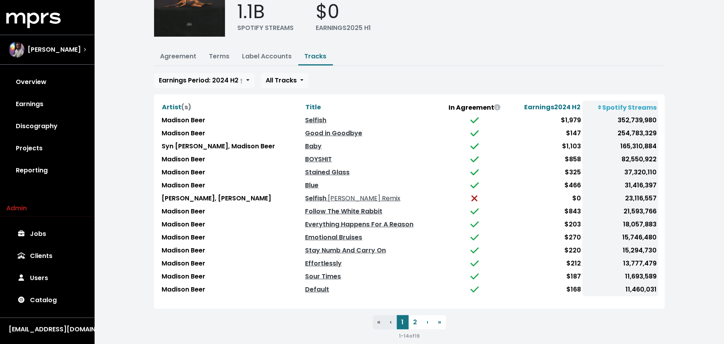
scroll to position [67, 0]
click at [305, 104] on span "Title" at bounding box center [312, 106] width 15 height 9
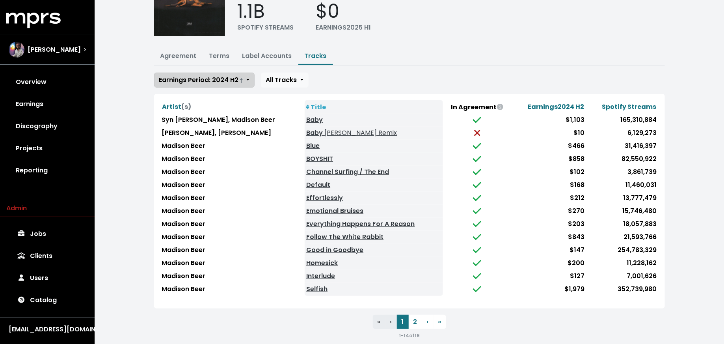
click at [232, 73] on button "Earnings Period: 2024 H2 †" at bounding box center [204, 80] width 100 height 15
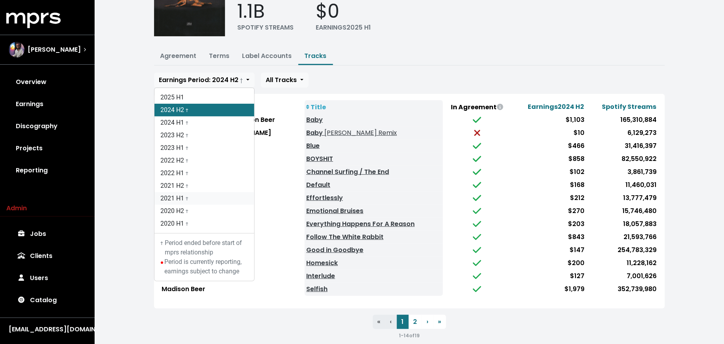
click at [206, 201] on link "2021 H1 †" at bounding box center [204, 198] width 100 height 13
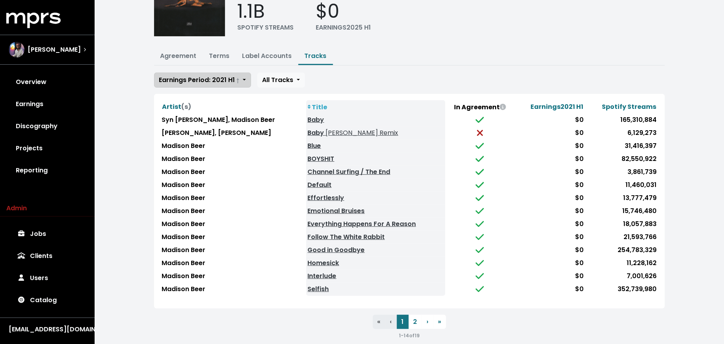
click at [219, 75] on span "Earnings Period: 2021 H1 †" at bounding box center [199, 79] width 80 height 9
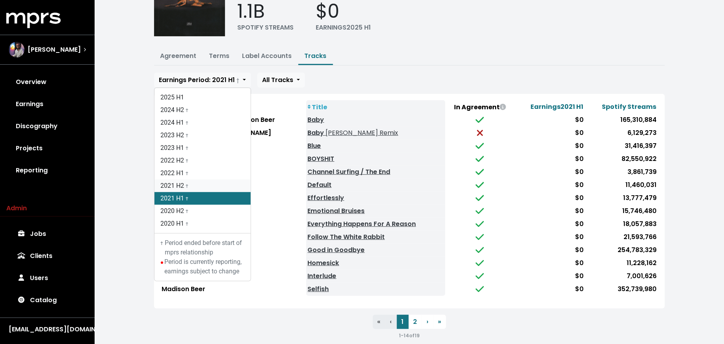
click at [198, 183] on link "2021 H2 †" at bounding box center [202, 185] width 96 height 13
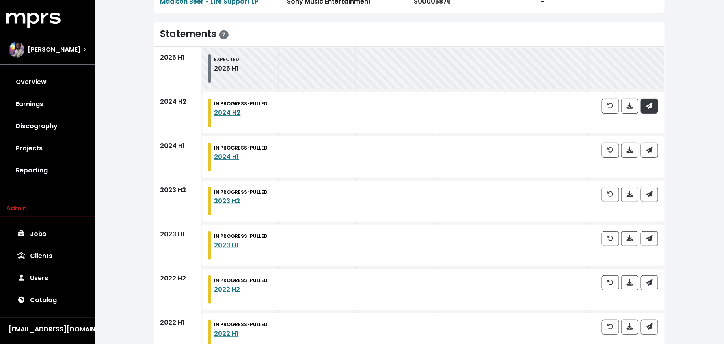
scroll to position [80, 0]
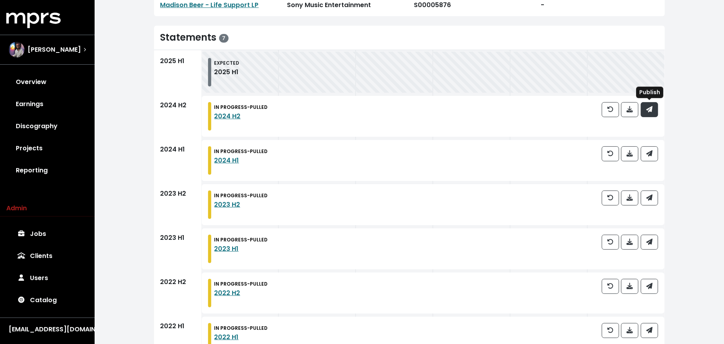
click at [651, 104] on button "button" at bounding box center [649, 109] width 17 height 15
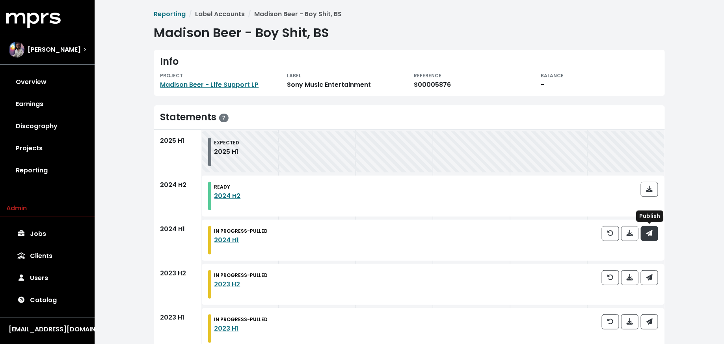
click at [649, 239] on button "button" at bounding box center [649, 233] width 17 height 15
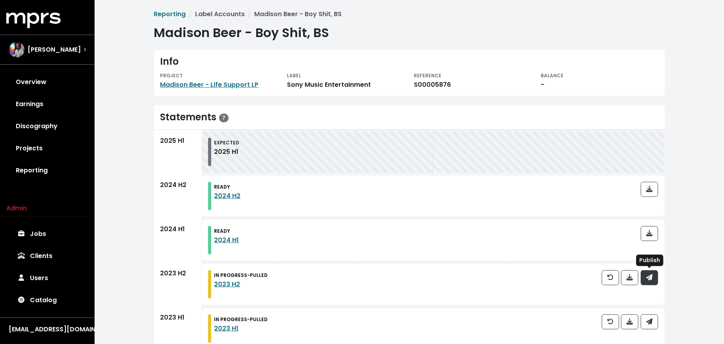
click at [649, 279] on icon "button" at bounding box center [649, 277] width 6 height 6
click at [649, 308] on div "IN PROGRESS - PULLED 2023 H1" at bounding box center [433, 328] width 463 height 41
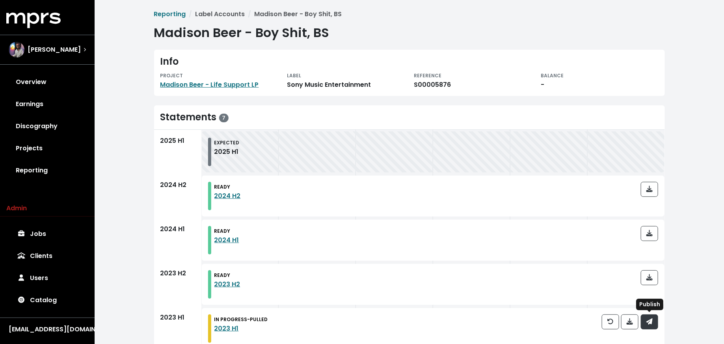
click at [650, 317] on span "button" at bounding box center [649, 321] width 6 height 9
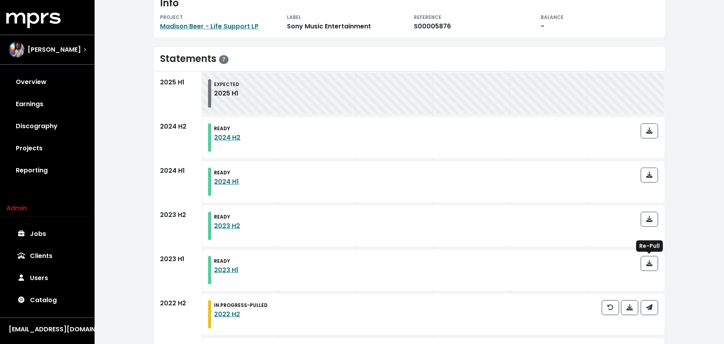
scroll to position [111, 0]
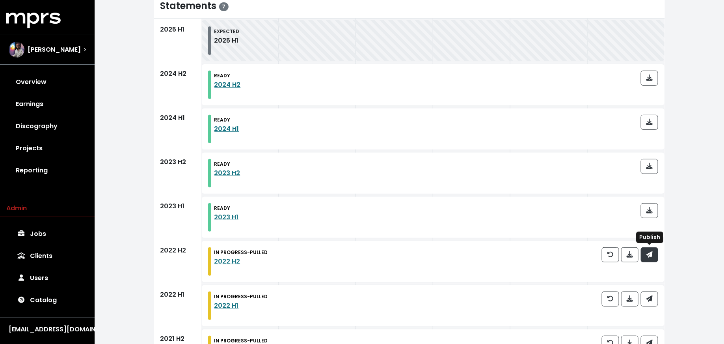
click at [653, 252] on span "button" at bounding box center [649, 254] width 7 height 9
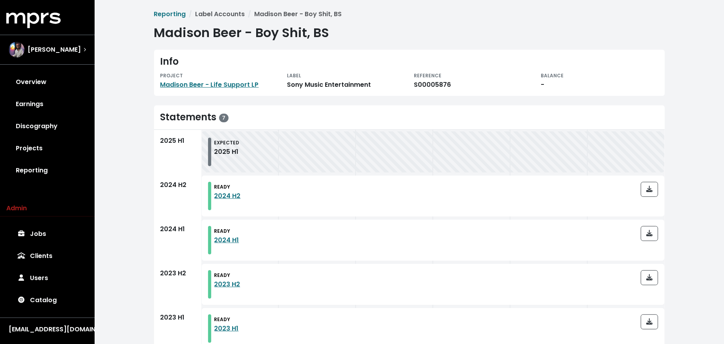
scroll to position [151, 0]
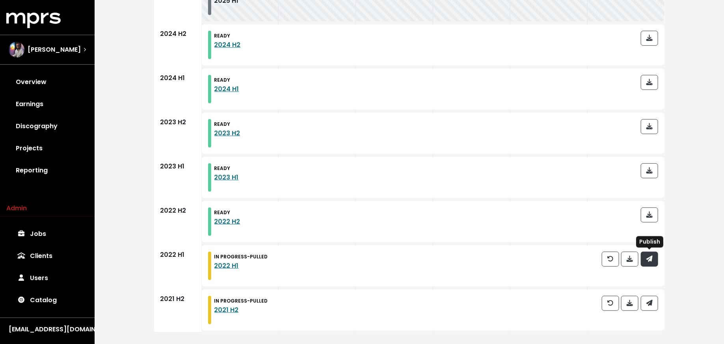
click at [651, 265] on button "button" at bounding box center [649, 258] width 17 height 15
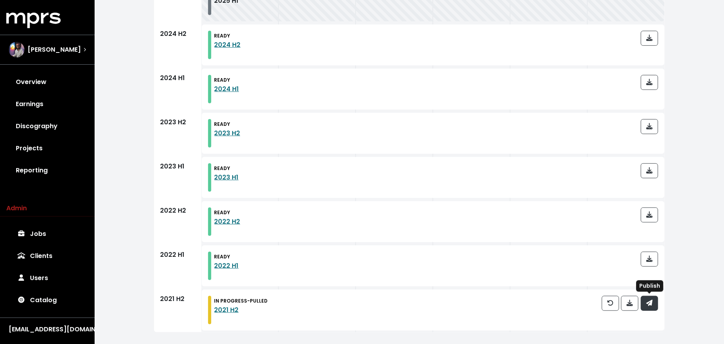
click at [651, 302] on icon "button" at bounding box center [649, 303] width 6 height 6
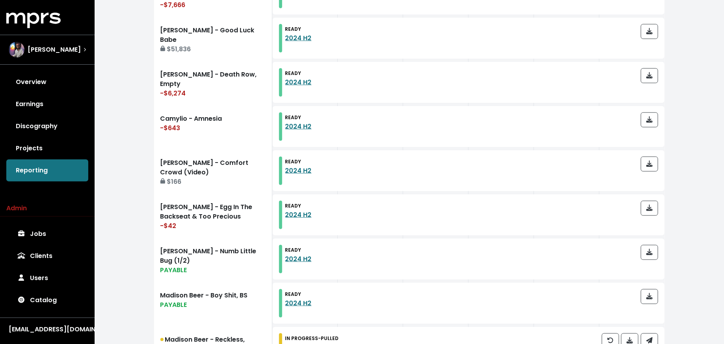
scroll to position [569, 0]
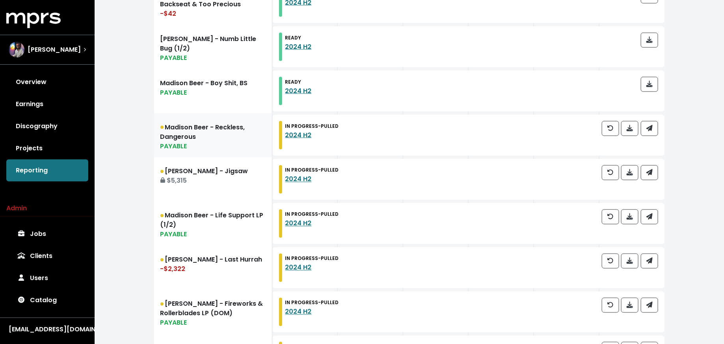
click at [216, 134] on link "[PERSON_NAME] - Reckless, Dangerous PAYABLE" at bounding box center [213, 135] width 118 height 44
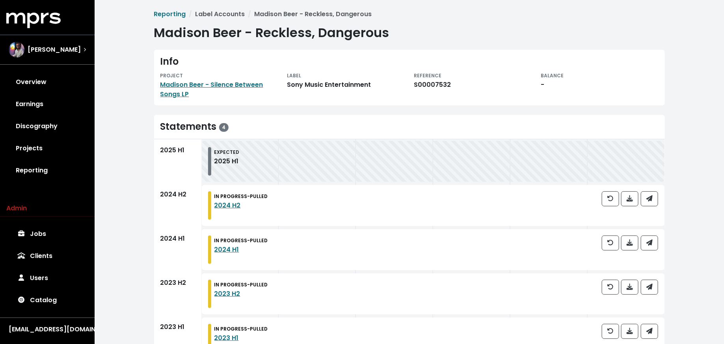
scroll to position [28, 0]
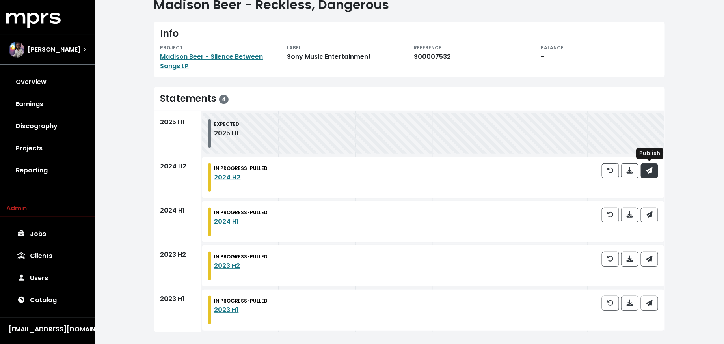
click at [649, 172] on icon "button" at bounding box center [649, 170] width 6 height 6
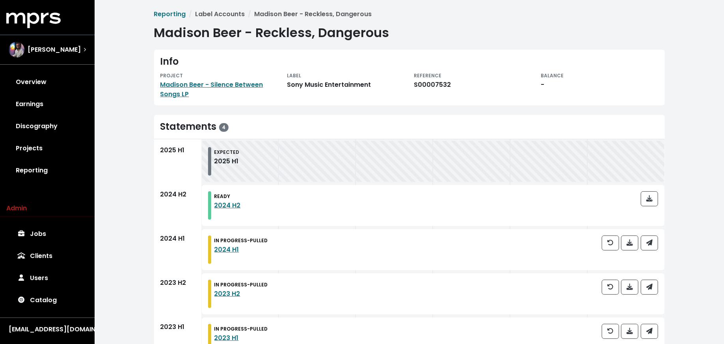
click at [651, 234] on div "IN PROGRESS - PULLED 2024 H1" at bounding box center [433, 249] width 463 height 41
click at [652, 242] on icon "button" at bounding box center [649, 242] width 6 height 6
click at [652, 290] on span "button" at bounding box center [649, 286] width 6 height 9
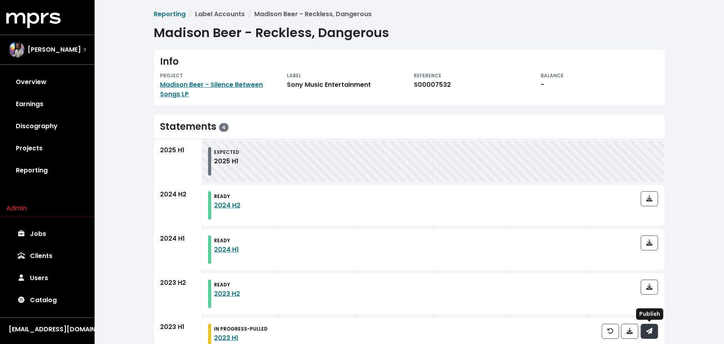
click at [652, 327] on icon "button" at bounding box center [649, 330] width 6 height 6
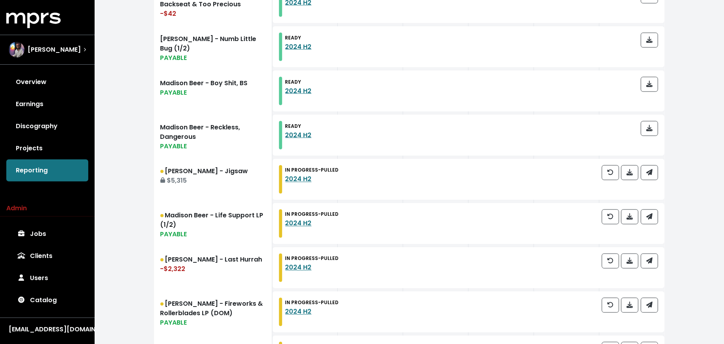
scroll to position [570, 0]
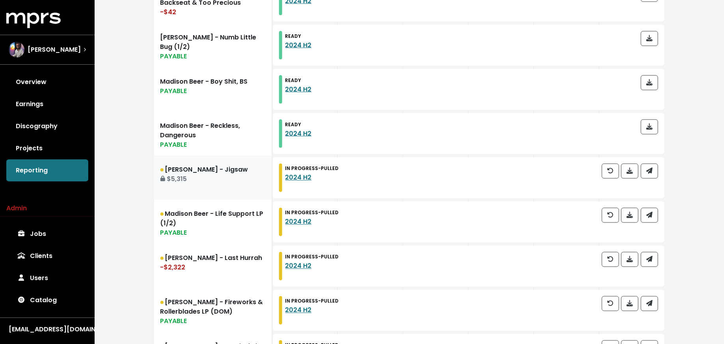
click at [227, 179] on div "$5,315" at bounding box center [212, 179] width 105 height 9
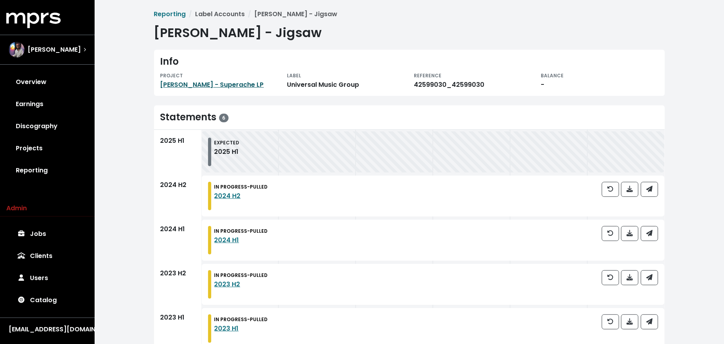
click at [234, 86] on link "[PERSON_NAME] - Superache LP" at bounding box center [212, 84] width 104 height 9
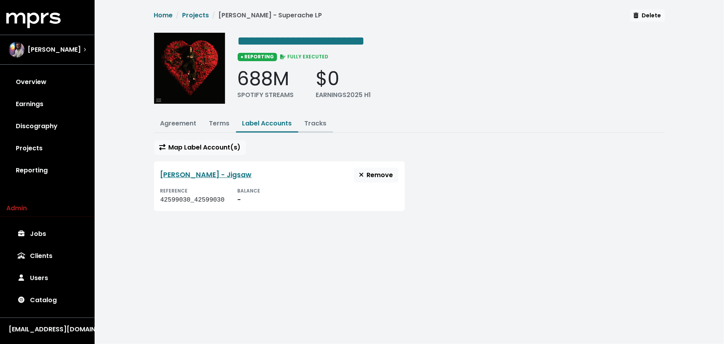
click at [321, 128] on button "Tracks" at bounding box center [315, 123] width 35 height 17
click at [316, 121] on link "Tracks" at bounding box center [316, 123] width 22 height 9
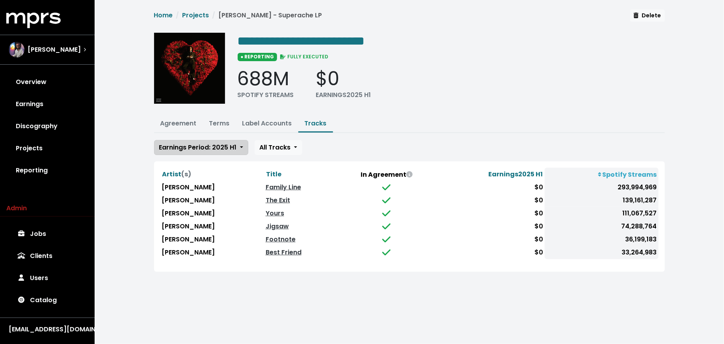
click at [210, 146] on span "Earnings Period: 2025 H1" at bounding box center [198, 147] width 78 height 9
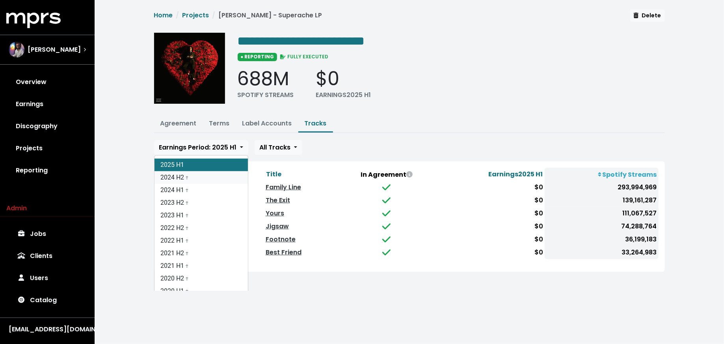
click at [209, 173] on link "2024 H2 †" at bounding box center [200, 177] width 93 height 13
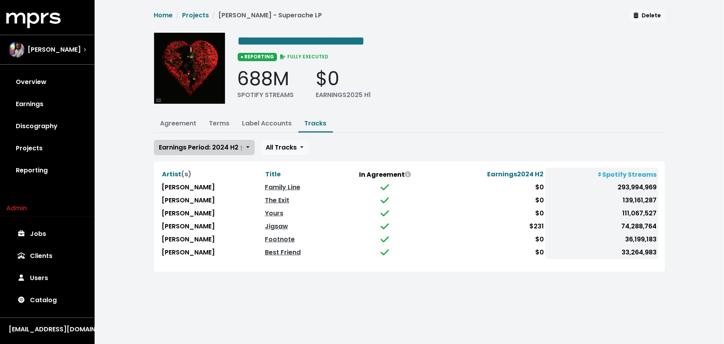
click at [212, 146] on span "Earnings Period: 2024 H2 †" at bounding box center [201, 147] width 84 height 9
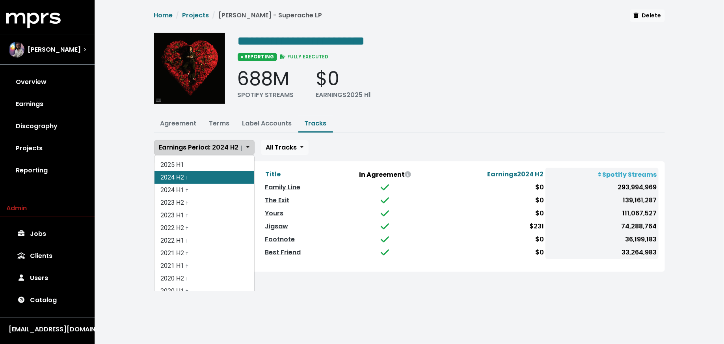
click at [212, 146] on span "Earnings Period: 2024 H2 †" at bounding box center [201, 147] width 84 height 9
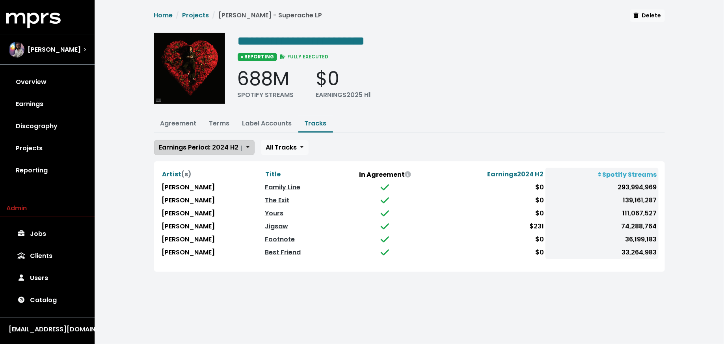
click at [211, 148] on span "Earnings Period: 2024 H2 †" at bounding box center [201, 147] width 84 height 9
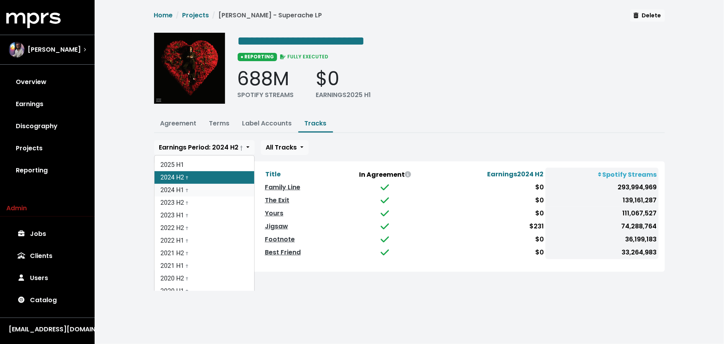
click at [205, 191] on link "2024 H1 †" at bounding box center [204, 190] width 100 height 13
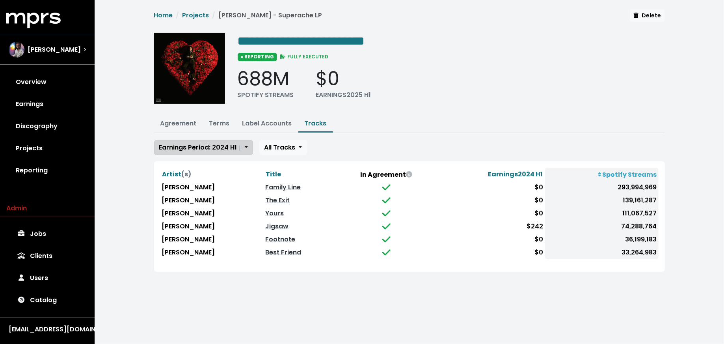
click at [214, 148] on span "Earnings Period: 2024 H1 †" at bounding box center [200, 147] width 82 height 9
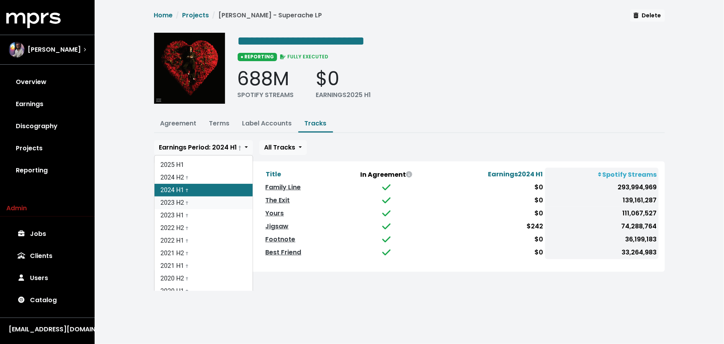
click at [212, 196] on link "2023 H2 †" at bounding box center [203, 202] width 98 height 13
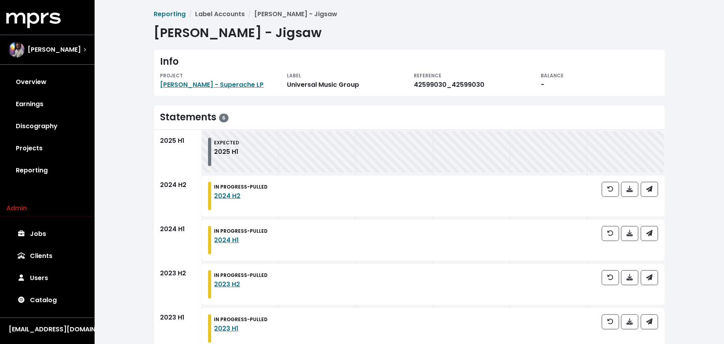
scroll to position [107, 0]
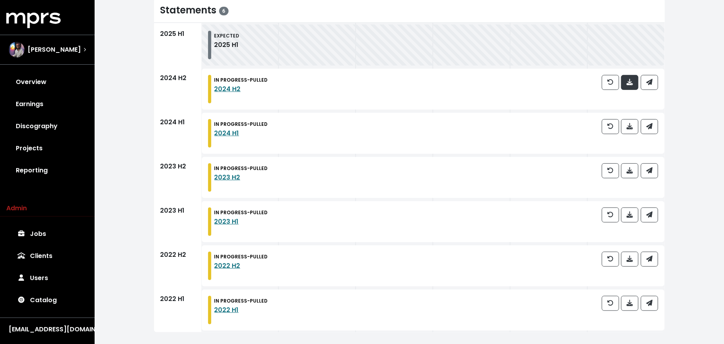
click at [625, 83] on button "button" at bounding box center [629, 82] width 17 height 15
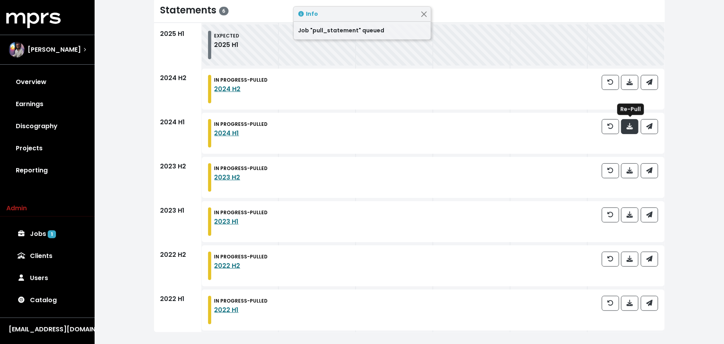
click at [631, 130] on span "button" at bounding box center [629, 126] width 7 height 9
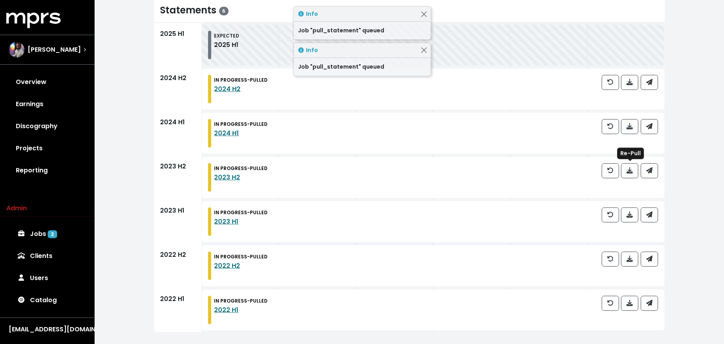
click at [631, 177] on div at bounding box center [630, 177] width 56 height 28
click at [629, 179] on div at bounding box center [630, 177] width 56 height 28
click at [629, 172] on icon "button" at bounding box center [630, 170] width 6 height 6
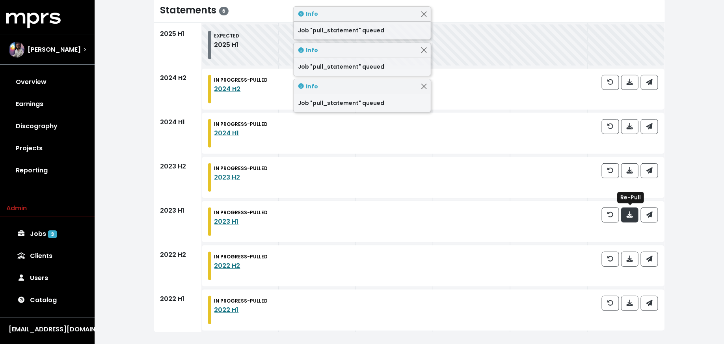
click at [629, 218] on span "button" at bounding box center [630, 214] width 6 height 9
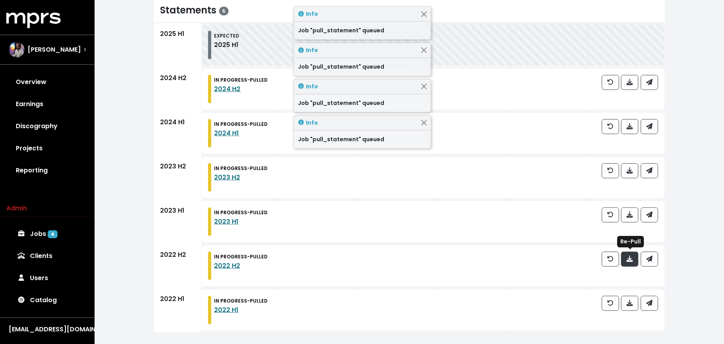
click at [629, 257] on icon "button" at bounding box center [630, 258] width 6 height 6
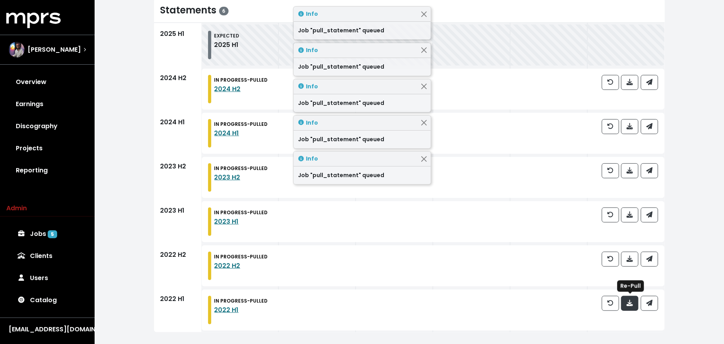
click at [632, 300] on icon "button" at bounding box center [630, 303] width 6 height 6
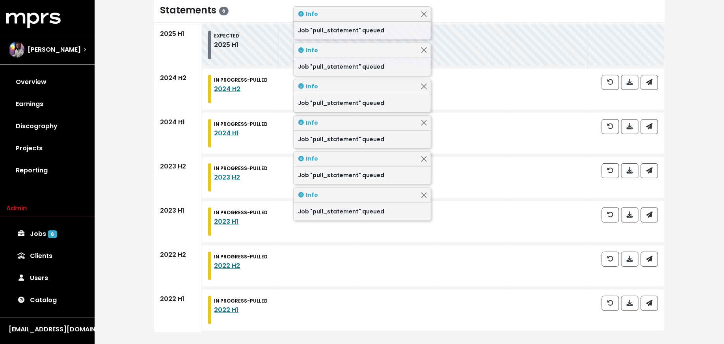
scroll to position [0, 0]
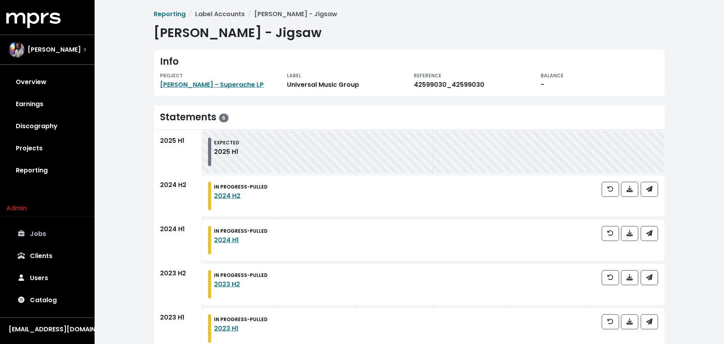
click at [58, 232] on link "Jobs" at bounding box center [47, 234] width 82 height 22
click at [211, 86] on link "[PERSON_NAME] - Superache LP" at bounding box center [212, 84] width 104 height 9
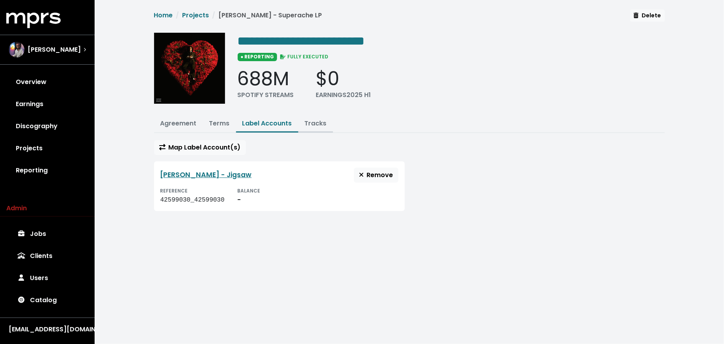
click at [309, 128] on button "Tracks" at bounding box center [315, 123] width 35 height 17
click at [310, 124] on link "Tracks" at bounding box center [316, 123] width 22 height 9
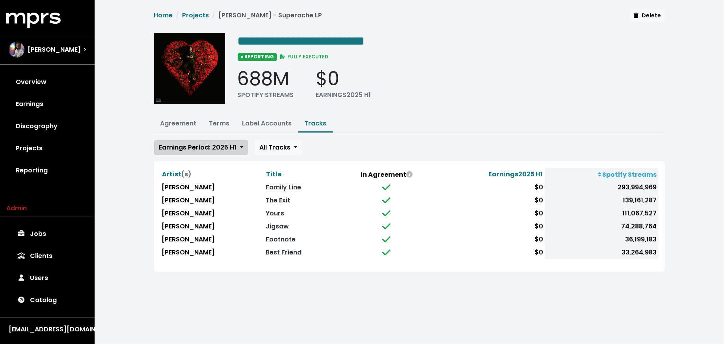
click at [232, 143] on span "Earnings Period: 2025 H1" at bounding box center [198, 147] width 78 height 9
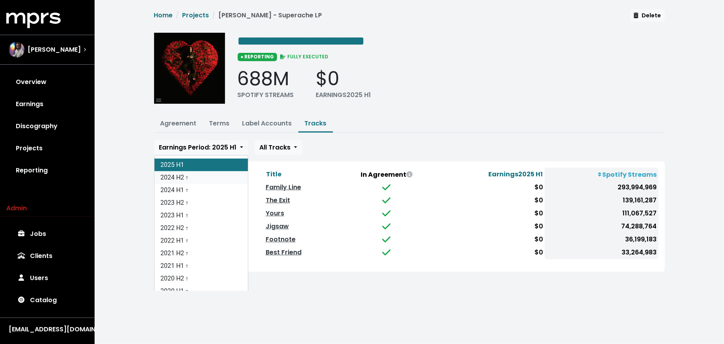
click at [227, 177] on link "2024 H2 †" at bounding box center [200, 177] width 93 height 13
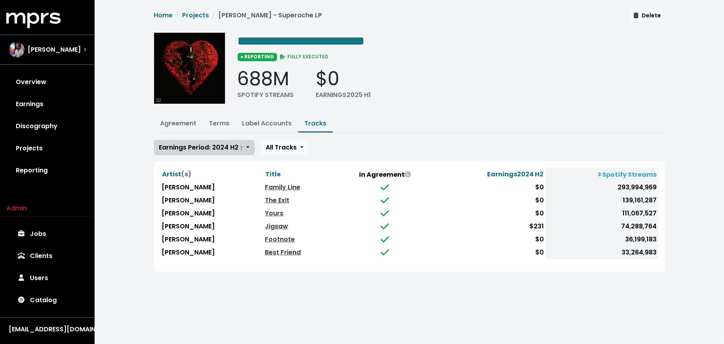
click at [223, 146] on span "Earnings Period: 2024 H2 †" at bounding box center [201, 147] width 84 height 9
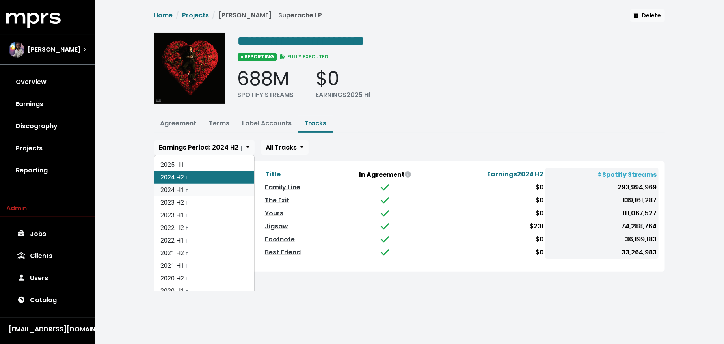
click at [213, 187] on link "2024 H1 †" at bounding box center [204, 190] width 100 height 13
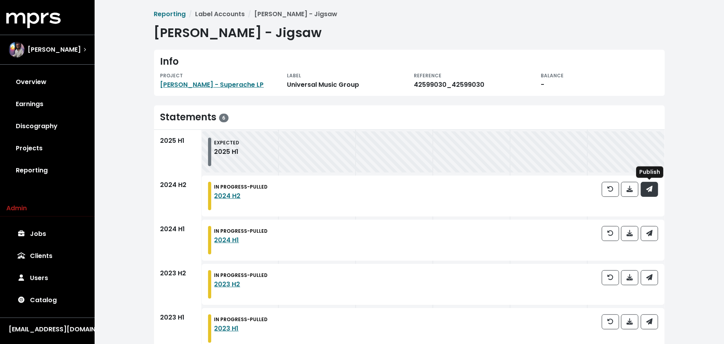
click at [647, 190] on icon "button" at bounding box center [649, 189] width 6 height 6
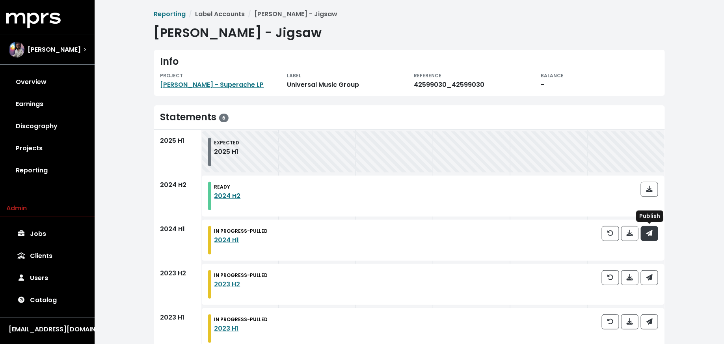
click at [651, 230] on icon "button" at bounding box center [649, 233] width 6 height 6
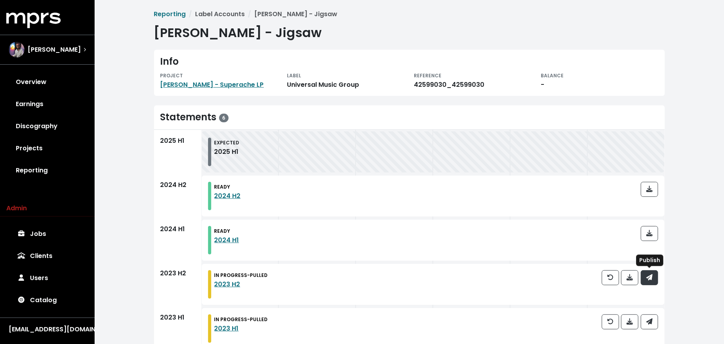
click at [651, 281] on span "button" at bounding box center [649, 277] width 6 height 9
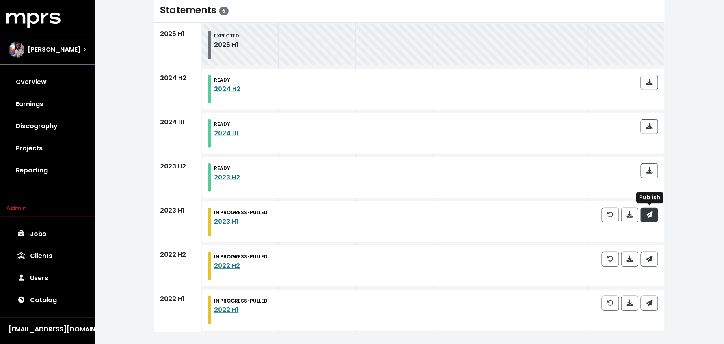
click at [650, 220] on button "button" at bounding box center [649, 214] width 17 height 15
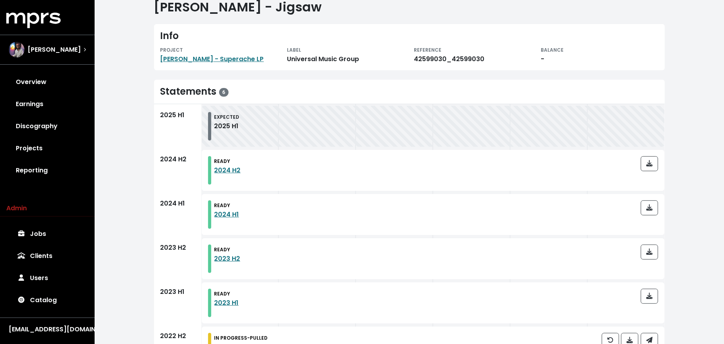
scroll to position [107, 0]
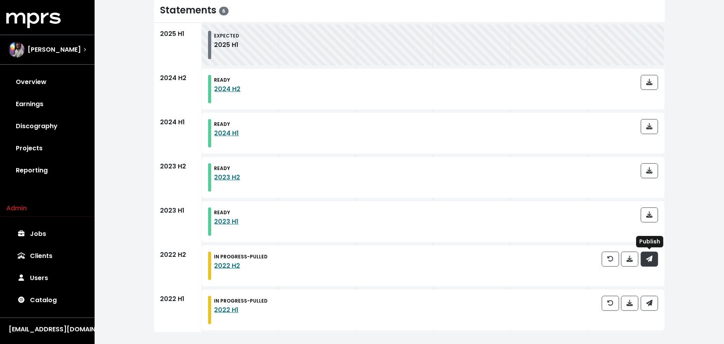
click at [648, 259] on icon "button" at bounding box center [649, 258] width 6 height 6
click at [647, 309] on div at bounding box center [630, 310] width 56 height 28
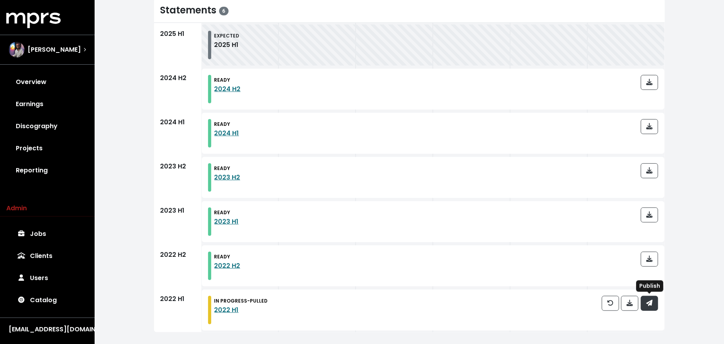
click at [650, 306] on span "button" at bounding box center [649, 302] width 6 height 9
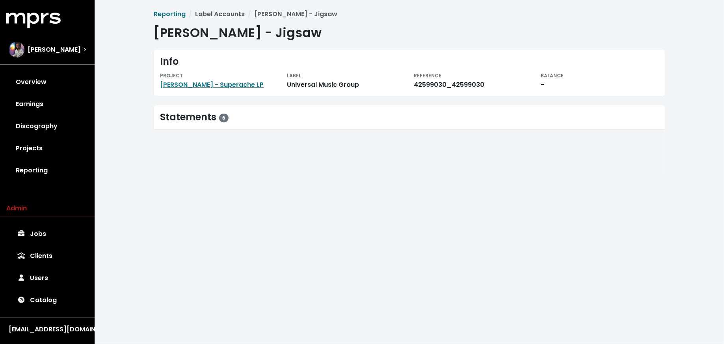
scroll to position [0, 0]
